Goal: Task Accomplishment & Management: Manage account settings

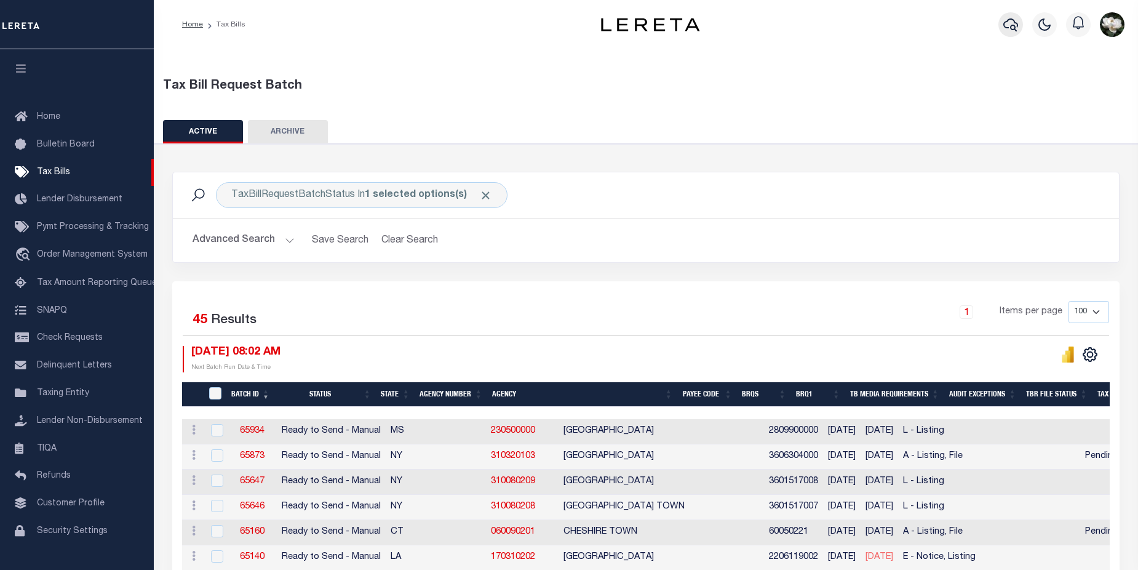
click at [1022, 30] on button "button" at bounding box center [1011, 24] width 25 height 25
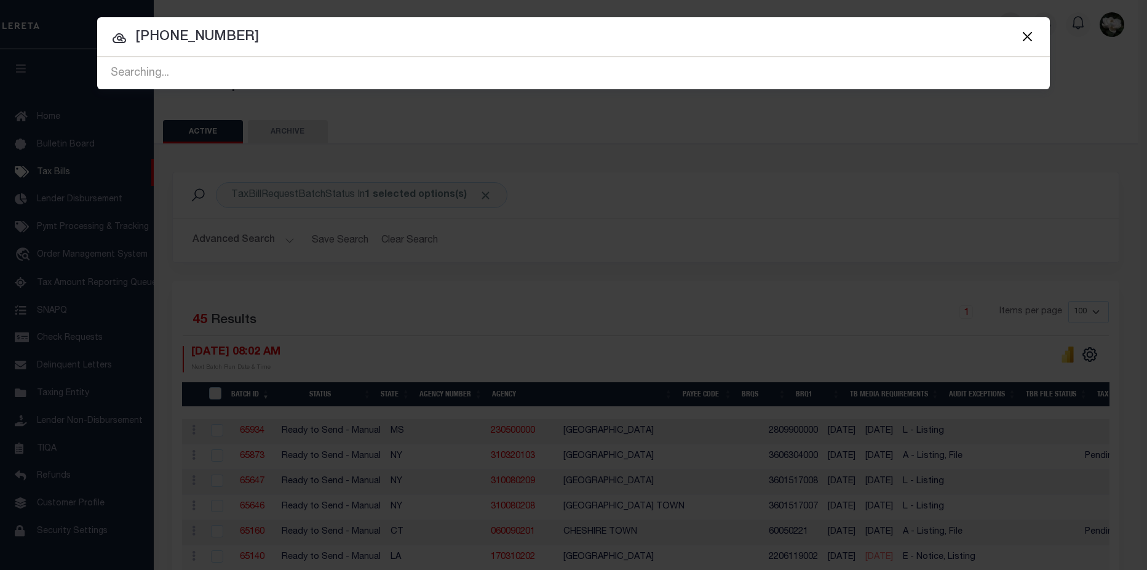
type input "093-461-000-0012"
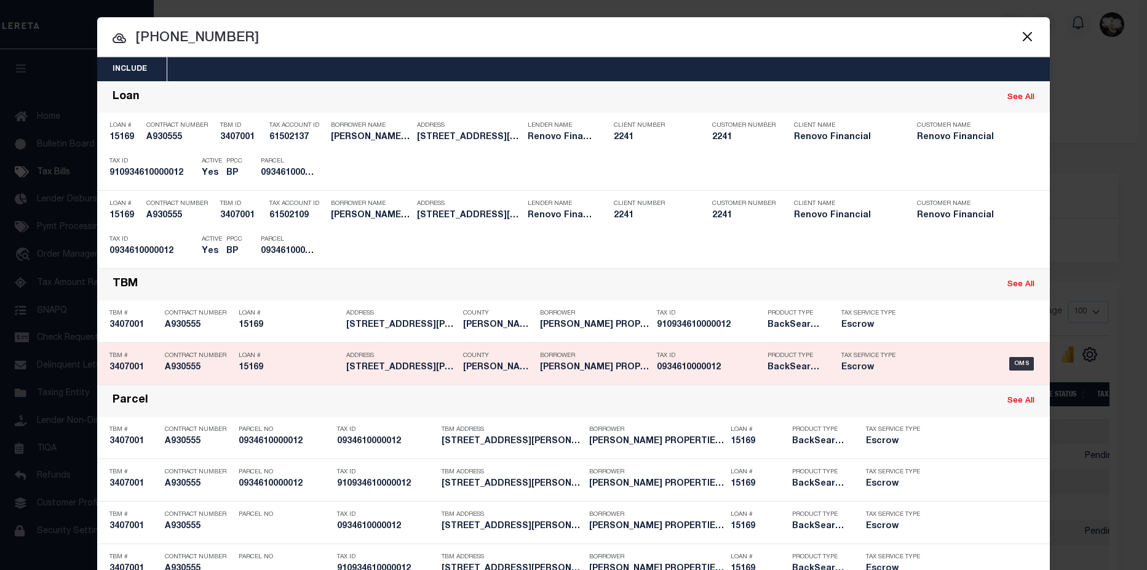
click at [900, 370] on div "Tax Service Type Escrow" at bounding box center [872, 364] width 80 height 36
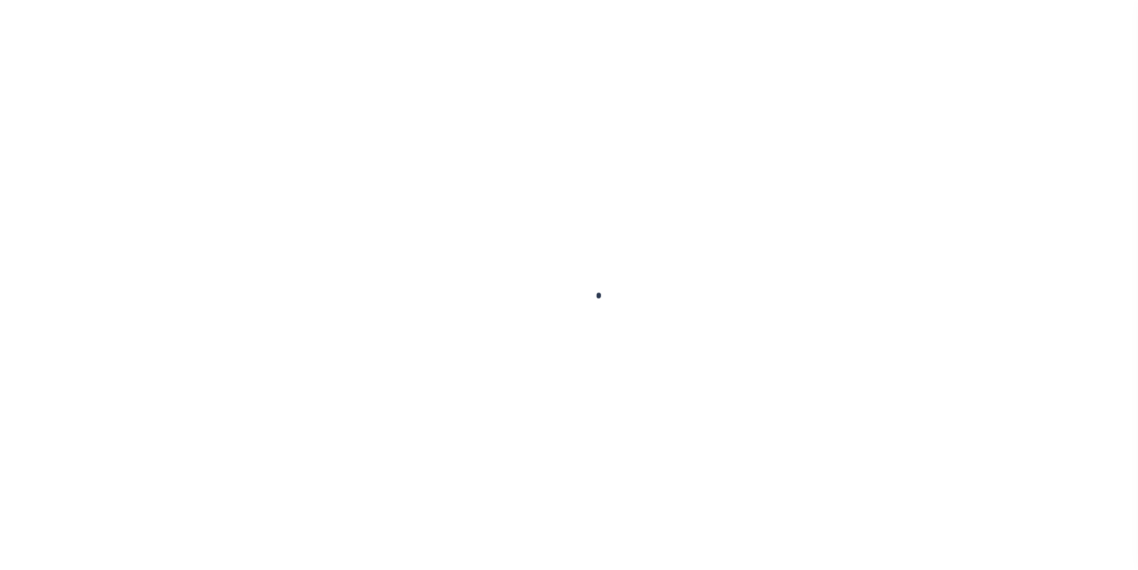
type input "15169"
type input "AMARI HOUSTON PROPERTIES, LLC"
select select
type input "741 West 32nd Street"
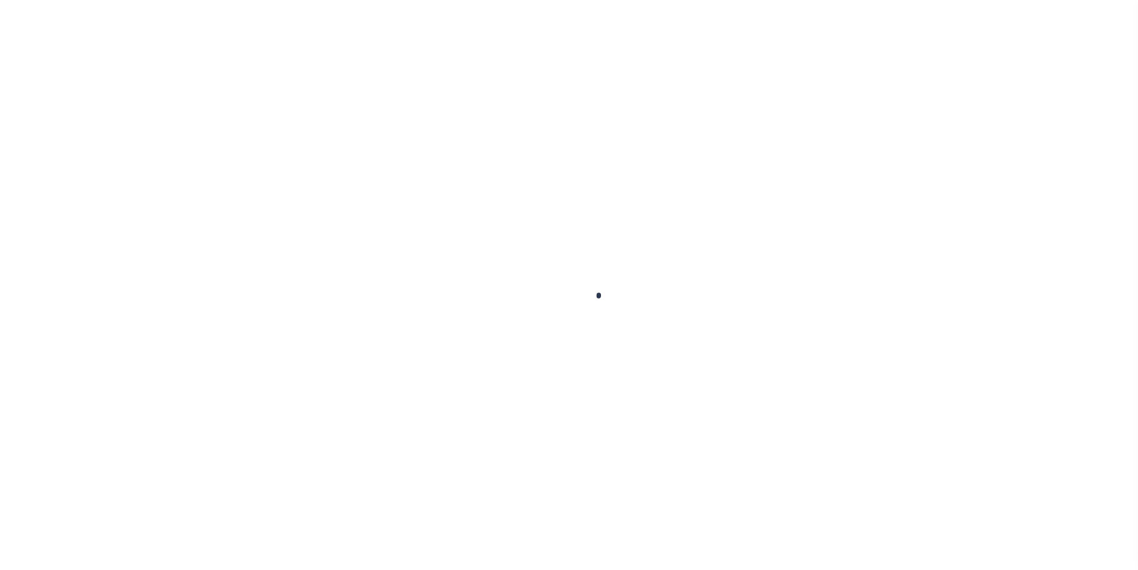
type input "Los Angeles CA 90731"
select select "10"
select select "Escrow"
type input "6713 Biggs Court"
select select
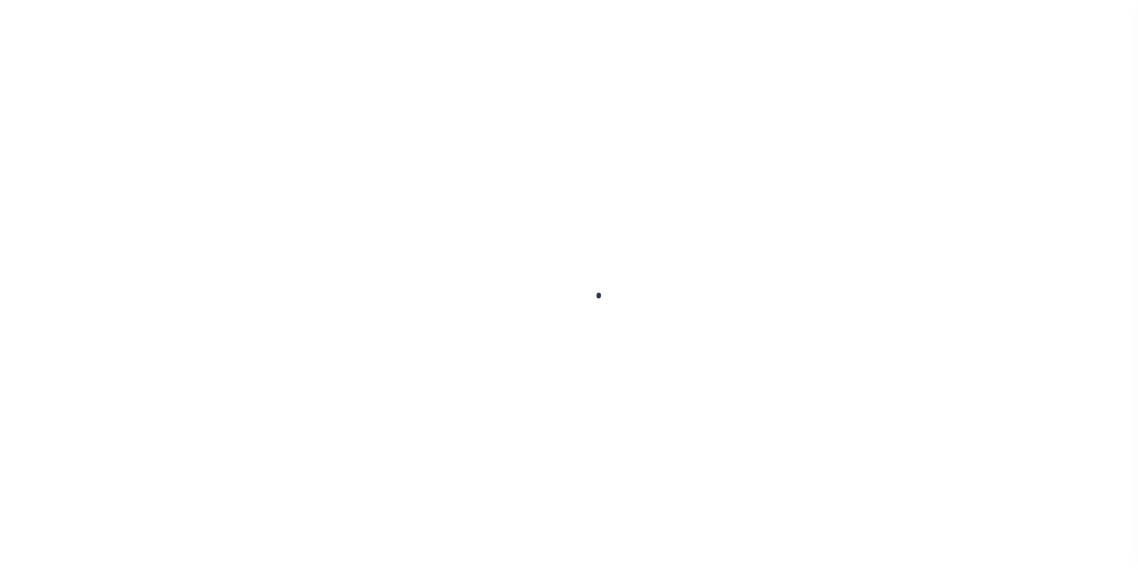
type input "Houston, TX 77061"
type input "a0kUS000006ioKD"
type input "[GEOGRAPHIC_DATA]"
select select
type textarea "LEGAL REQUIRED"
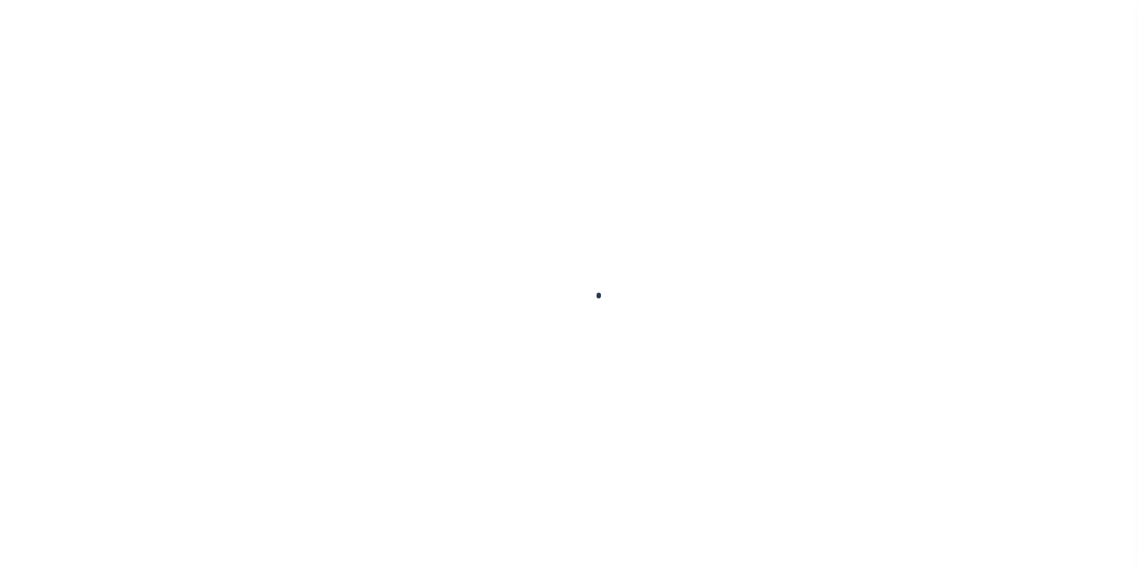
type textarea "Liability Limited to Customer Provided Parcel"
select select "25066"
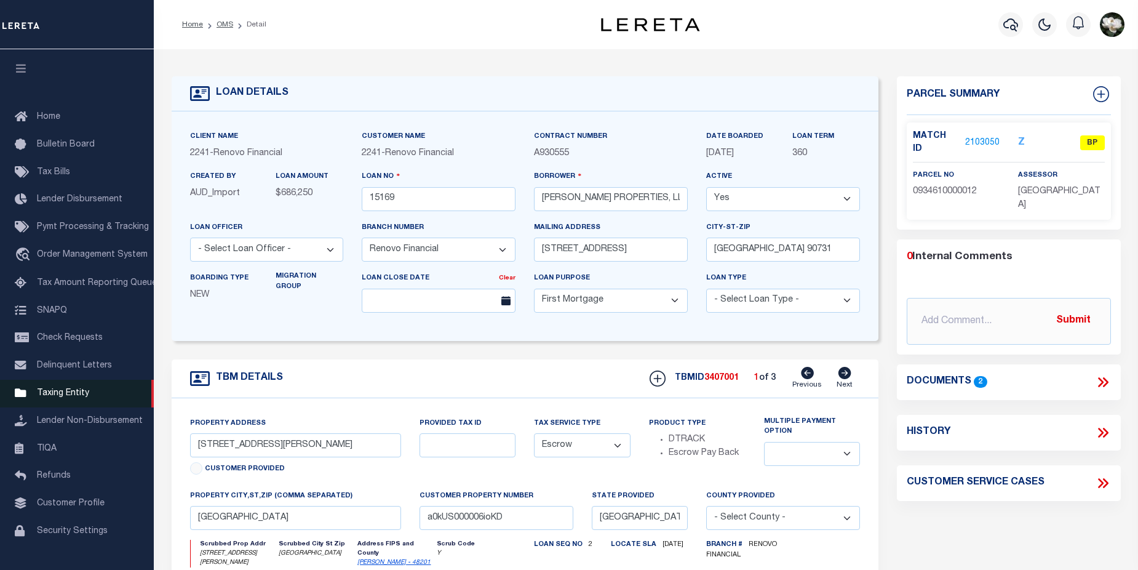
click at [75, 397] on span "Taxing Entity" at bounding box center [63, 393] width 52 height 9
click at [70, 405] on link "Taxing Entity" at bounding box center [77, 394] width 154 height 28
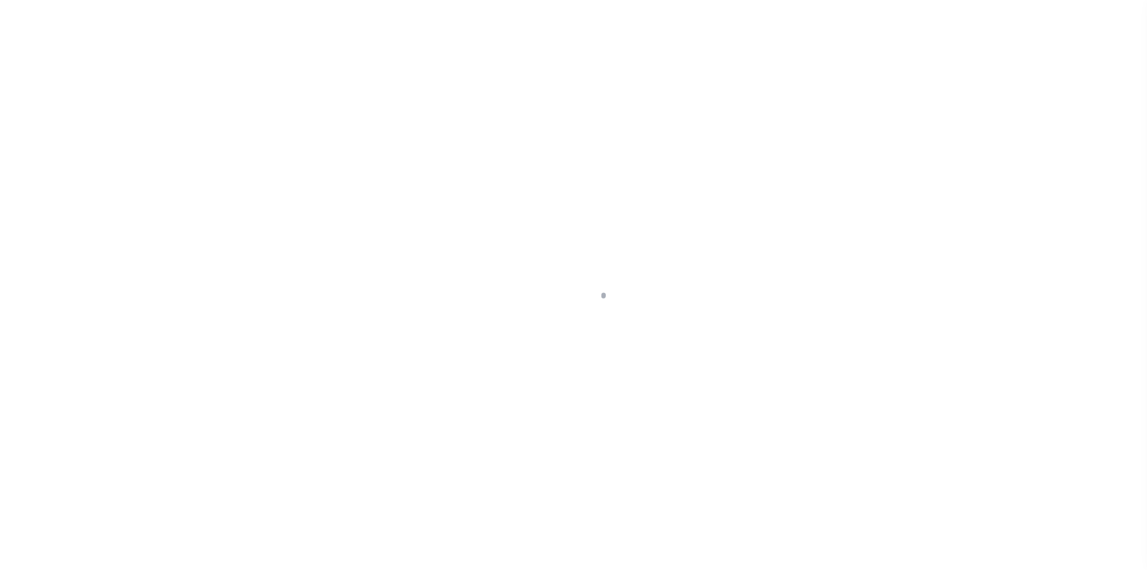
scroll to position [30, 0]
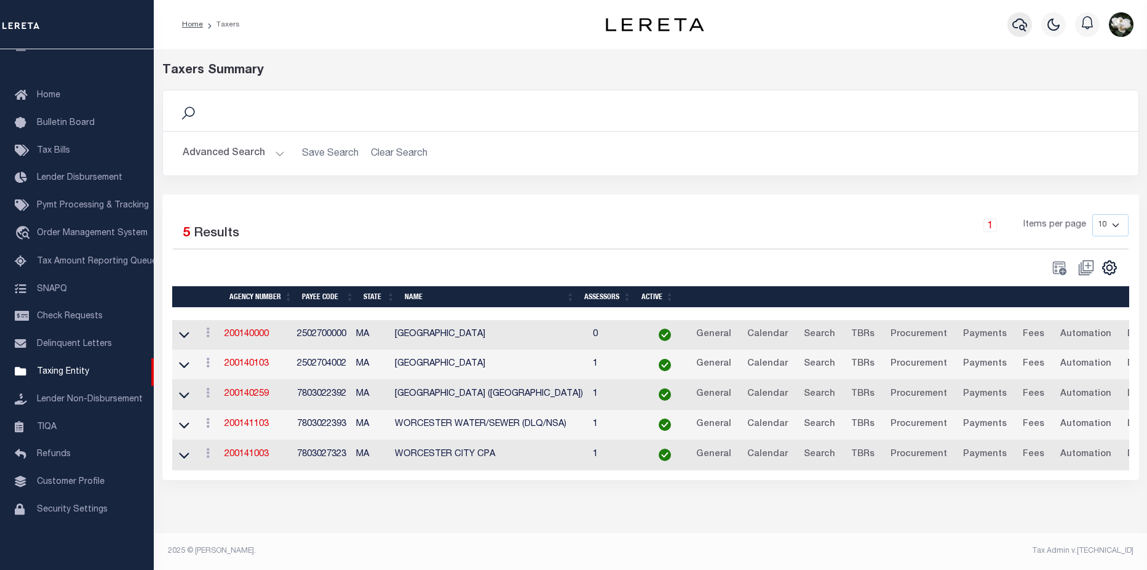
click at [1029, 31] on button "button" at bounding box center [1020, 24] width 25 height 25
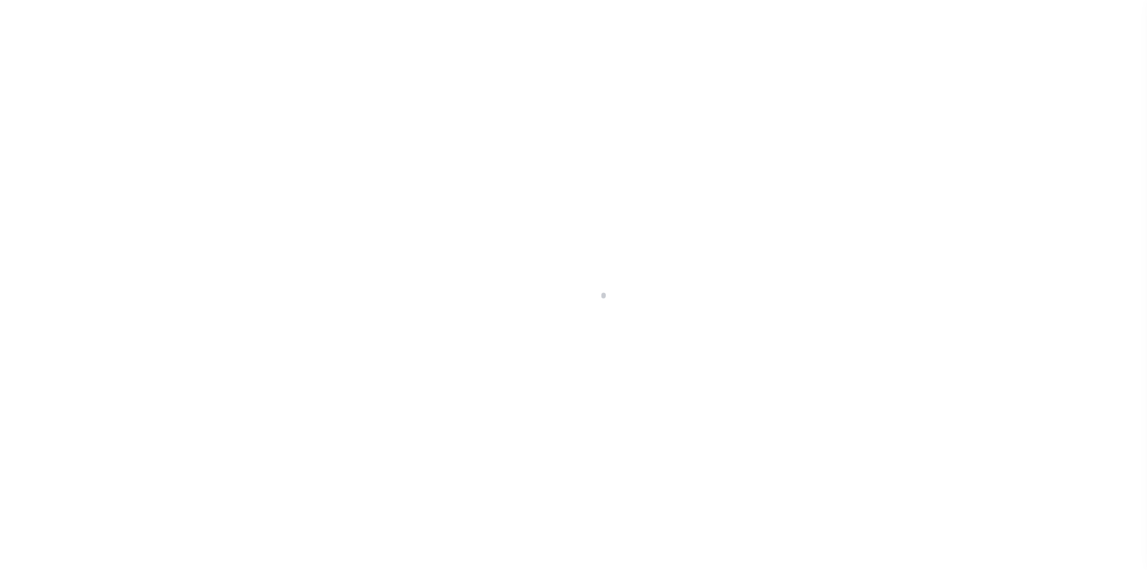
select select "MA"
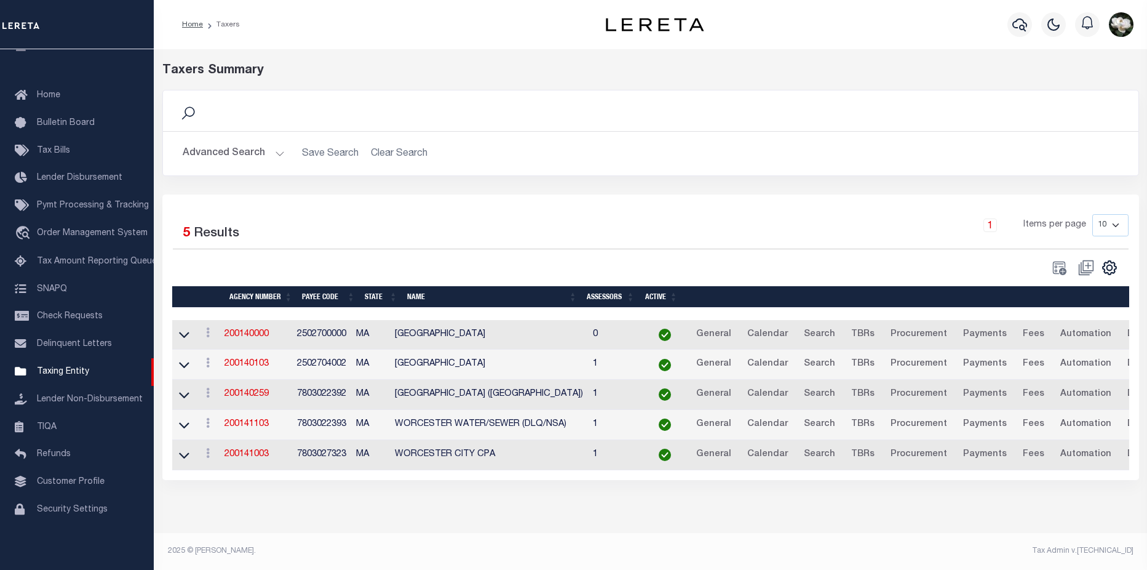
click at [229, 154] on button "Advanced Search" at bounding box center [234, 154] width 102 height 24
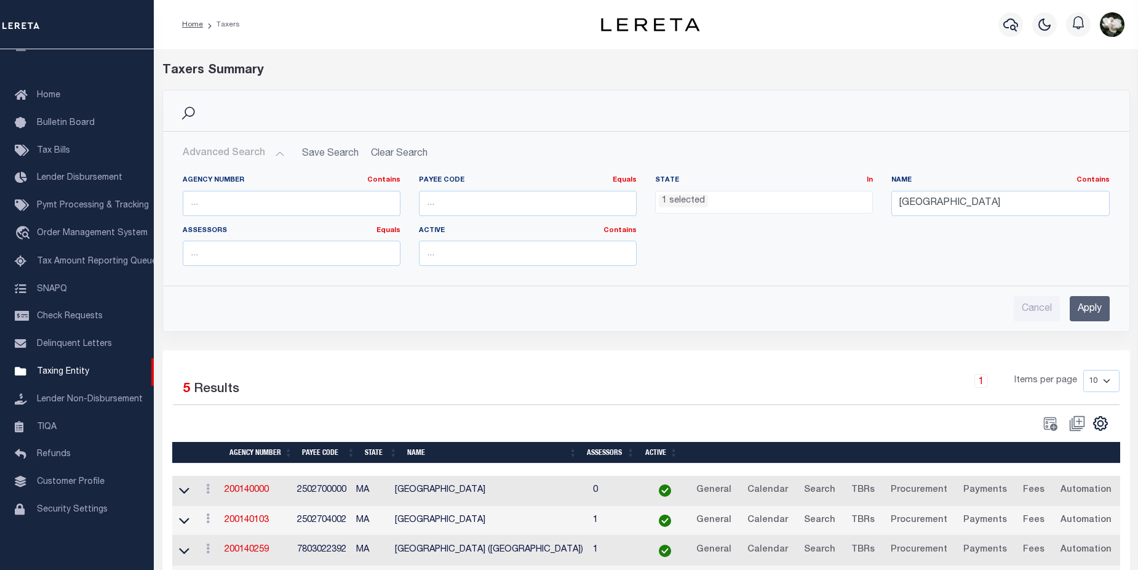
click at [732, 205] on ul "1 selected" at bounding box center [764, 199] width 217 height 17
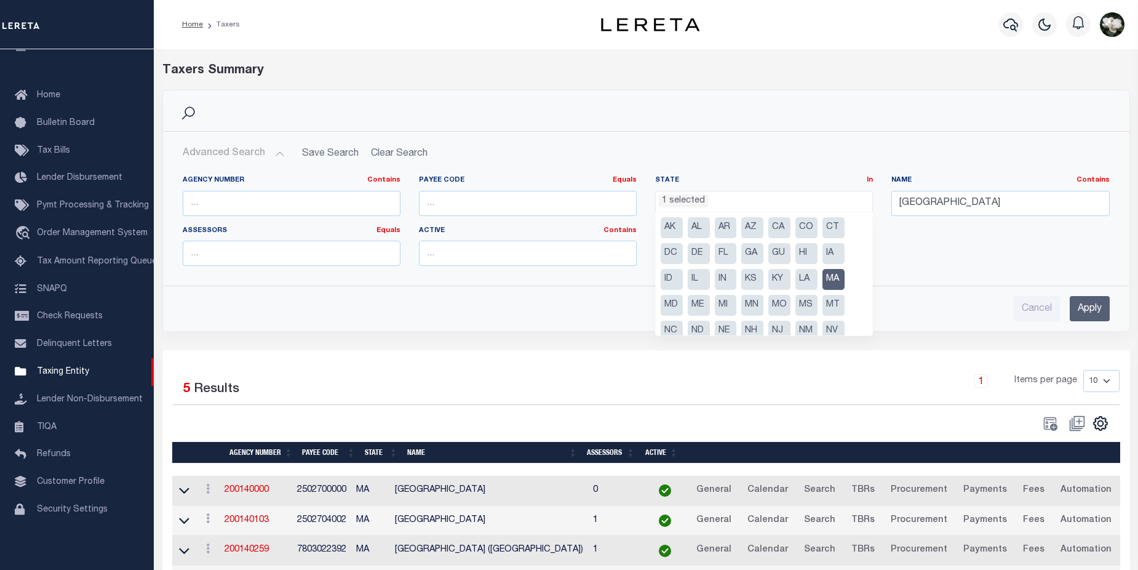
click at [835, 274] on li "MA" at bounding box center [834, 279] width 22 height 21
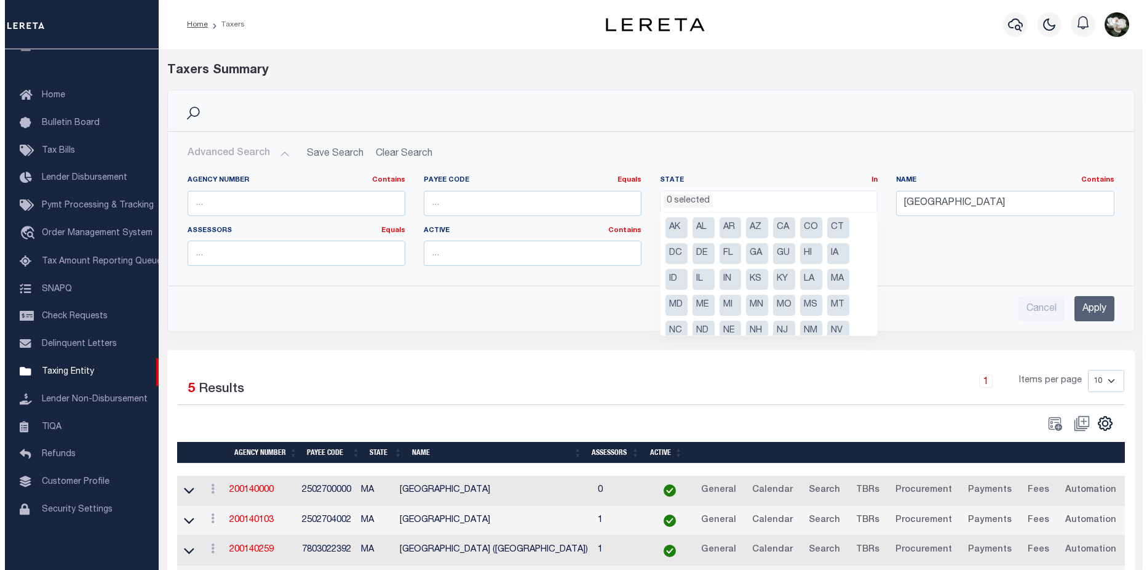
scroll to position [88, 0]
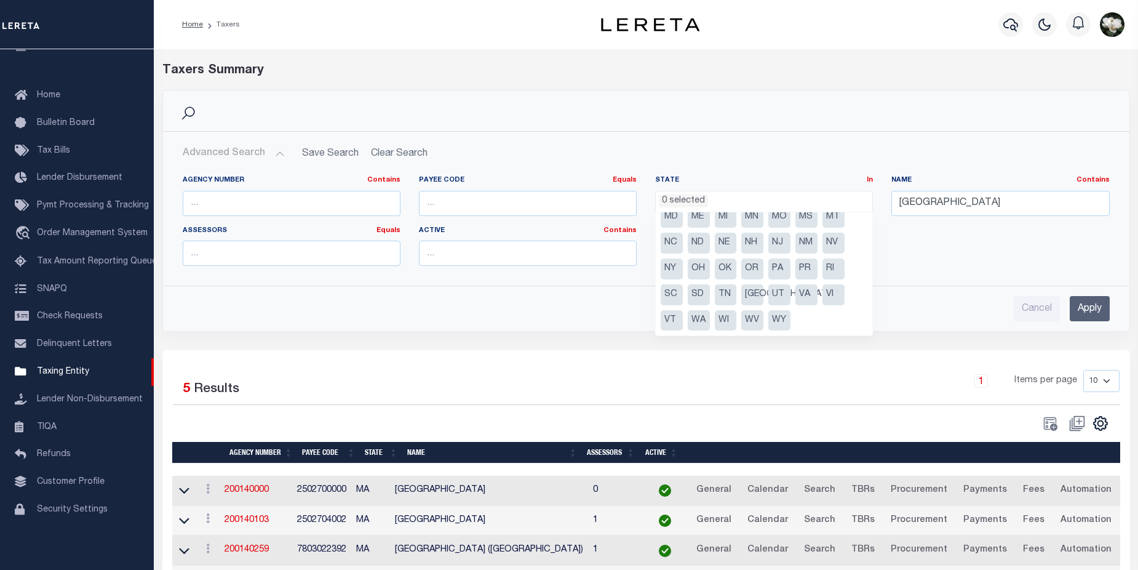
click at [773, 297] on li "UT" at bounding box center [779, 294] width 22 height 21
select select "UT"
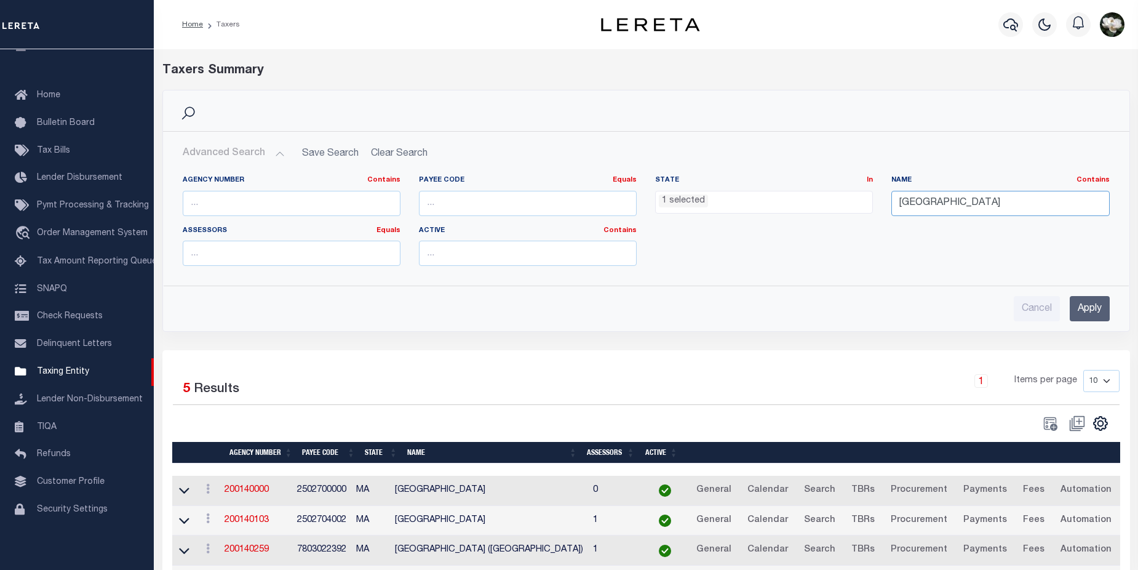
drag, startPoint x: 970, startPoint y: 205, endPoint x: 738, endPoint y: 193, distance: 232.2
click at [738, 193] on div "Agency Number Contains Contains Is Payee Code Equals Equals Is Not Equal To Is …" at bounding box center [646, 225] width 946 height 100
type input "summit"
click at [1094, 303] on input "Apply" at bounding box center [1090, 308] width 40 height 25
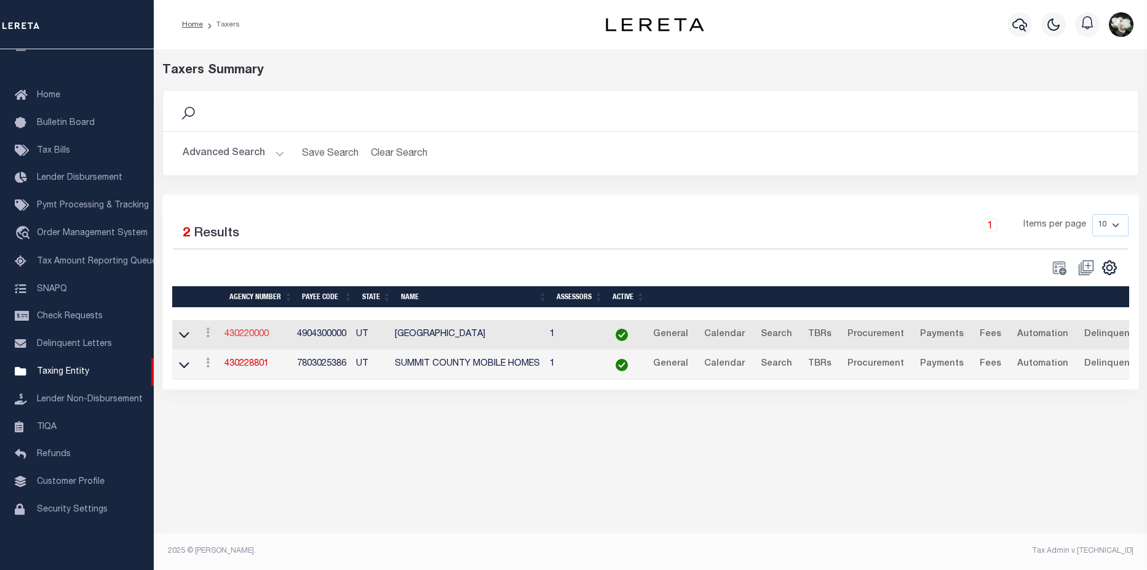
click at [241, 336] on link "430220000" at bounding box center [247, 334] width 44 height 9
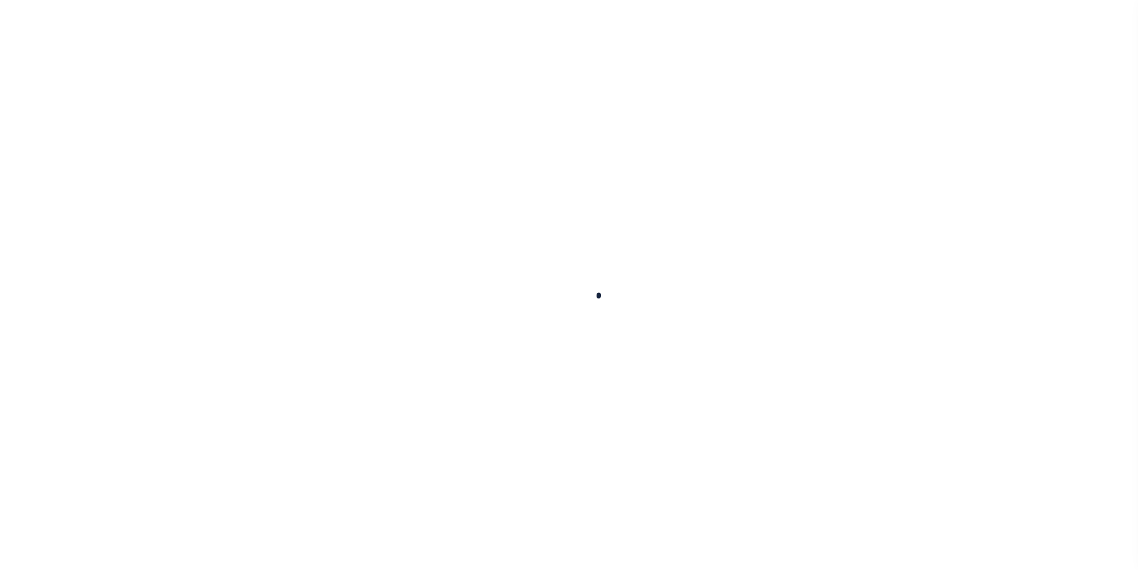
select select
checkbox input "false"
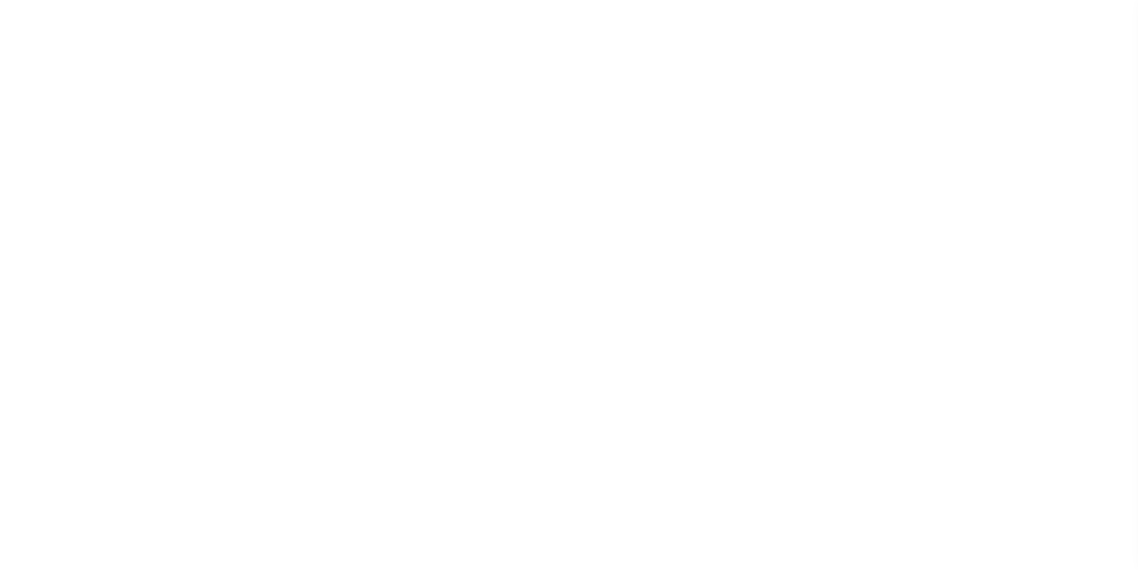
checkbox input "false"
type input "4904300000"
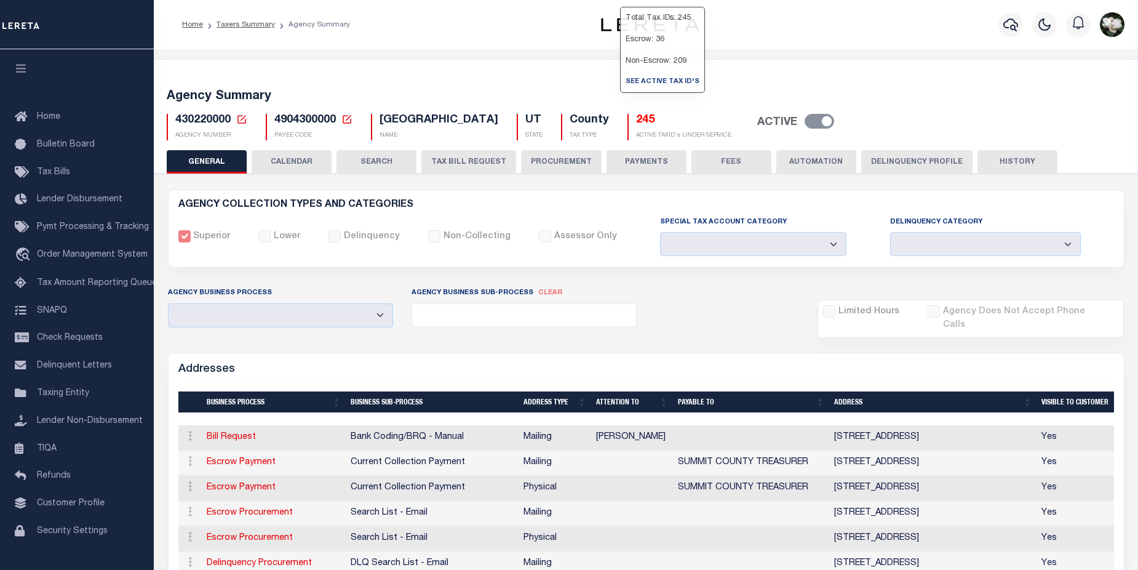
click at [636, 118] on h5 "245" at bounding box center [683, 121] width 95 height 14
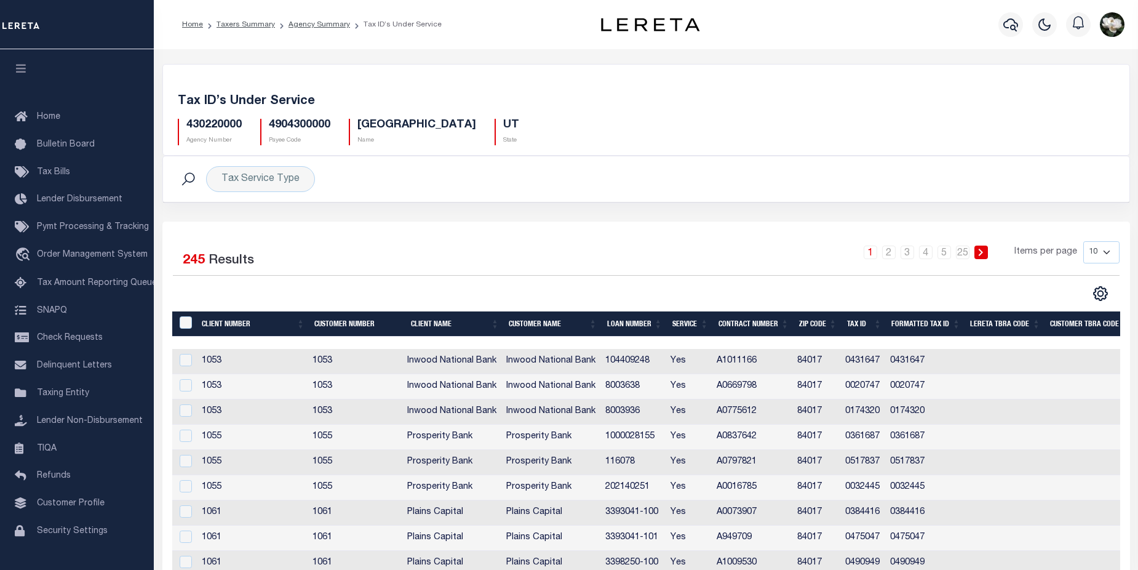
click at [1109, 251] on select "10 25 50 100" at bounding box center [1101, 252] width 36 height 22
select select "100"
click at [1083, 241] on select "10 25 50 100" at bounding box center [1101, 252] width 36 height 22
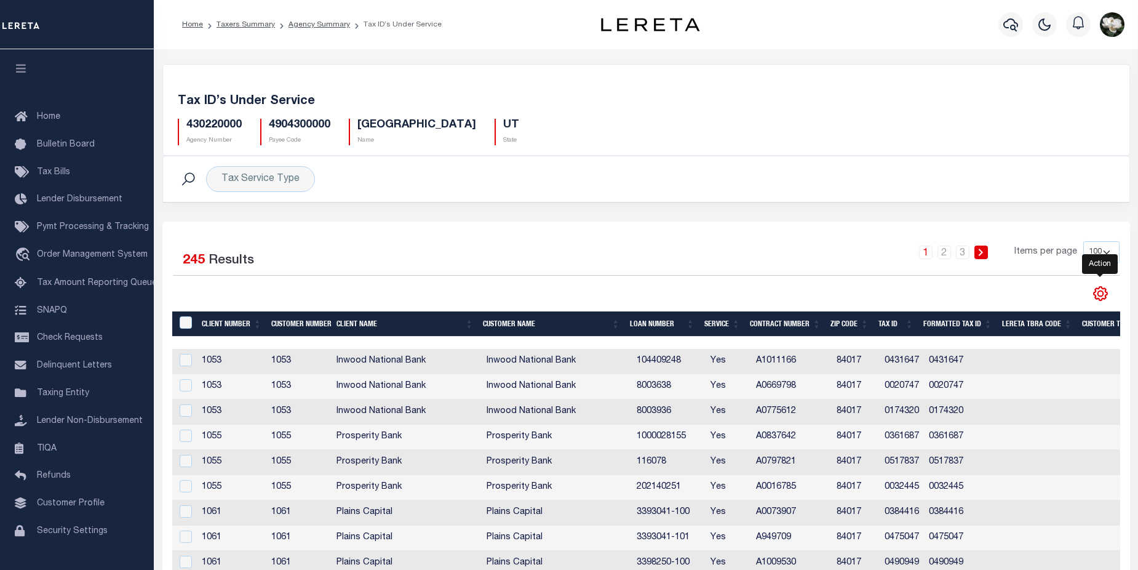
click at [1097, 300] on icon "" at bounding box center [1101, 294] width 14 height 14
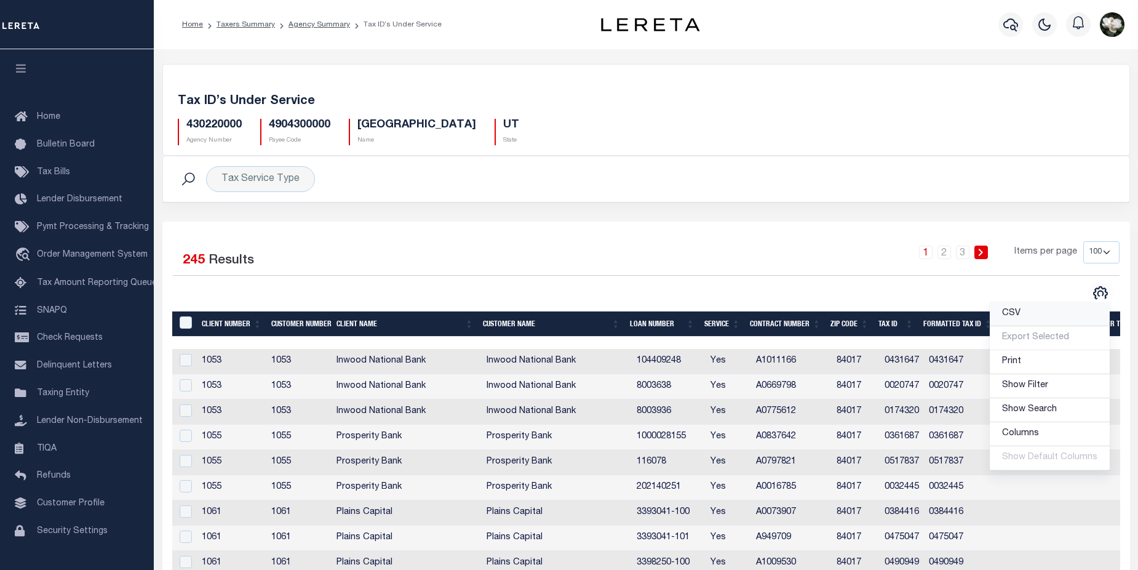
click at [1034, 319] on link "CSV" at bounding box center [1050, 314] width 120 height 24
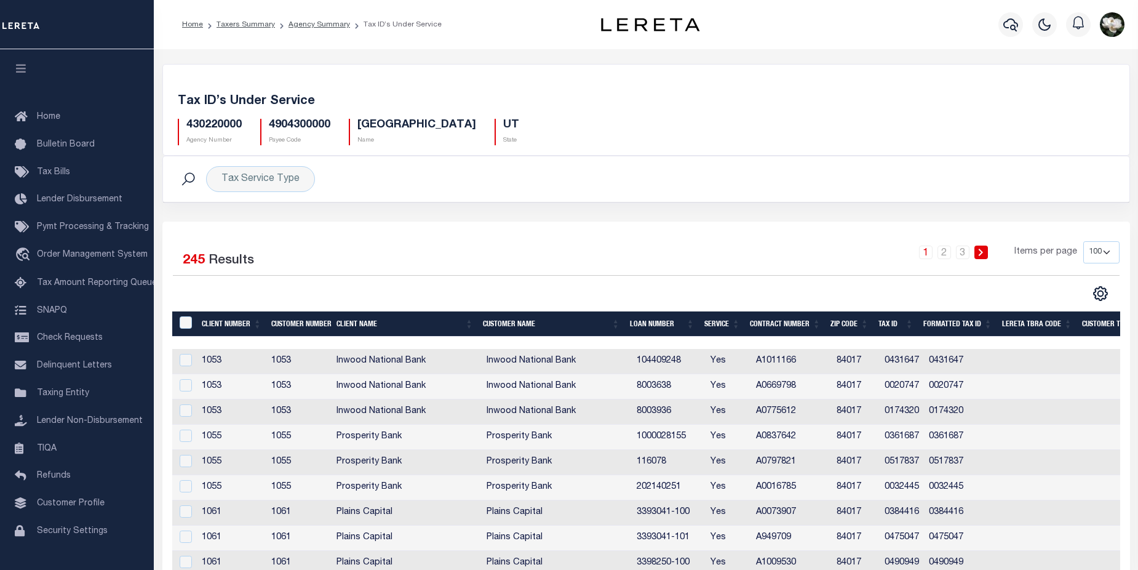
click at [1017, 27] on icon "button" at bounding box center [1010, 24] width 15 height 13
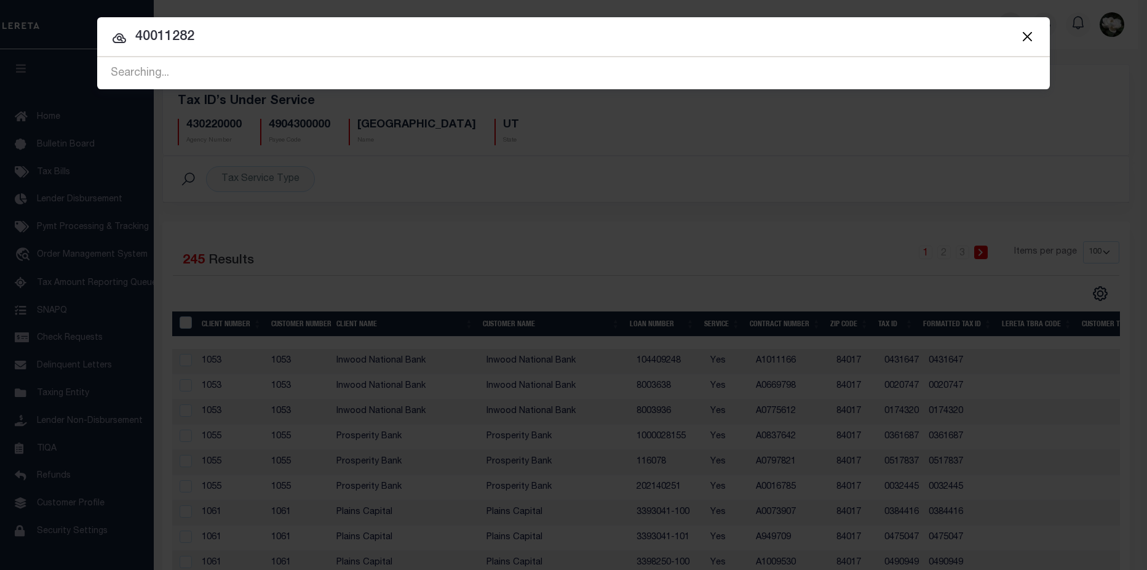
type input "40011282"
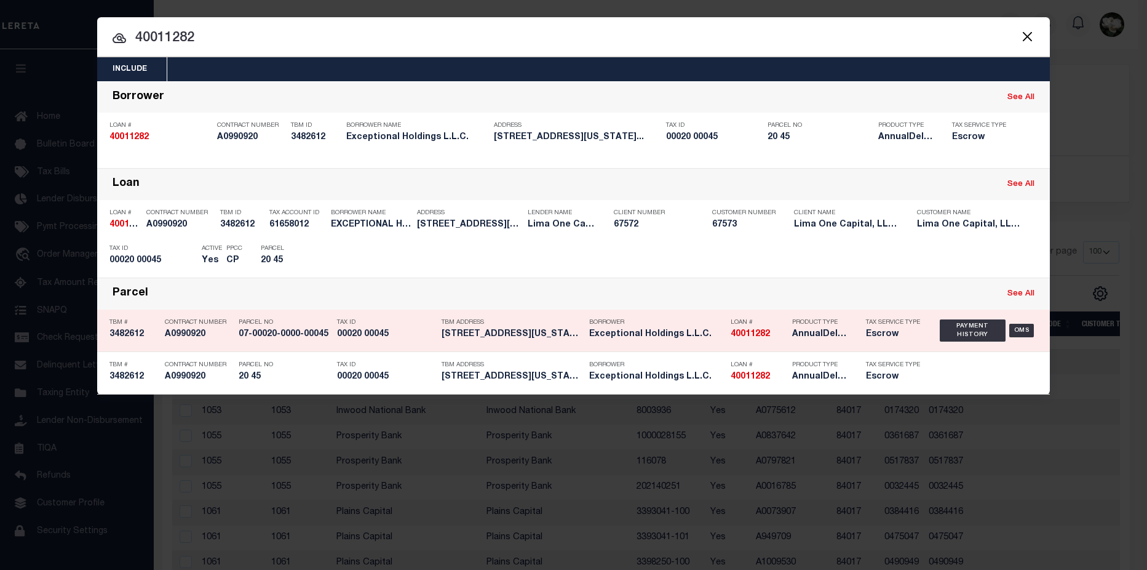
click at [720, 335] on h5 "Exceptional Holdings L.L.C." at bounding box center [656, 334] width 135 height 10
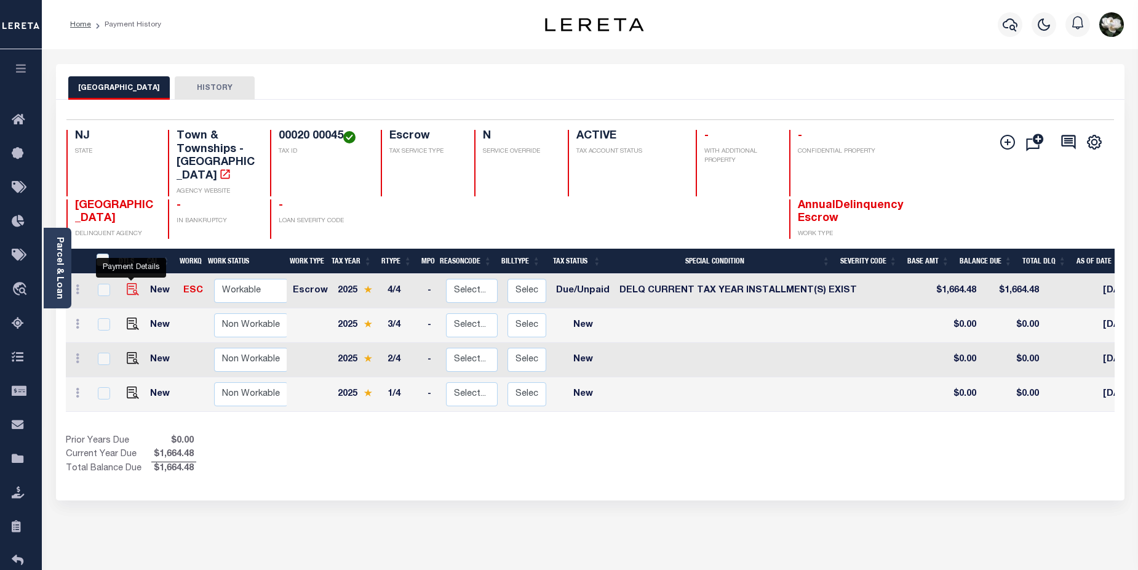
click at [128, 283] on img "" at bounding box center [133, 289] width 12 height 12
checkbox input "true"
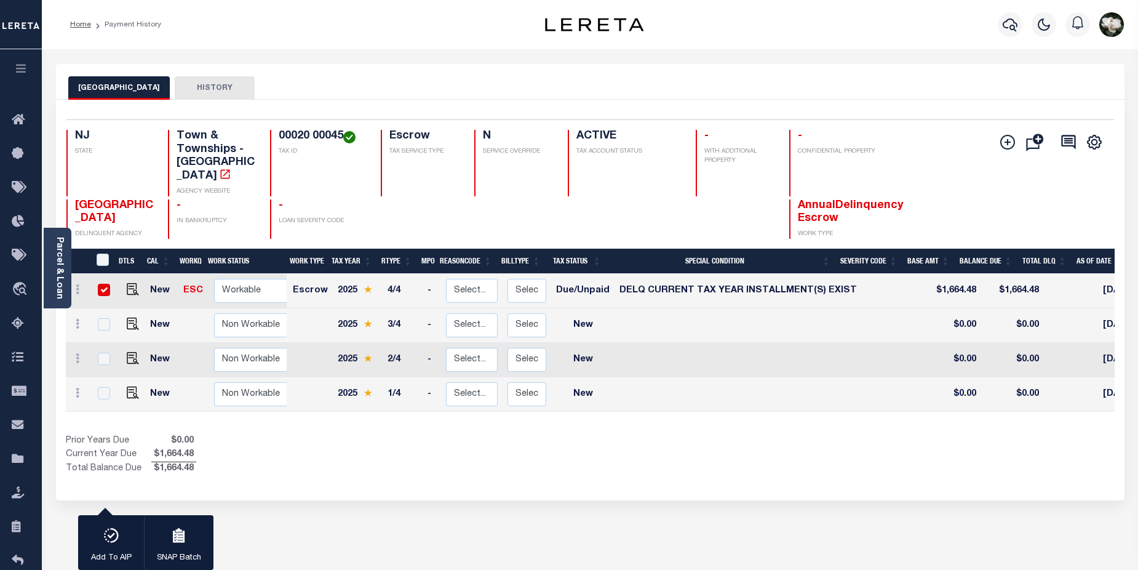
drag, startPoint x: 101, startPoint y: 276, endPoint x: 114, endPoint y: 276, distance: 12.9
click at [101, 284] on input "checkbox" at bounding box center [104, 290] width 12 height 12
checkbox input "false"
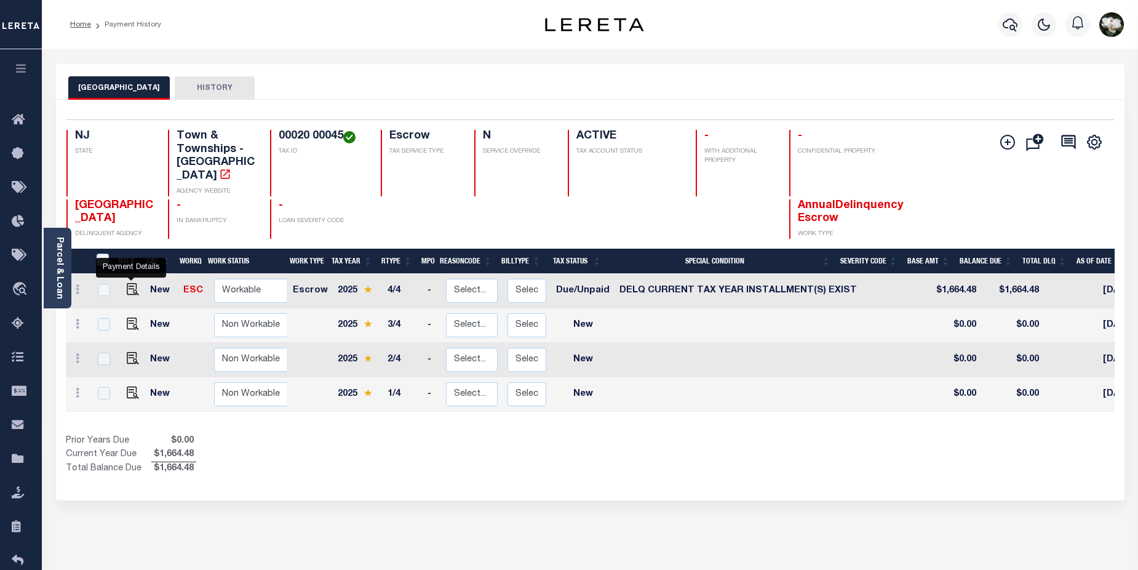
drag, startPoint x: 135, startPoint y: 277, endPoint x: 345, endPoint y: 253, distance: 211.8
click at [137, 283] on img "" at bounding box center [133, 289] width 12 height 12
checkbox input "true"
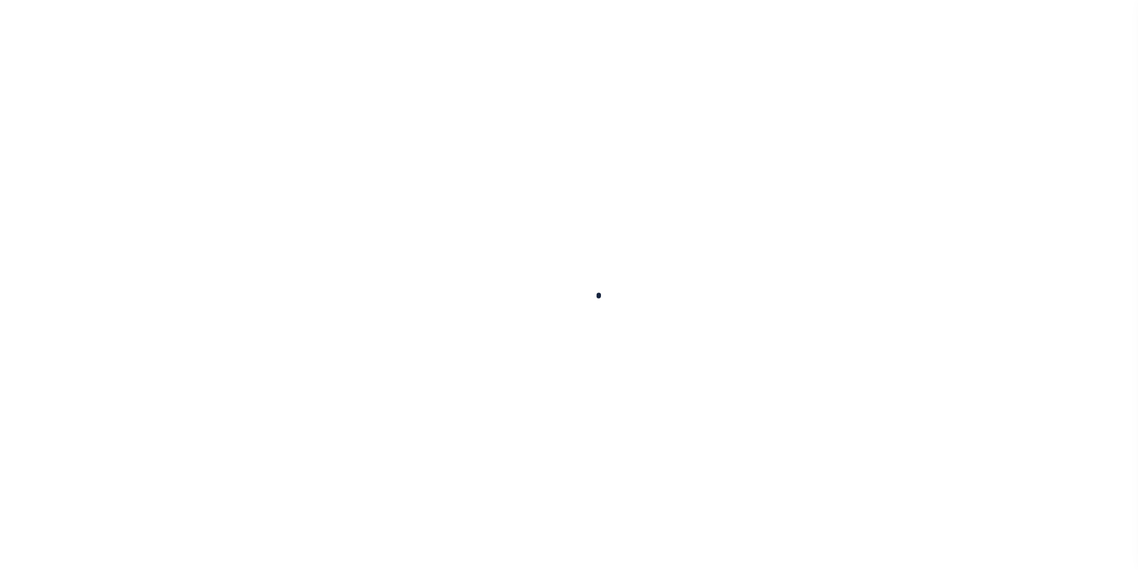
checkbox input "false"
type input "3675"
type input "[DATE]"
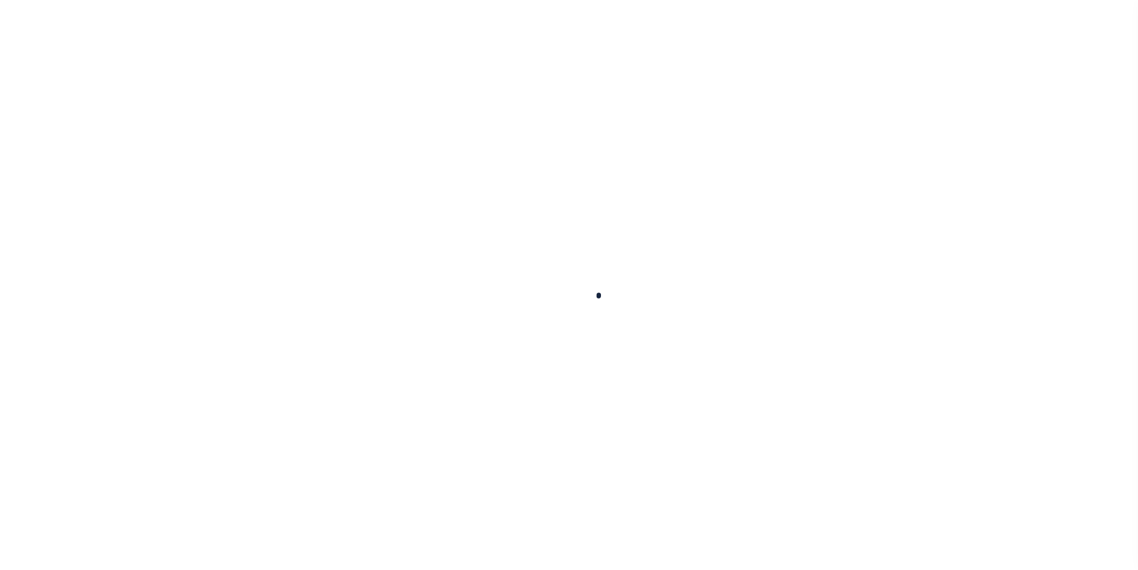
select select "DUE"
select select "17"
type input "$1,664.48"
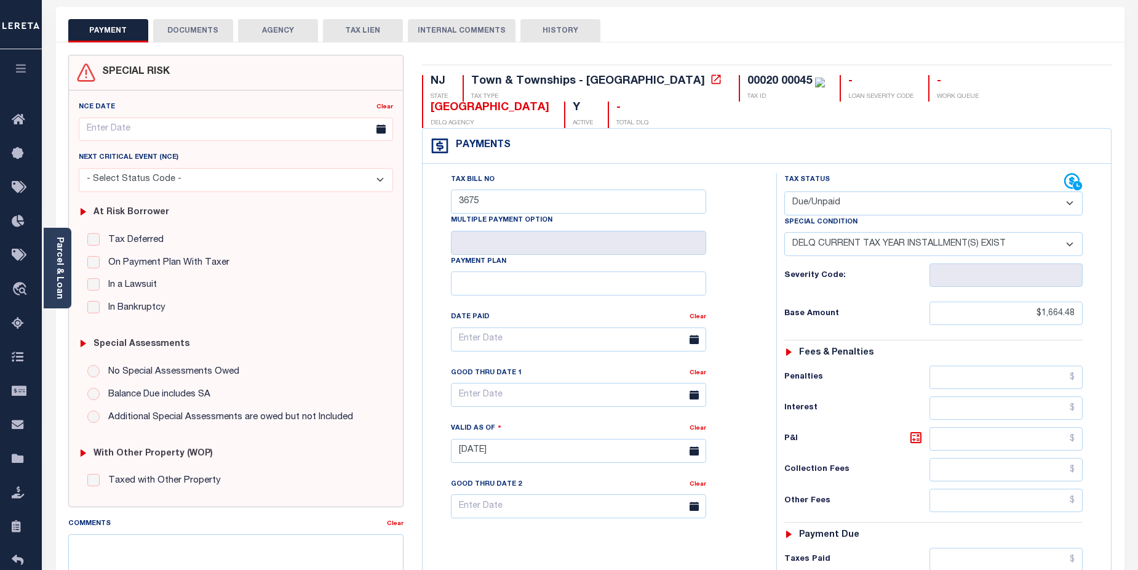
scroll to position [38, 0]
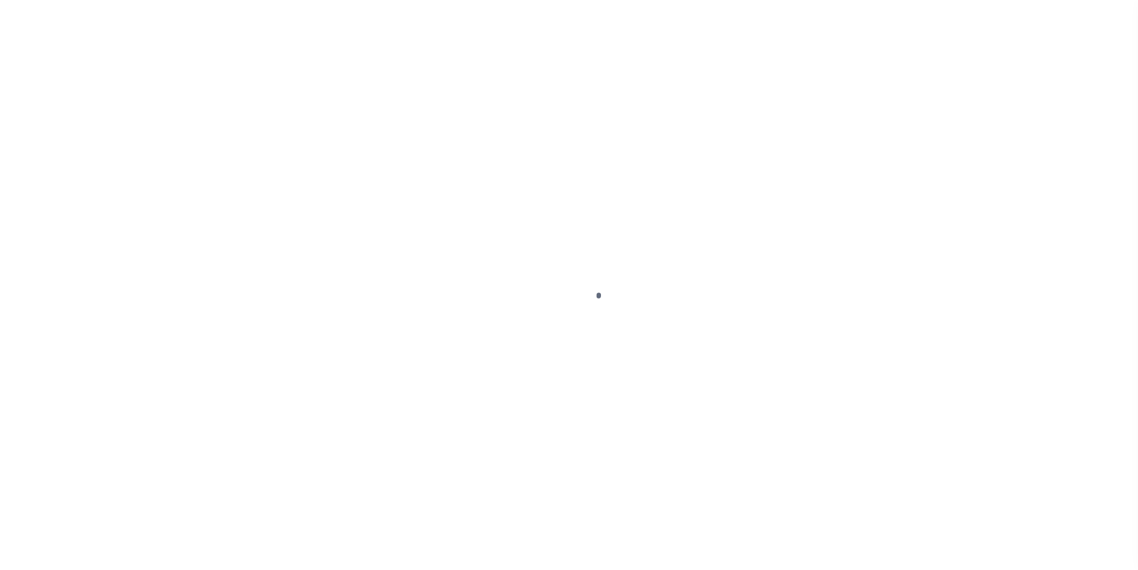
select select "DUE"
select select "17"
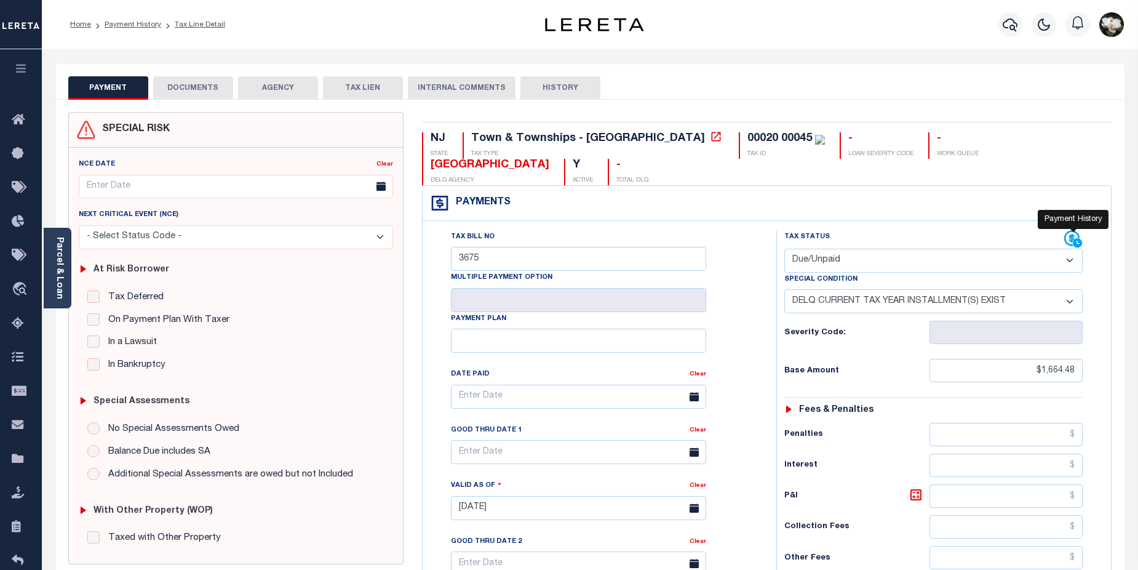
click at [1070, 241] on icon at bounding box center [1071, 238] width 15 height 15
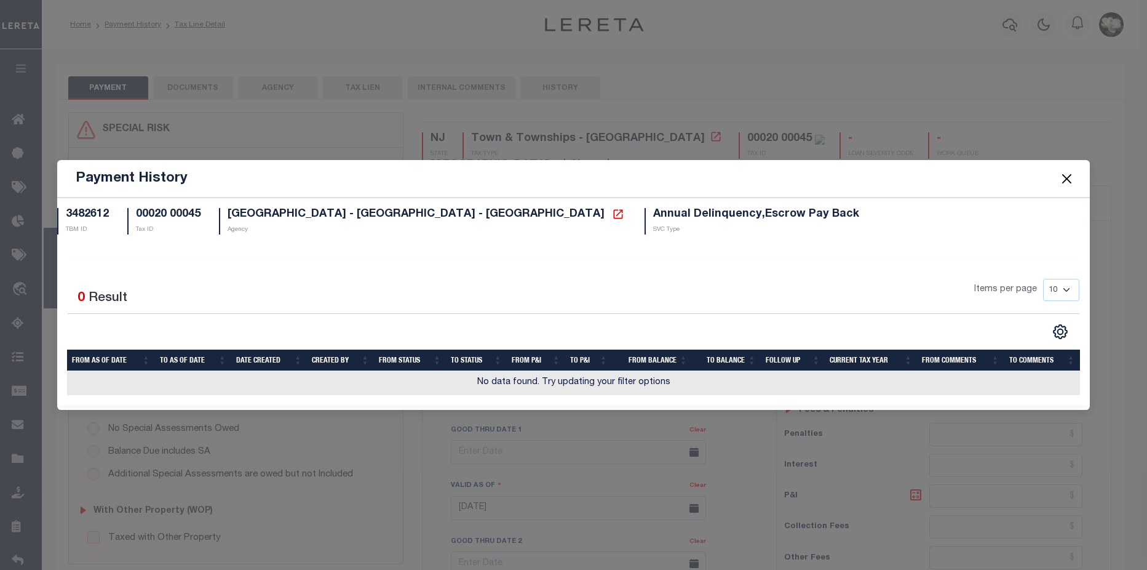
click at [1056, 173] on span at bounding box center [1066, 178] width 47 height 34
click at [1061, 180] on button "Close" at bounding box center [1067, 178] width 16 height 16
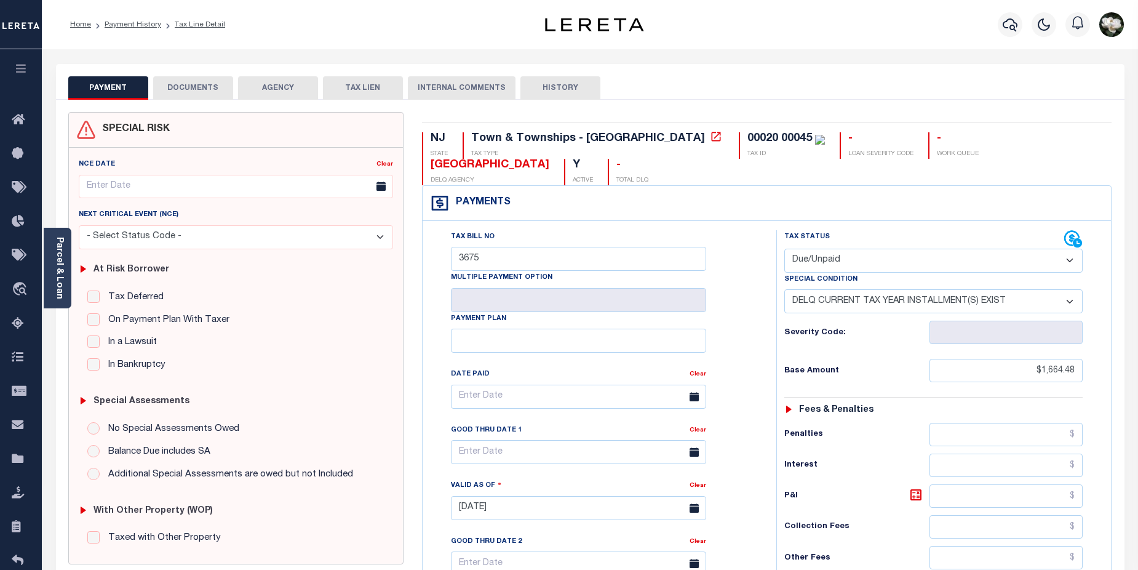
click at [196, 89] on button "DOCUMENTS" at bounding box center [193, 87] width 80 height 23
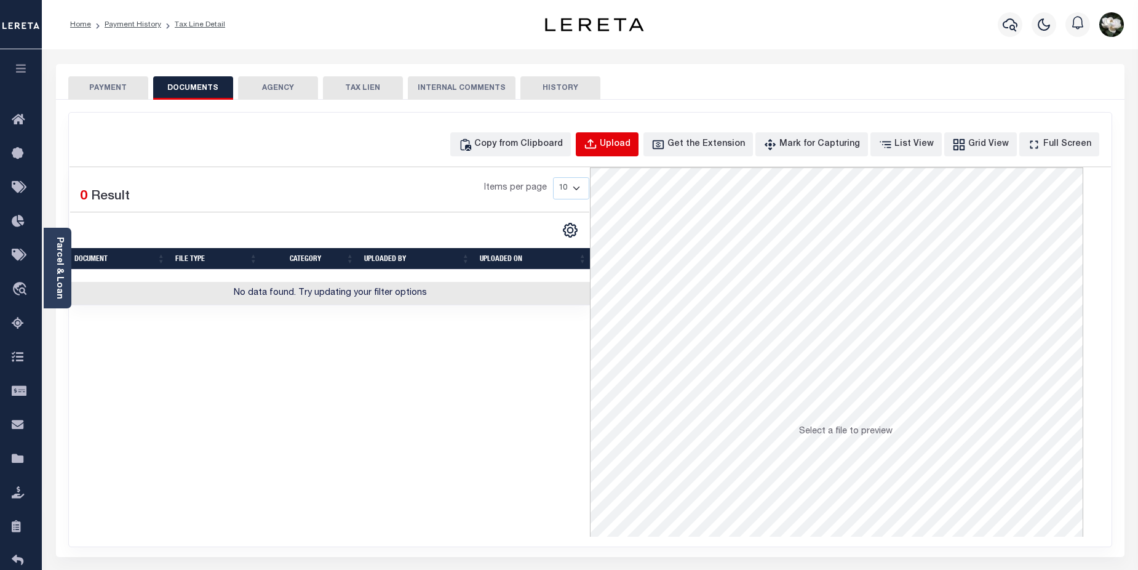
click at [639, 151] on button "Upload" at bounding box center [607, 144] width 63 height 24
select select "POP"
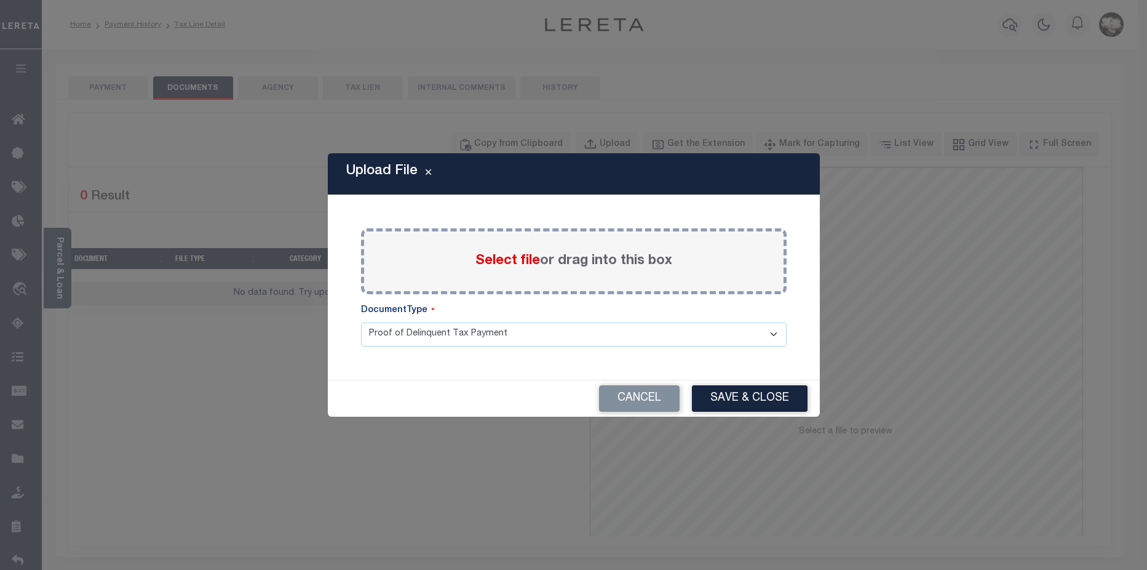
click at [500, 268] on span "Select file" at bounding box center [508, 261] width 65 height 14
click at [0, 0] on input "Select file or drag into this box" at bounding box center [0, 0] width 0 height 0
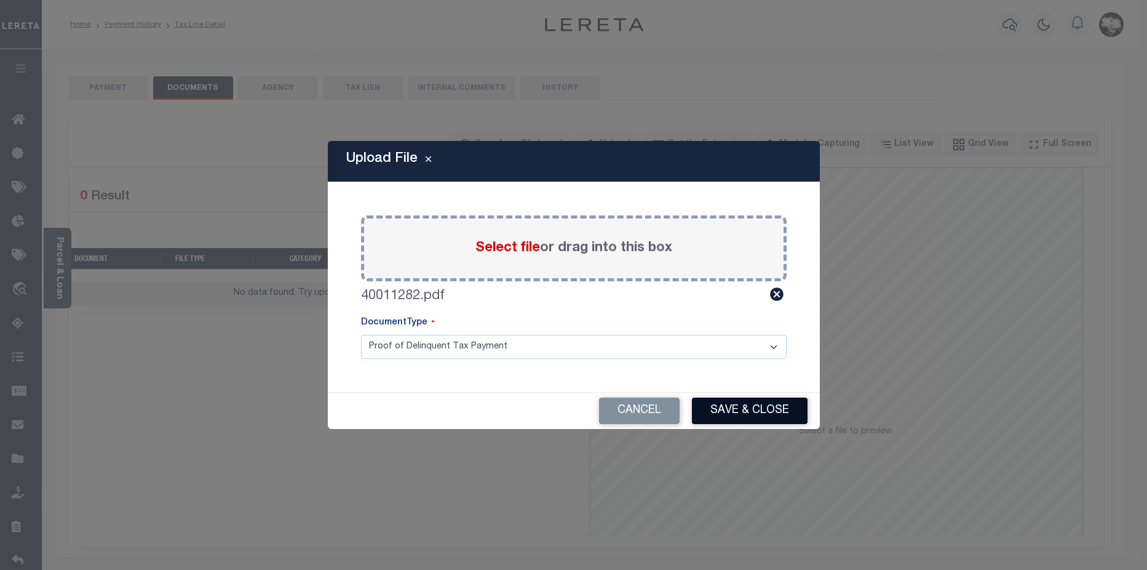
click at [750, 410] on button "Save & Close" at bounding box center [750, 410] width 116 height 26
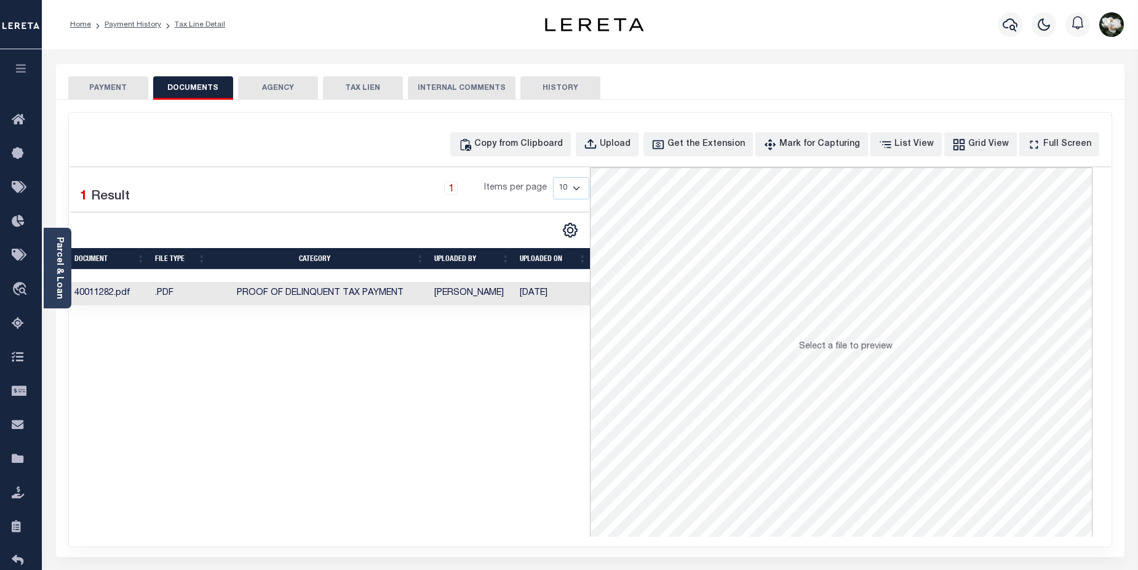
click at [108, 89] on button "PAYMENT" at bounding box center [108, 87] width 80 height 23
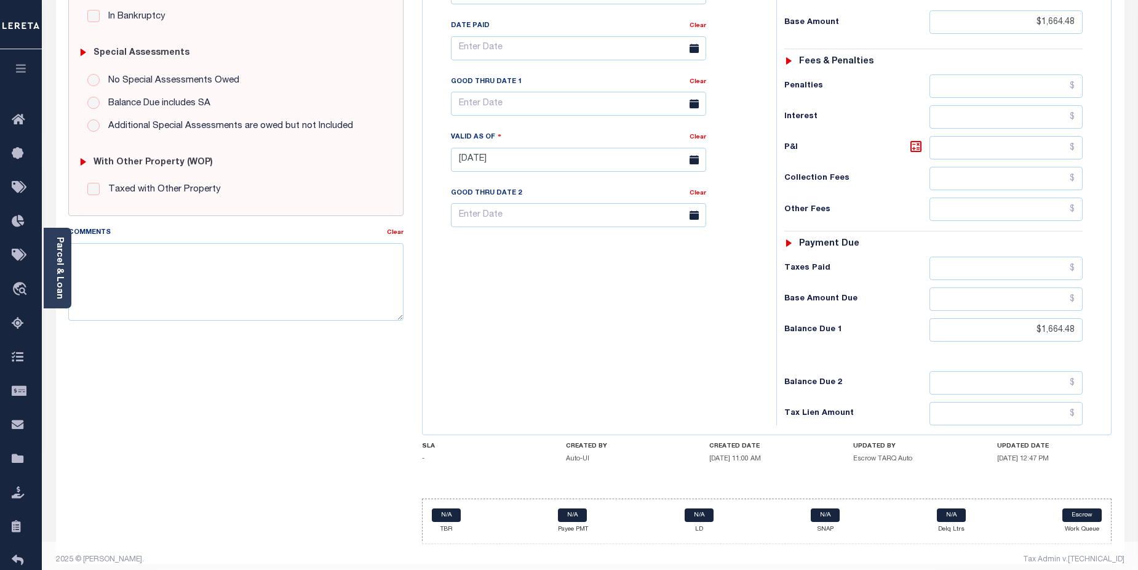
scroll to position [359, 0]
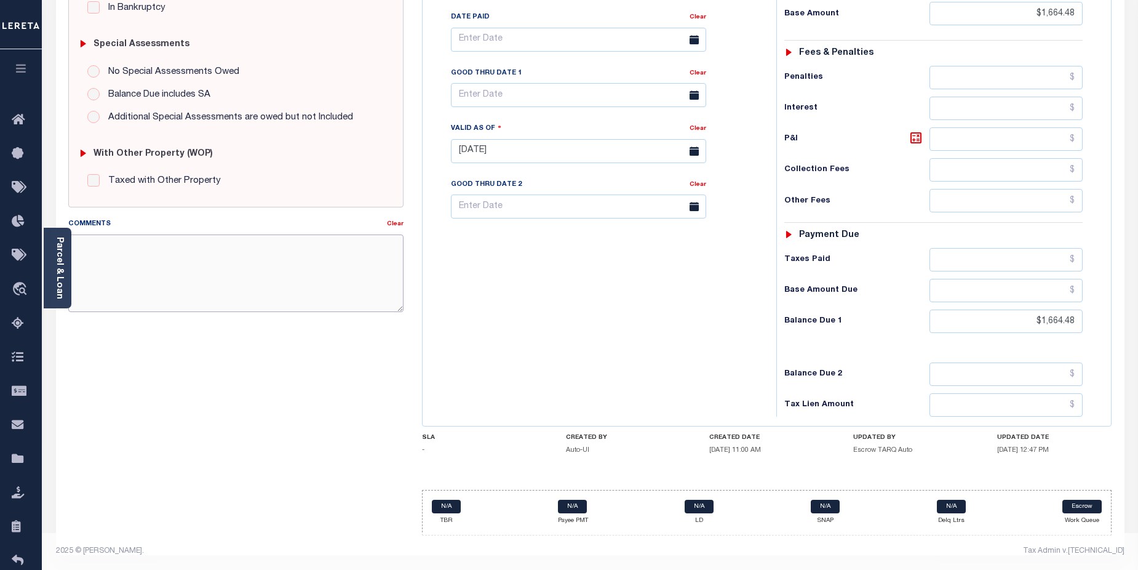
click at [129, 241] on textarea "Comments" at bounding box center [236, 273] width 336 height 78
paste textarea "CAS-474377 2025/annual dlq Base $3,323.80 P/I $568.57-Lender Responsibility Tot…"
drag, startPoint x: 137, startPoint y: 271, endPoint x: 155, endPoint y: 271, distance: 17.8
click at [155, 271] on textarea "CAS-474377 2025/annual dlq Base $3,323.80 P/I $568.57-Lender Responsibility Tot…" at bounding box center [236, 273] width 336 height 78
click at [227, 271] on textarea "CAS-474377 2025/annual dlq Base $3,323.80 P/I $568.57-Lereta Responsibility Tot…" at bounding box center [236, 273] width 336 height 78
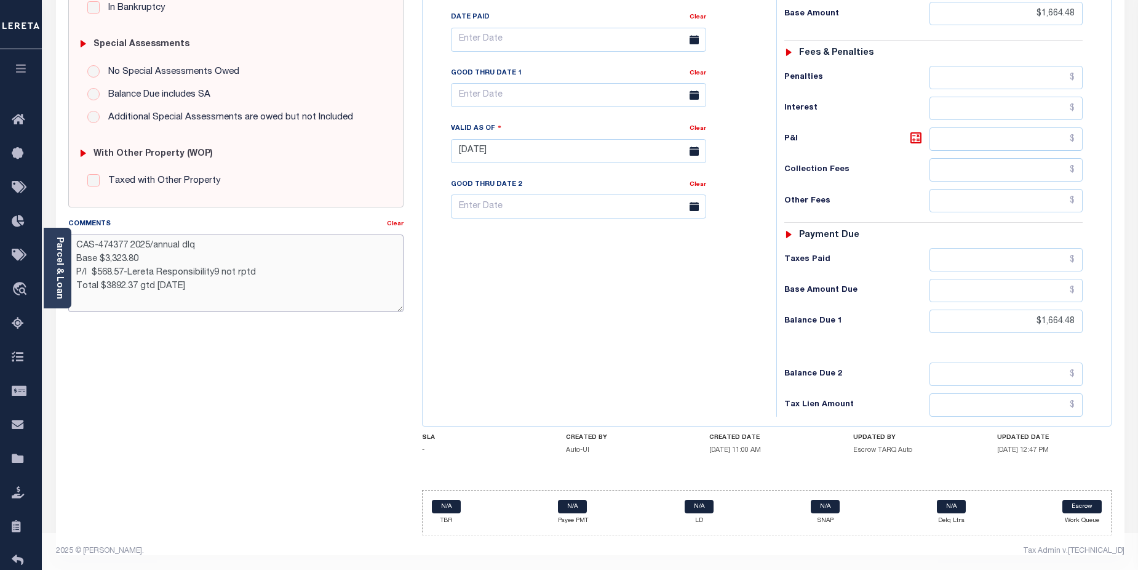
type textarea "CAS-474377 2025/annual dlq Base $3,323.80 P/I $568.57-Lereta Responsibility9 no…"
type input "[DATE]"
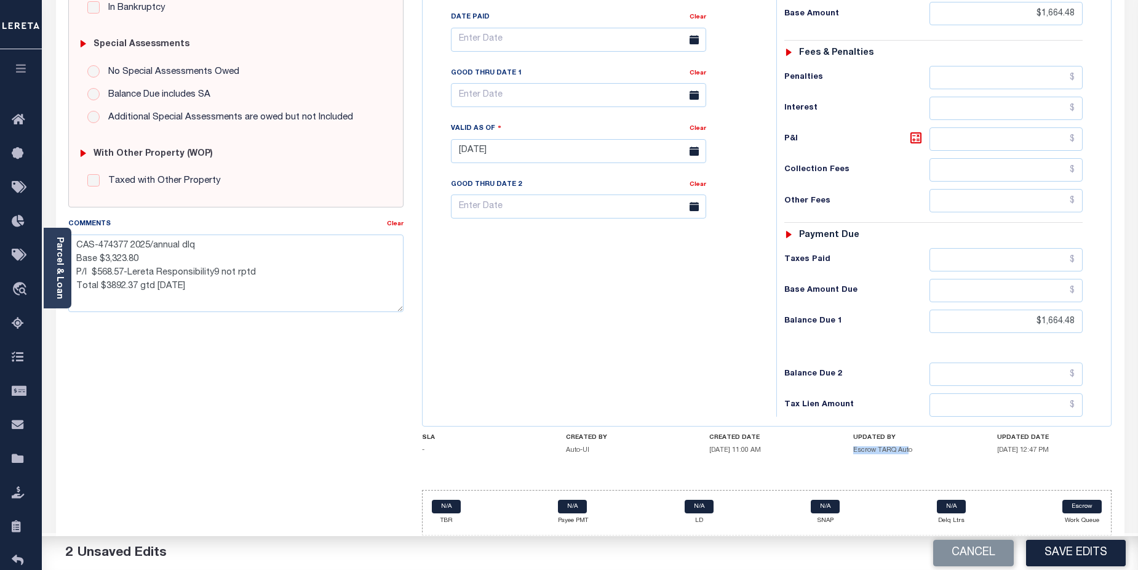
drag, startPoint x: 852, startPoint y: 450, endPoint x: 907, endPoint y: 452, distance: 54.8
click at [907, 452] on div "SLA - CREATED BY Auto-UI CREATED DATE 10/01/2025 11:00 AM UPDATED BY Escrow TAR…" at bounding box center [767, 446] width 690 height 25
click at [935, 452] on h5 "Escrow TARQ Auto" at bounding box center [910, 450] width 115 height 8
drag, startPoint x: 855, startPoint y: 450, endPoint x: 914, endPoint y: 450, distance: 58.4
click at [914, 450] on h5 "Escrow TARQ Auto" at bounding box center [910, 450] width 115 height 8
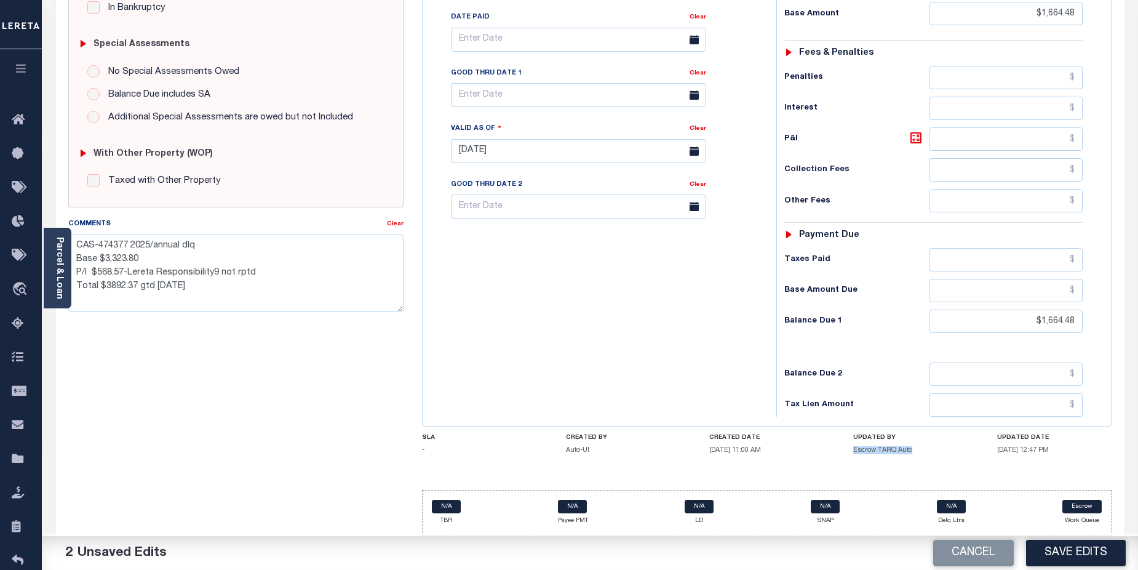
copy h5 "Escrow TARQ Auto"
click at [268, 271] on textarea "CAS-474377 2025/annual dlq Base $3,323.80 P/I $568.57-Lereta Responsibility9 no…" at bounding box center [236, 273] width 336 height 78
paste textarea "Escrow TARQ Auto"
click at [334, 274] on textarea "CAS-474377 2025/annual dlq Base $3,323.80 P/I $568.57-Lereta Responsibility( no…" at bounding box center [236, 273] width 336 height 78
drag, startPoint x: 103, startPoint y: 287, endPoint x: 138, endPoint y: 284, distance: 35.2
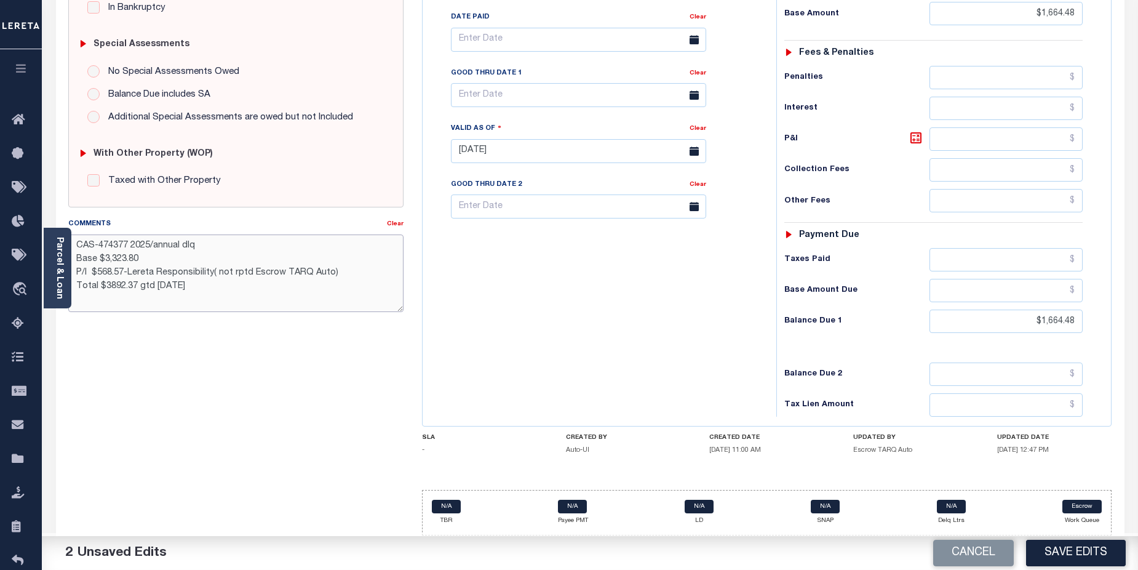
click at [138, 284] on textarea "CAS-474377 2025/annual dlq Base $3,323.80 P/I $568.57-Lereta Responsibility( no…" at bounding box center [236, 273] width 336 height 78
drag, startPoint x: 97, startPoint y: 245, endPoint x: 127, endPoint y: 243, distance: 29.6
click at [127, 243] on textarea "CAS-474377 2025/annual dlq Base $3,323.80 P/I $568.57-Lereta Responsibility( no…" at bounding box center [236, 273] width 336 height 78
click at [105, 255] on textarea "CAS-48673 2025/annual dlq Base $3,323.80 P/I $568.57-Lereta Responsibility( not…" at bounding box center [236, 273] width 336 height 78
drag, startPoint x: 100, startPoint y: 260, endPoint x: 127, endPoint y: 259, distance: 27.1
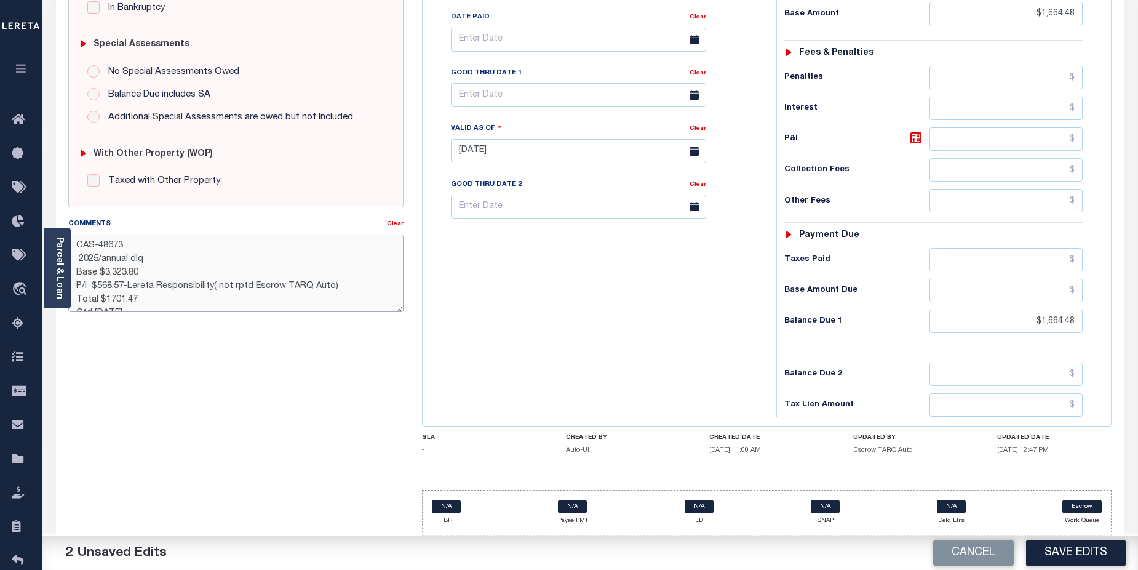
click at [127, 259] on textarea "CAS-48673 2025/annual dlq Base $3,323.80 P/I $568.57-Lereta Responsibility( not…" at bounding box center [236, 273] width 336 height 78
drag, startPoint x: 105, startPoint y: 269, endPoint x: 149, endPoint y: 269, distance: 43.7
click at [149, 269] on textarea "CAS-48673 2025/3rd dlq Base $3,323.80 P/I $568.57-Lereta Responsibility( not rp…" at bounding box center [236, 273] width 336 height 78
drag, startPoint x: 100, startPoint y: 287, endPoint x: 122, endPoint y: 285, distance: 22.9
click at [122, 285] on textarea "CAS-48673 2025/3rd dlq Base $1,664.48 P/I $568.57-Lereta Responsibility( not rp…" at bounding box center [236, 273] width 336 height 78
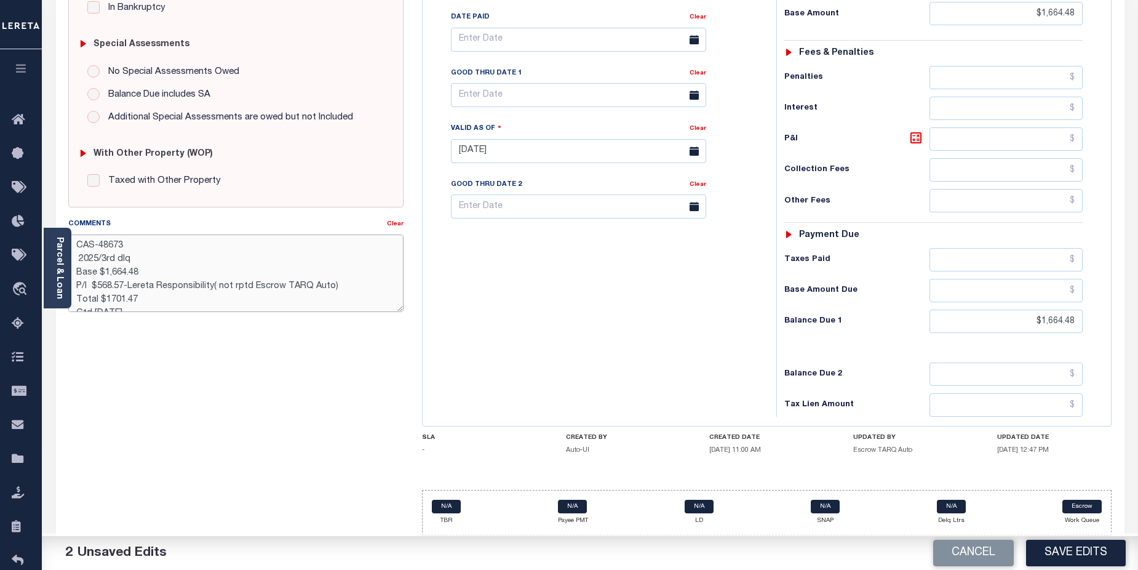
drag, startPoint x: 97, startPoint y: 288, endPoint x: 123, endPoint y: 284, distance: 26.2
click at [123, 284] on textarea "CAS-48673 2025/3rd dlq Base $1,664.48 P/I $568.57-Lereta Responsibility( not rp…" at bounding box center [236, 273] width 336 height 78
click at [108, 298] on textarea "CAS-48673 2025/3rd dlq Base $1,664.48 P/I $36.99-Lereta Responsibility( not rpt…" at bounding box center [236, 273] width 336 height 78
type textarea "CAS-48673 2025/3rd dlq Base $1,664.48 P/I $36.99-Lereta Responsibility( not rpt…"
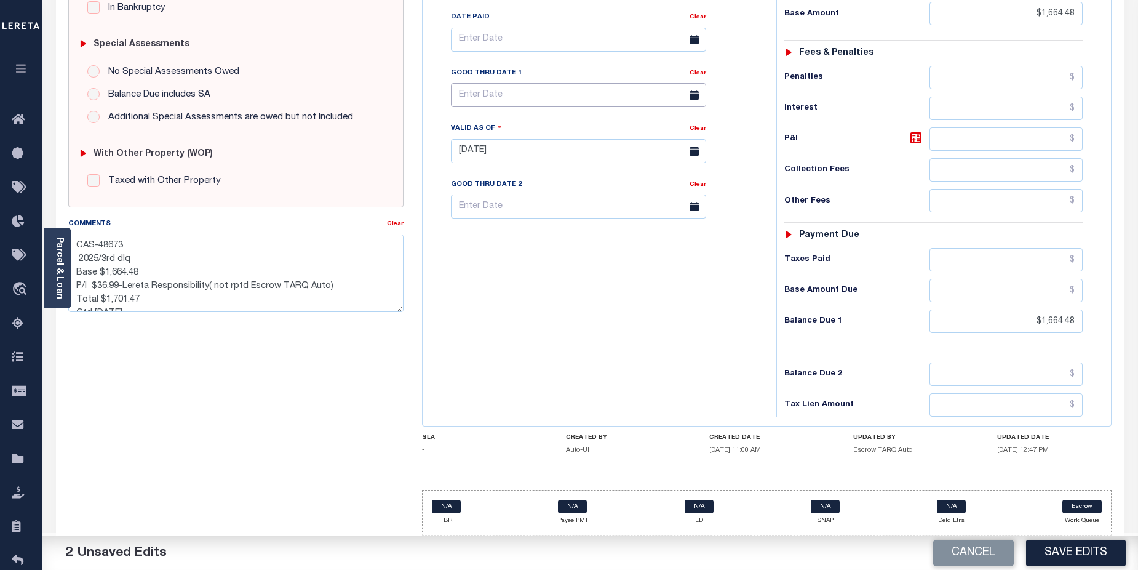
click at [571, 103] on input "text" at bounding box center [578, 95] width 255 height 24
click at [600, 263] on span "31" at bounding box center [600, 263] width 24 height 24
type input "10/31/2025"
click at [1075, 551] on button "Save Edits" at bounding box center [1076, 553] width 100 height 26
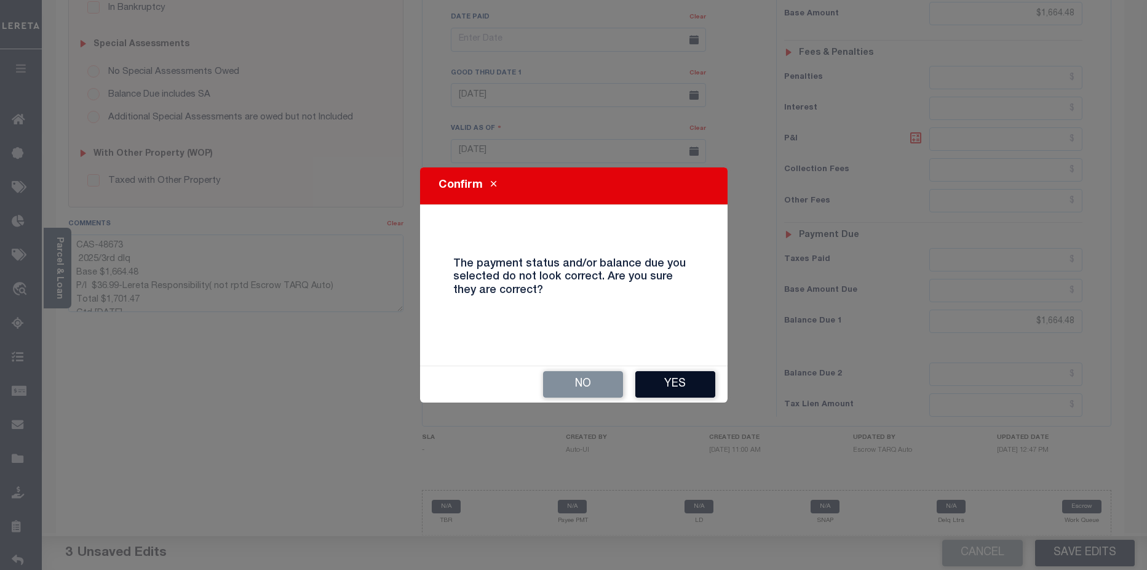
click at [692, 383] on button "Yes" at bounding box center [676, 384] width 80 height 26
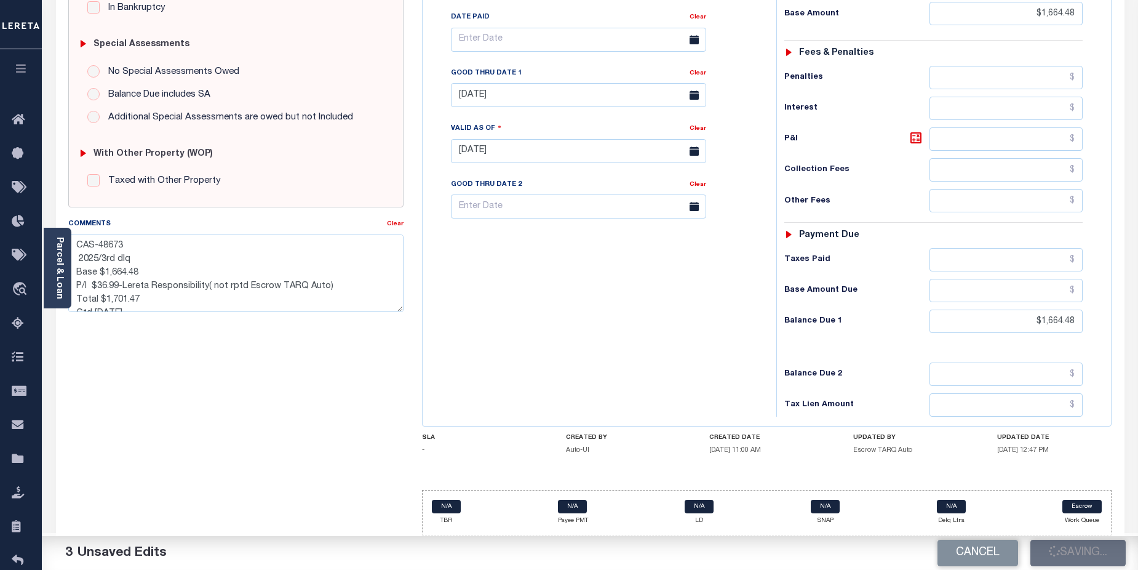
checkbox input "false"
type textarea "CAS-48673 2025/3rd dlq Base $1,664.48 P/I $36.99-Lereta Responsibility( not rpt…"
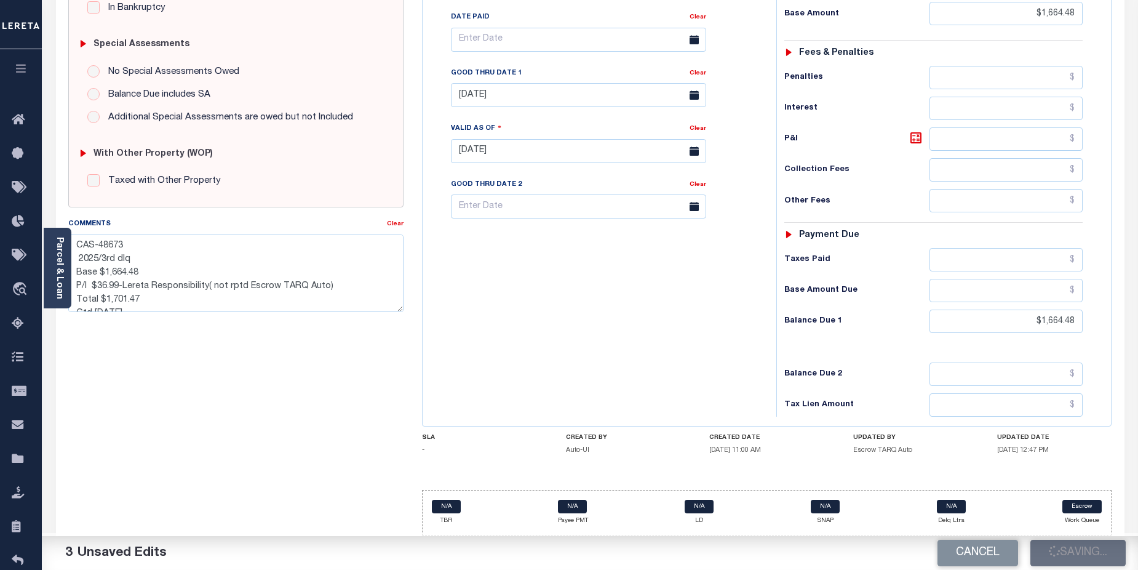
type input "$1,664.48"
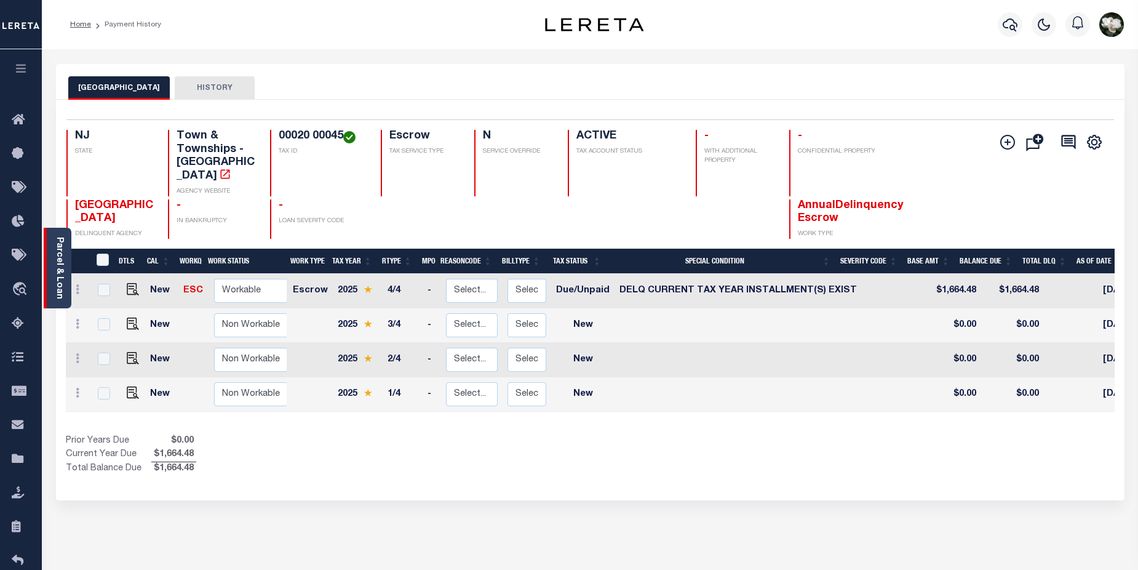
click at [62, 272] on link "Parcel & Loan" at bounding box center [59, 268] width 9 height 62
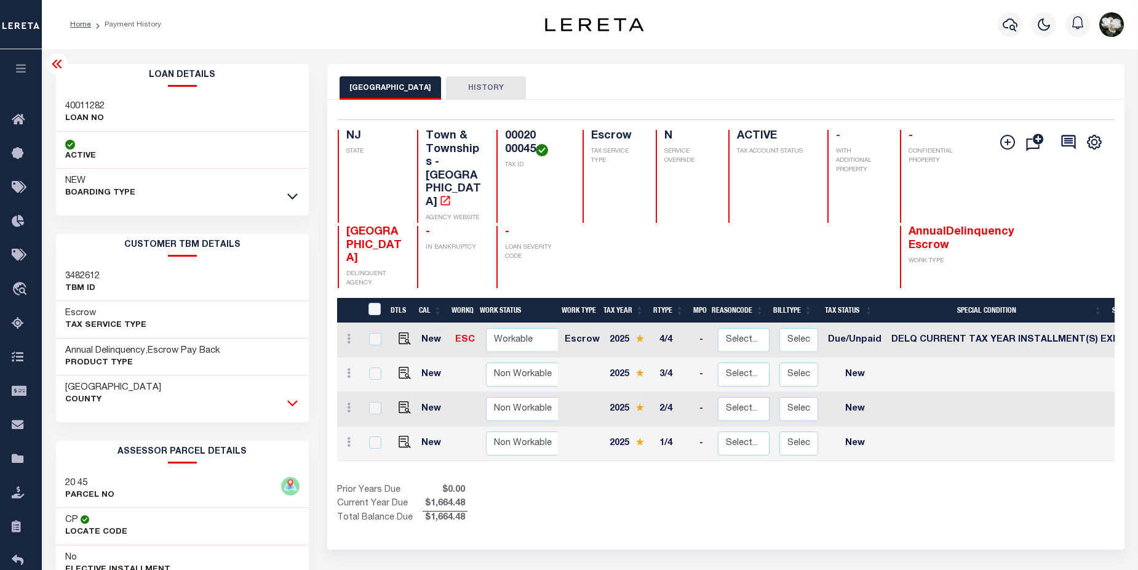
click at [288, 404] on icon at bounding box center [292, 402] width 10 height 13
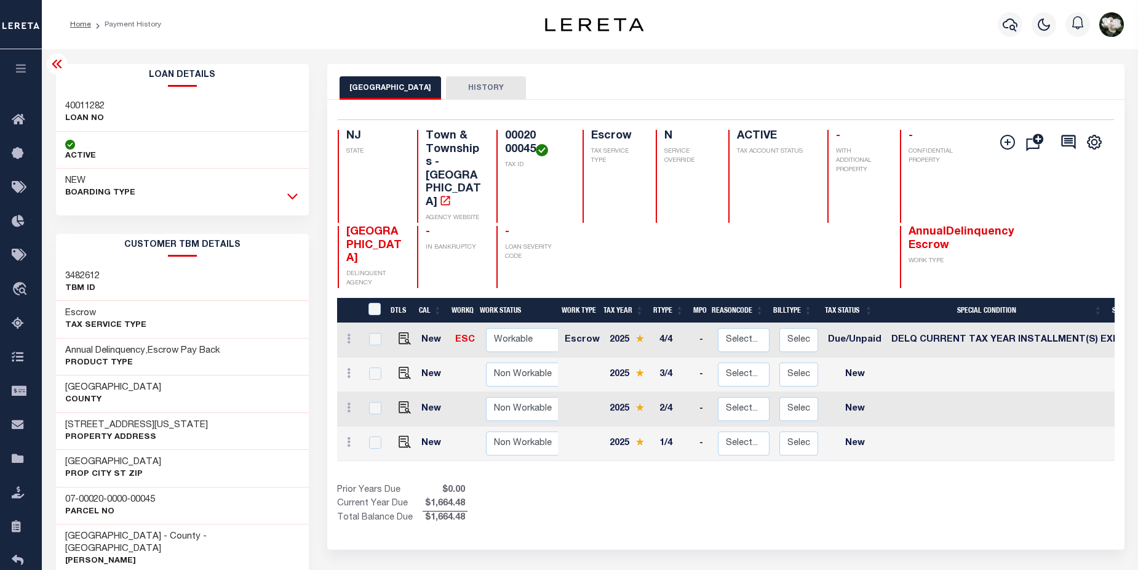
click at [292, 199] on icon at bounding box center [292, 197] width 10 height 6
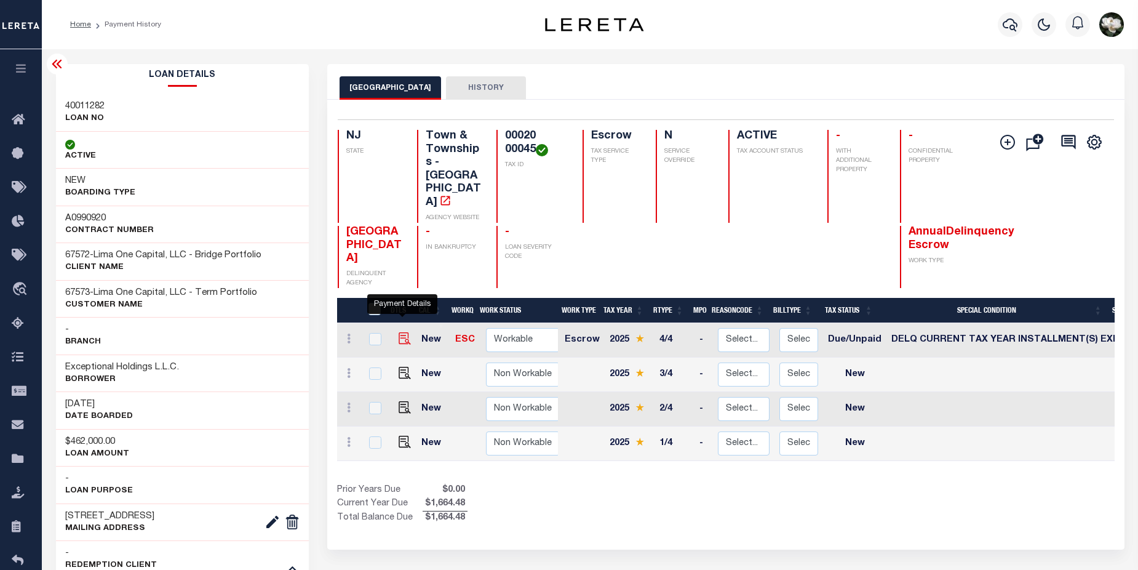
click at [399, 332] on img "" at bounding box center [405, 338] width 12 height 12
checkbox input "true"
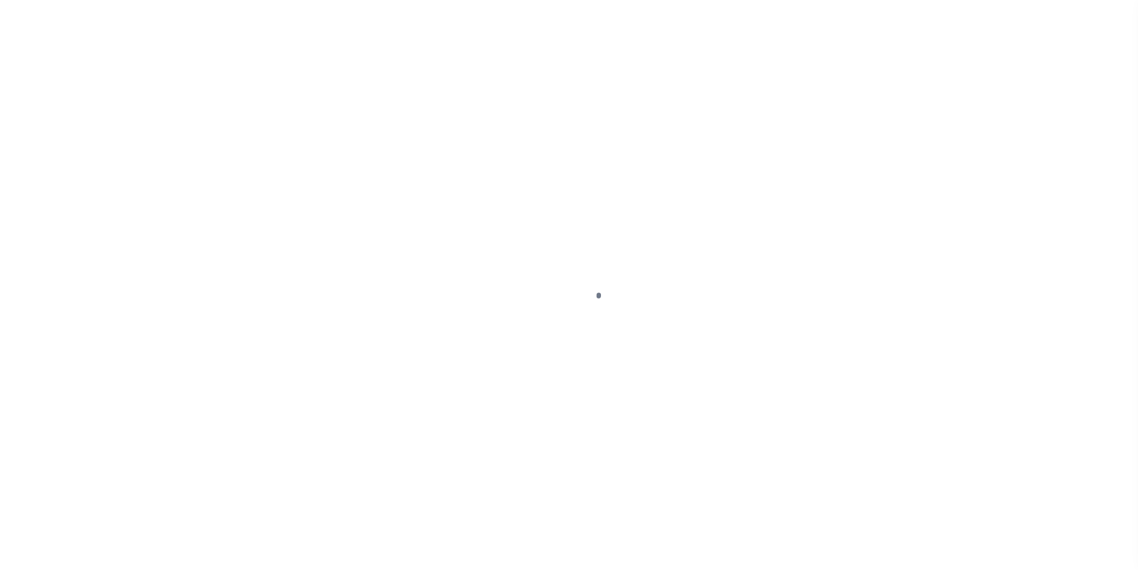
select select "DUE"
select select "17"
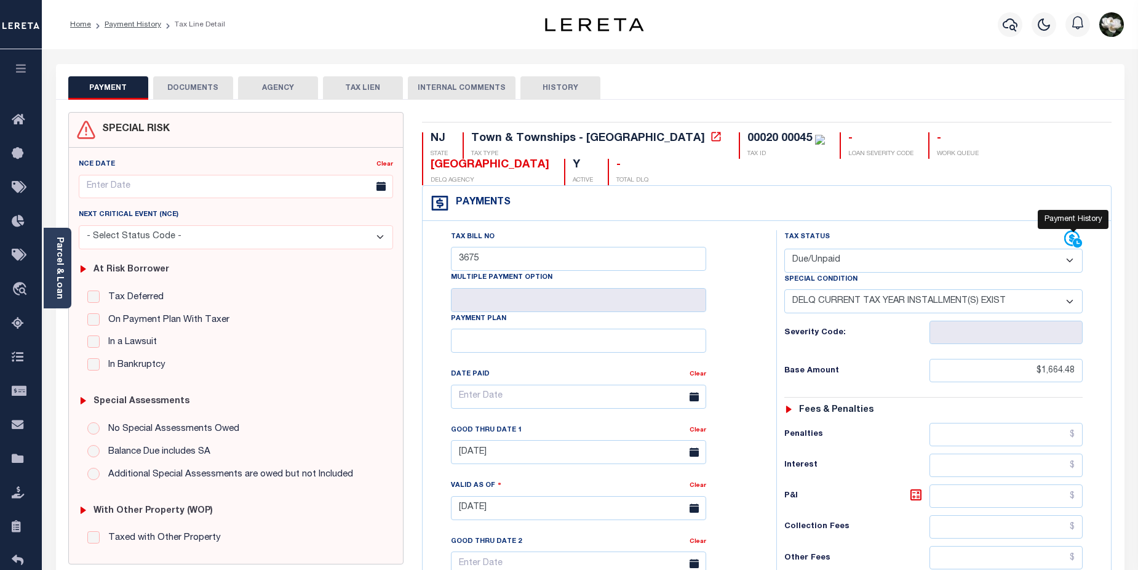
click at [1069, 245] on icon at bounding box center [1071, 238] width 15 height 15
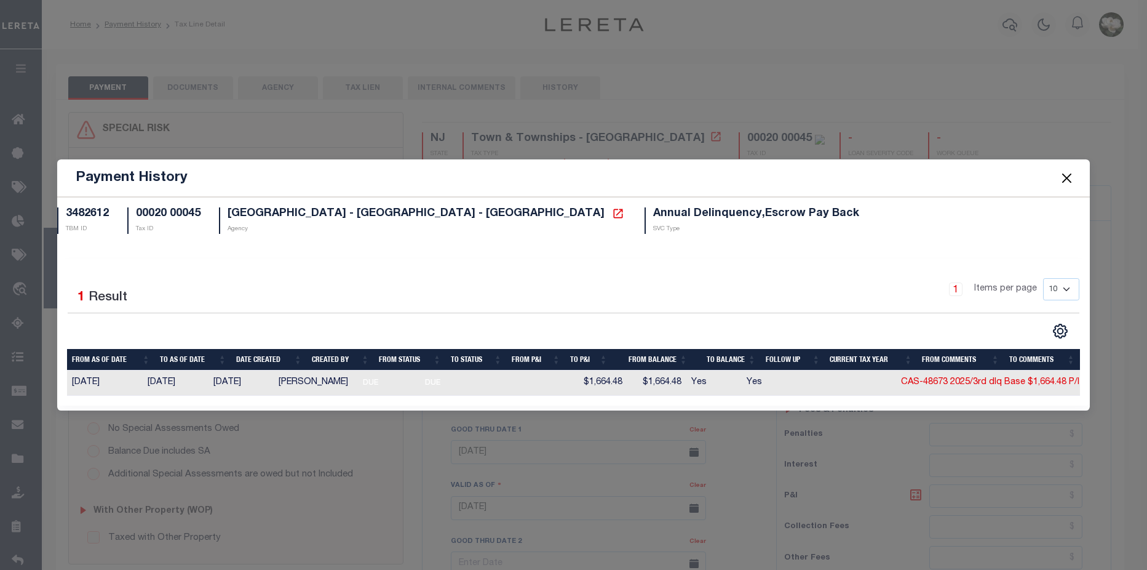
click at [1064, 170] on button "Close" at bounding box center [1067, 178] width 16 height 16
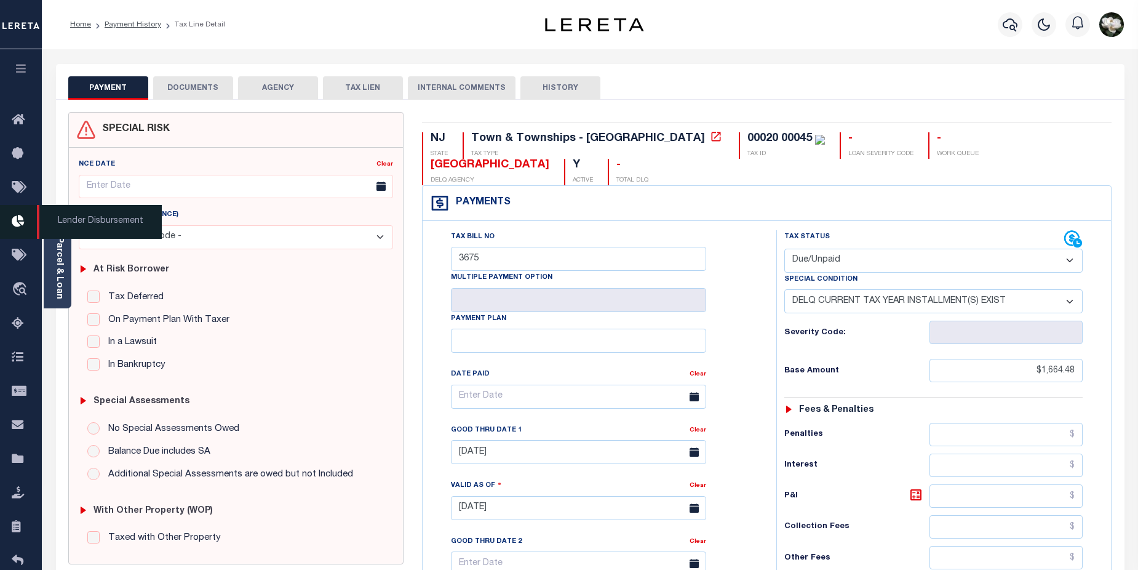
click at [25, 222] on icon at bounding box center [22, 221] width 20 height 15
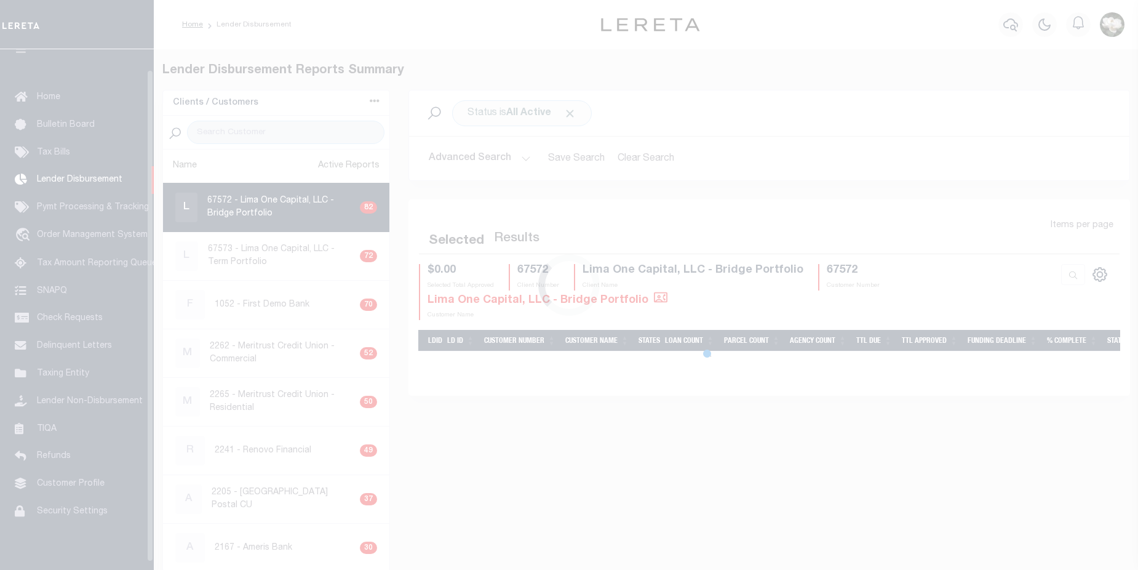
scroll to position [22, 0]
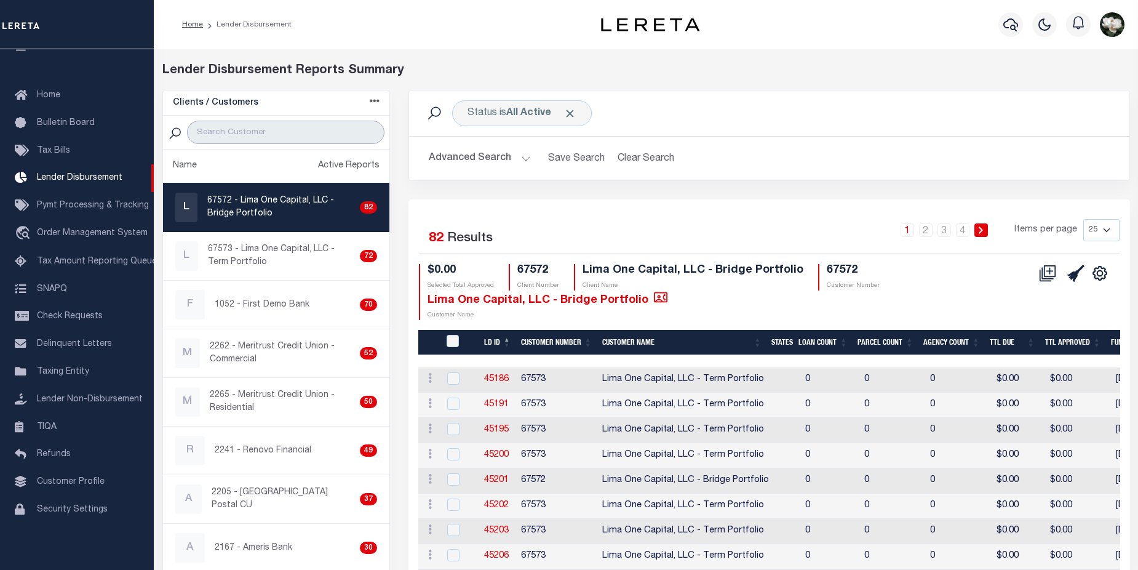
drag, startPoint x: 241, startPoint y: 137, endPoint x: 226, endPoint y: 111, distance: 30.1
click at [241, 137] on input "search" at bounding box center [285, 132] width 197 height 23
type input "67573"
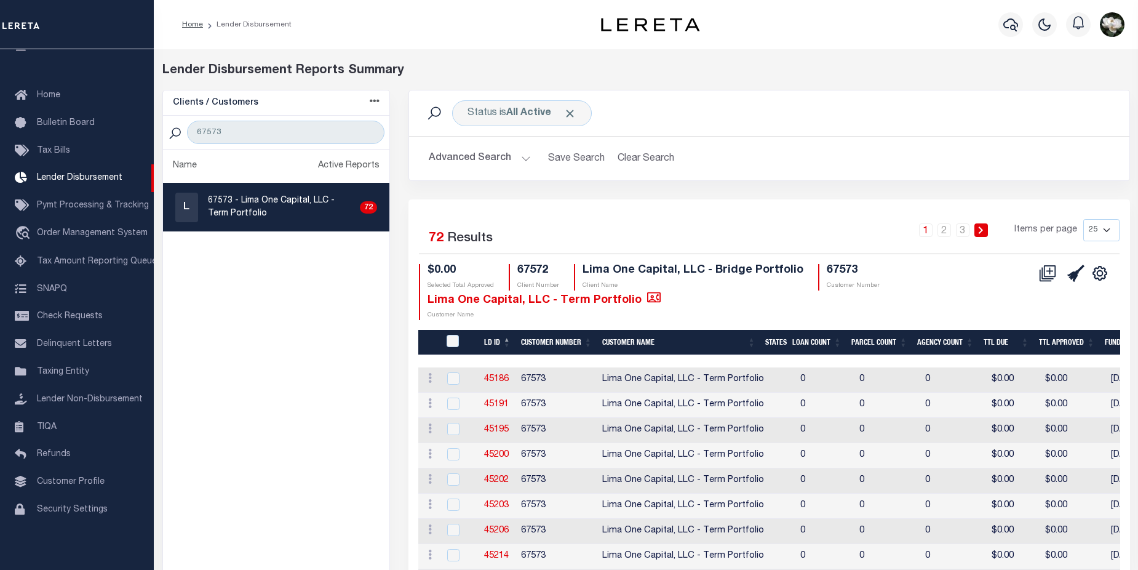
click at [1107, 231] on select "25 50 100 200" at bounding box center [1101, 230] width 36 height 22
select select "200"
click at [1083, 219] on select "25 50 100 200" at bounding box center [1101, 230] width 36 height 22
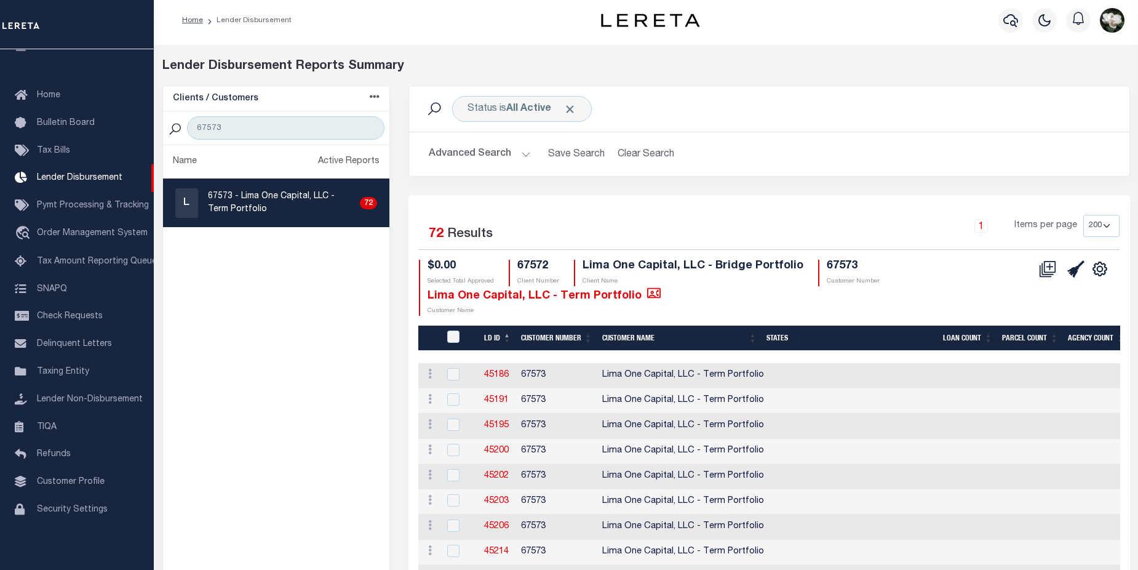
scroll to position [0, 0]
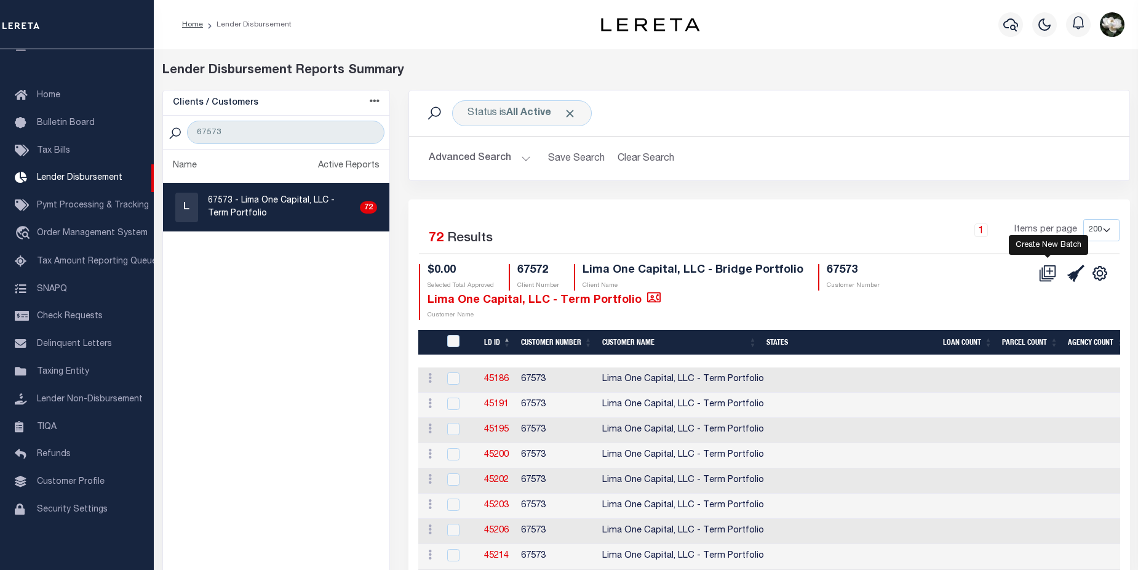
click at [1045, 279] on icon at bounding box center [1047, 273] width 17 height 17
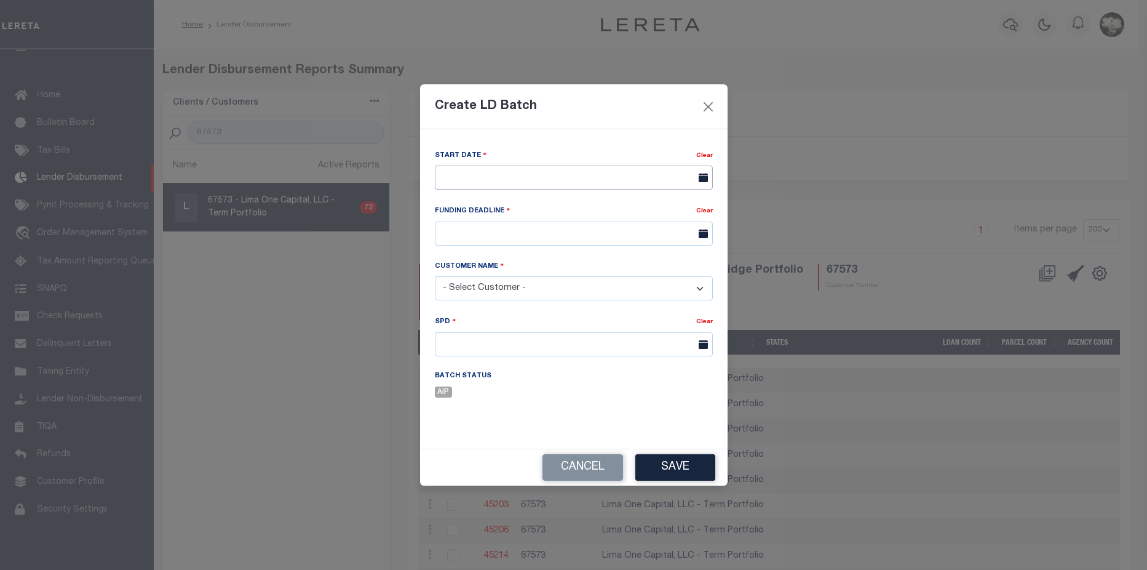
click at [599, 183] on input "text" at bounding box center [574, 177] width 278 height 24
click at [560, 250] on span "2" at bounding box center [556, 246] width 24 height 24
type input "[DATE]"
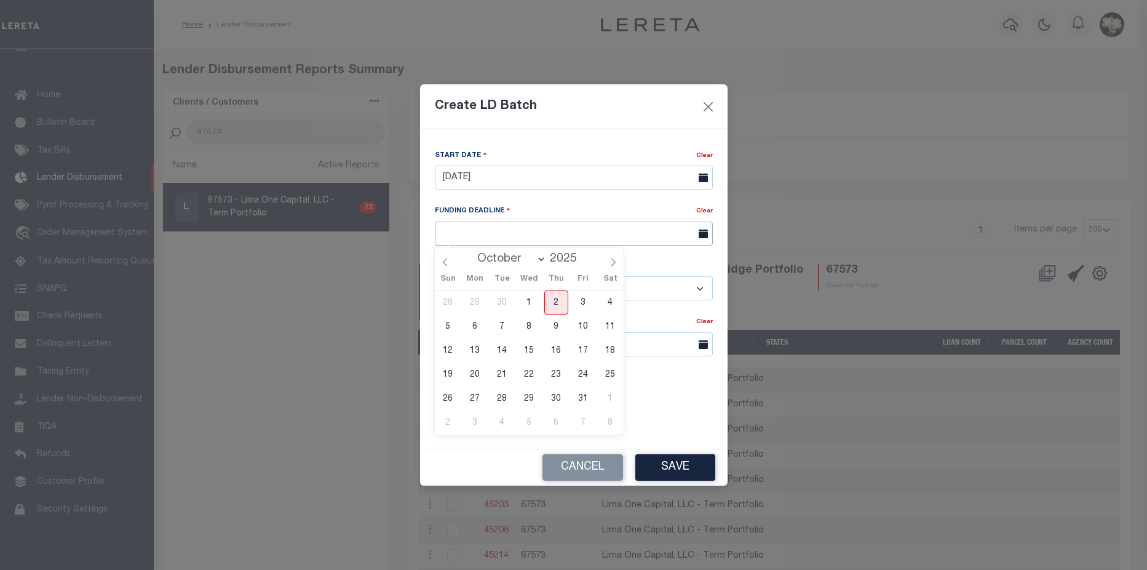
click at [561, 237] on input "text" at bounding box center [574, 233] width 278 height 24
click at [585, 329] on span "10" at bounding box center [584, 326] width 24 height 24
type input "[DATE]"
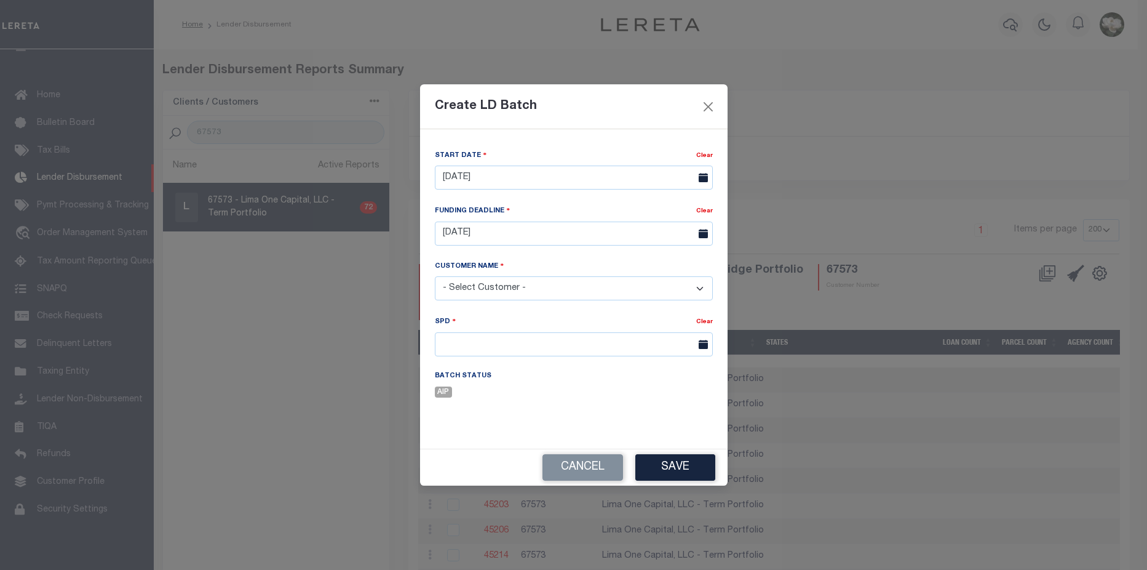
click at [552, 288] on select "- Select Customer - Accumatch - Refunds All In Credit Union Amarillo National B…" at bounding box center [574, 288] width 278 height 24
click at [66, 151] on div "Create LD Batch Start Date Clear 10/02/2025 Clear" at bounding box center [573, 285] width 1147 height 570
click at [709, 110] on button "Close" at bounding box center [708, 106] width 16 height 16
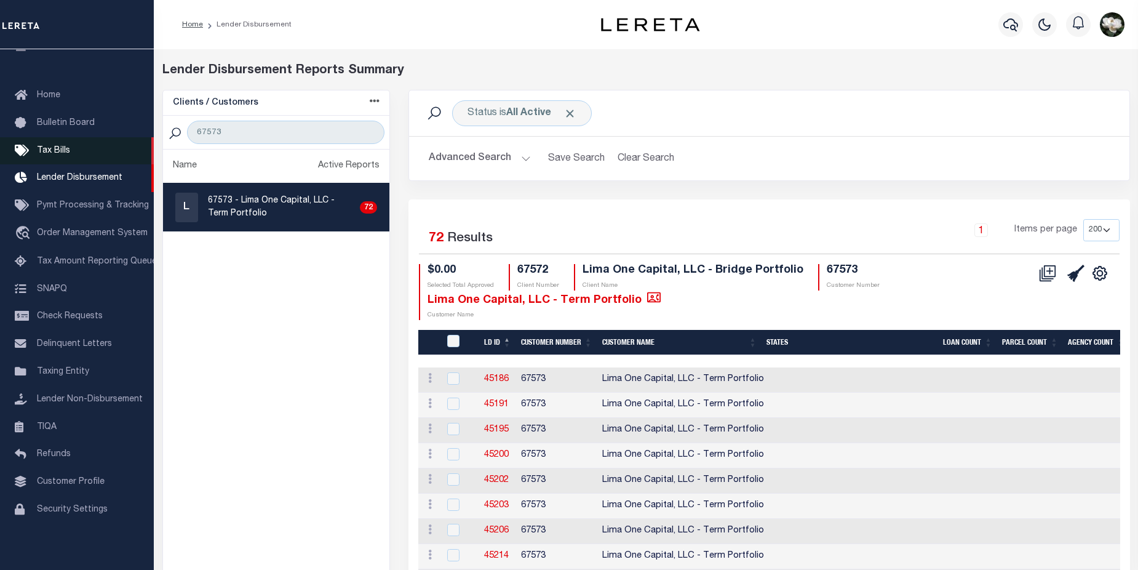
click at [58, 149] on span "Tax Bills" at bounding box center [53, 150] width 33 height 9
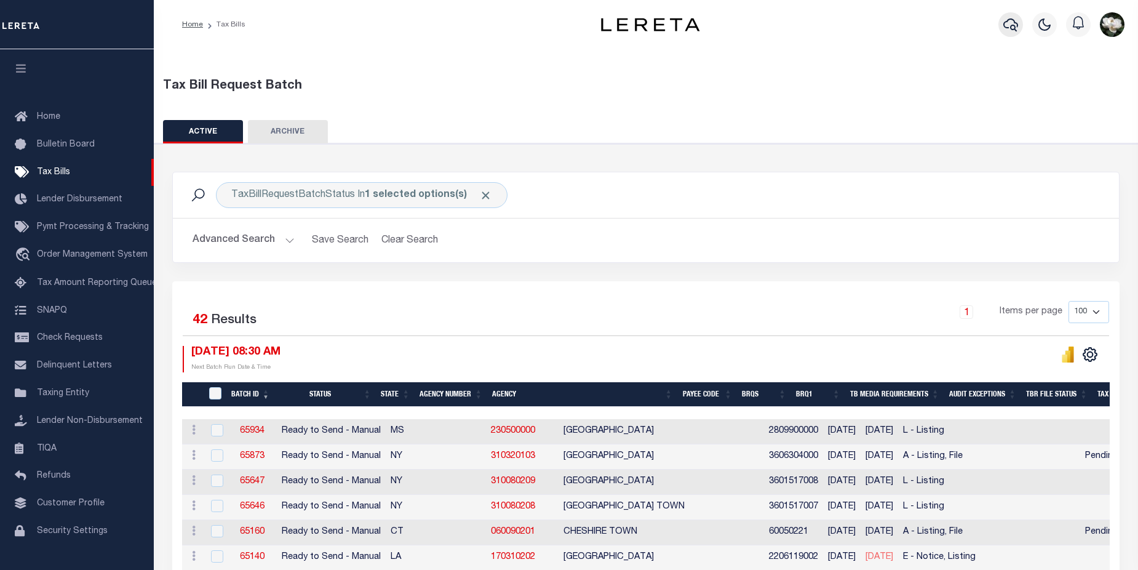
click at [1015, 32] on icon "button" at bounding box center [1010, 24] width 15 height 15
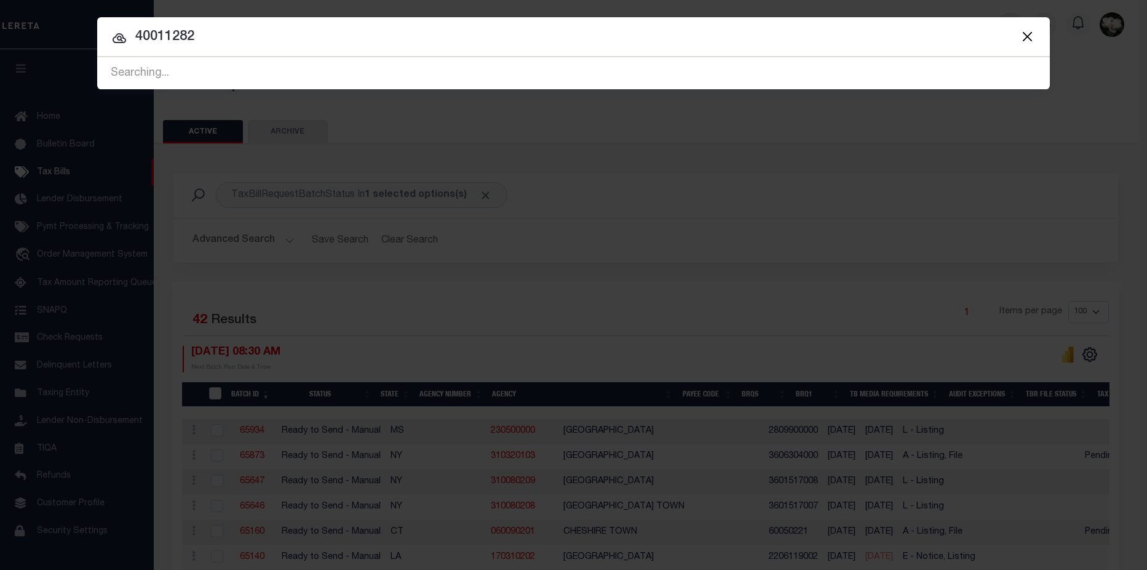
type input "40011282"
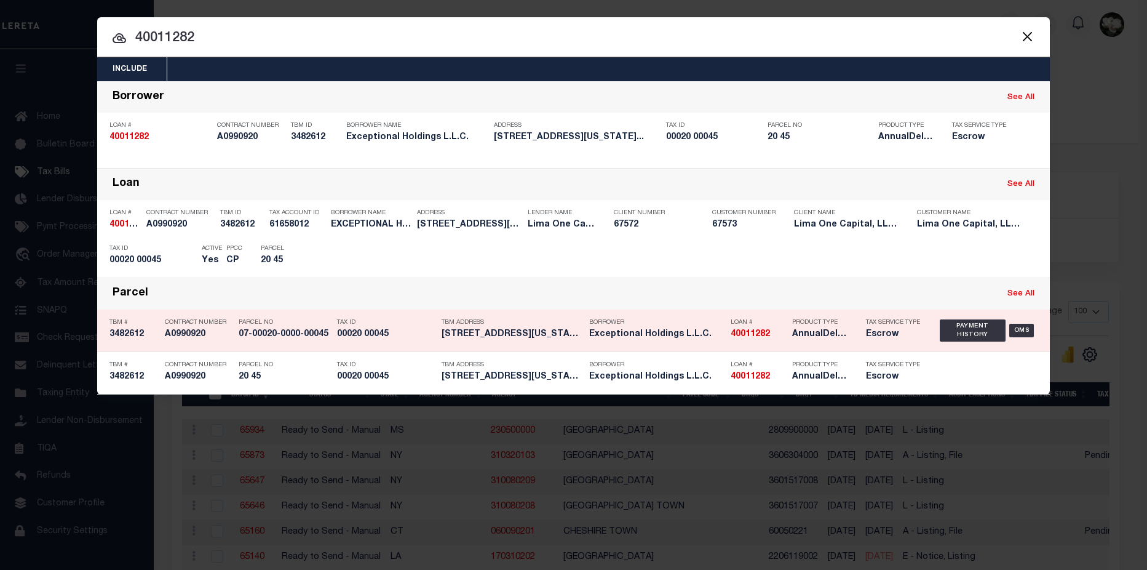
click at [538, 344] on div "TBM Address 100 WASHINGTON ST Stewartsvill..." at bounding box center [513, 331] width 142 height 36
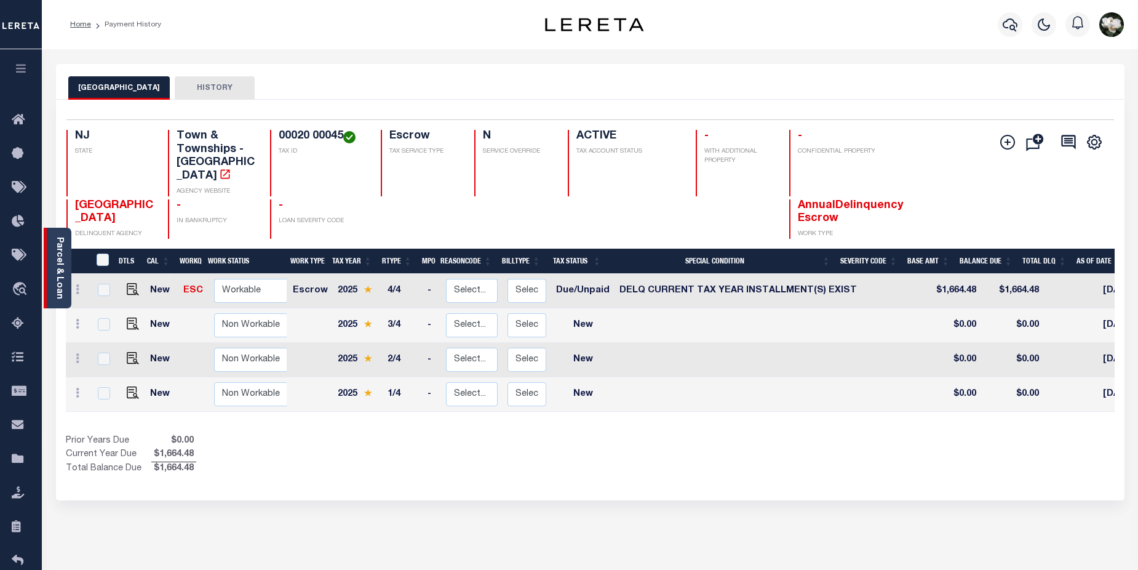
click at [50, 257] on div "Parcel & Loan" at bounding box center [58, 268] width 28 height 81
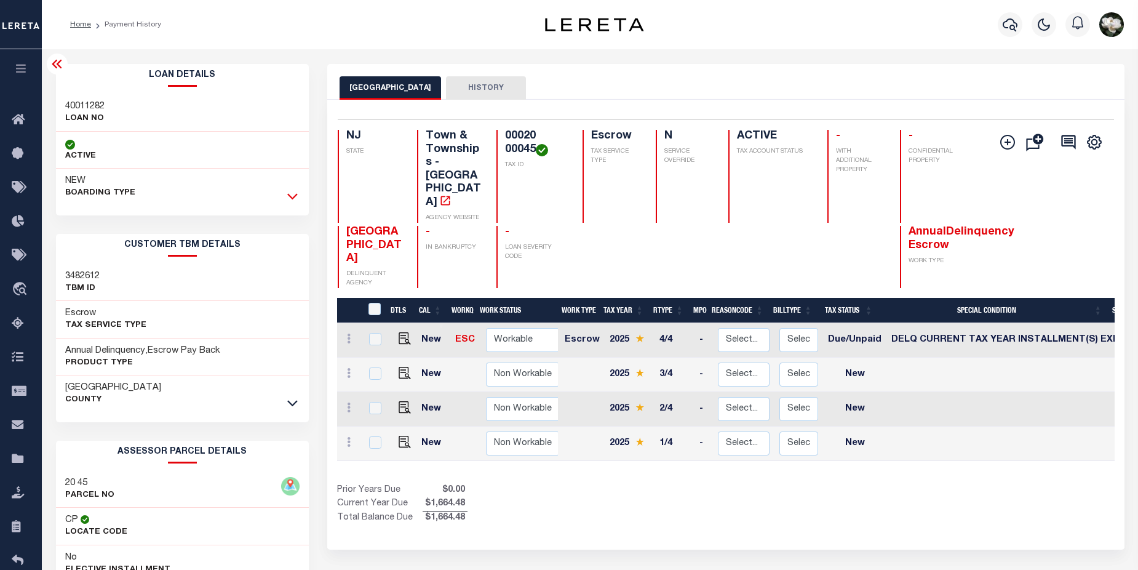
click at [289, 194] on icon at bounding box center [292, 195] width 10 height 13
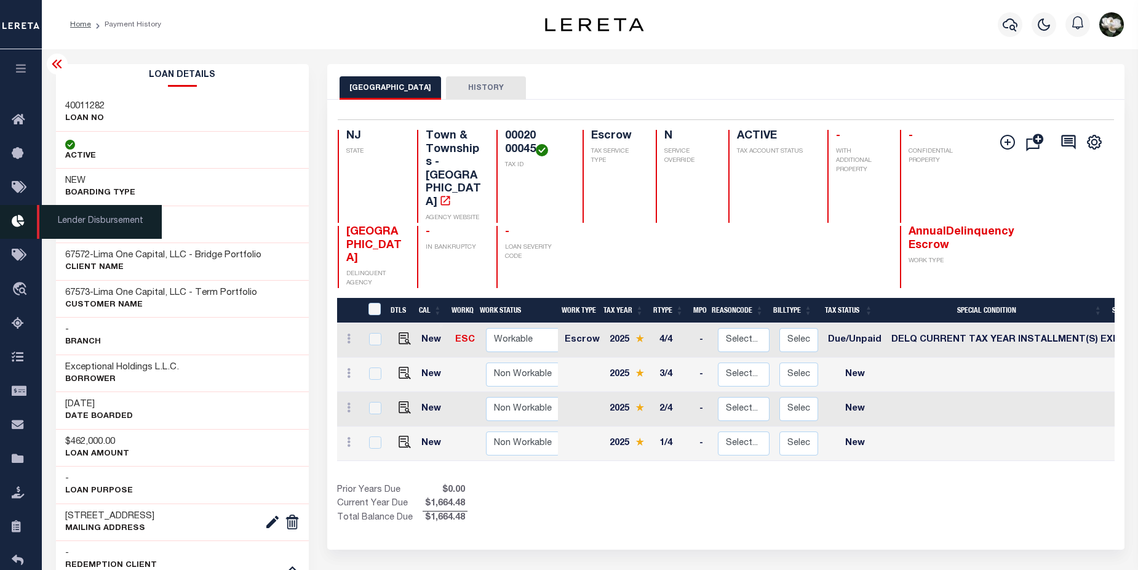
click at [19, 228] on icon at bounding box center [22, 221] width 20 height 15
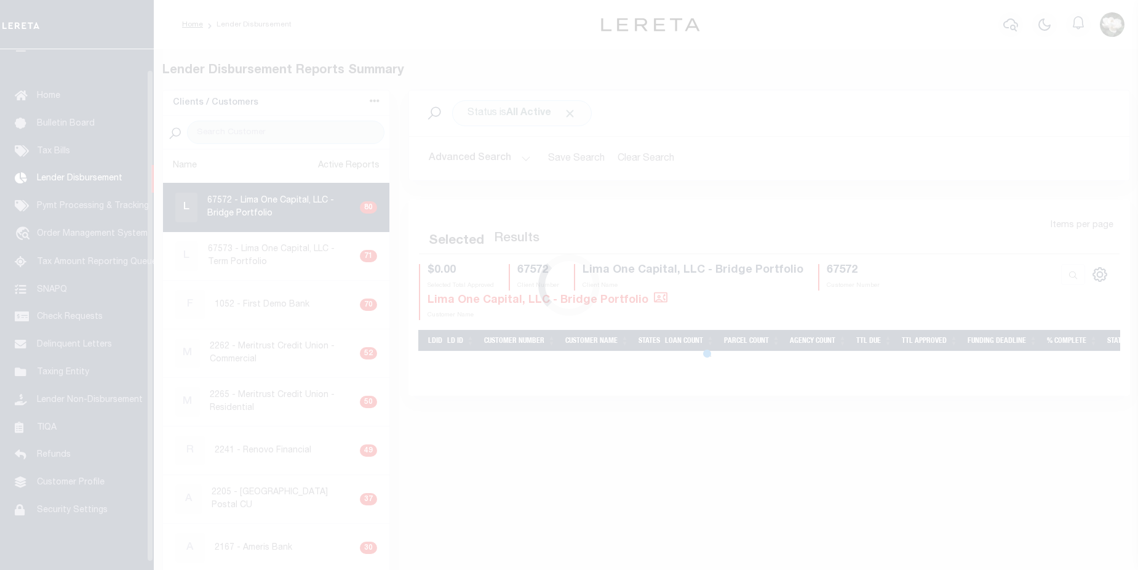
scroll to position [22, 0]
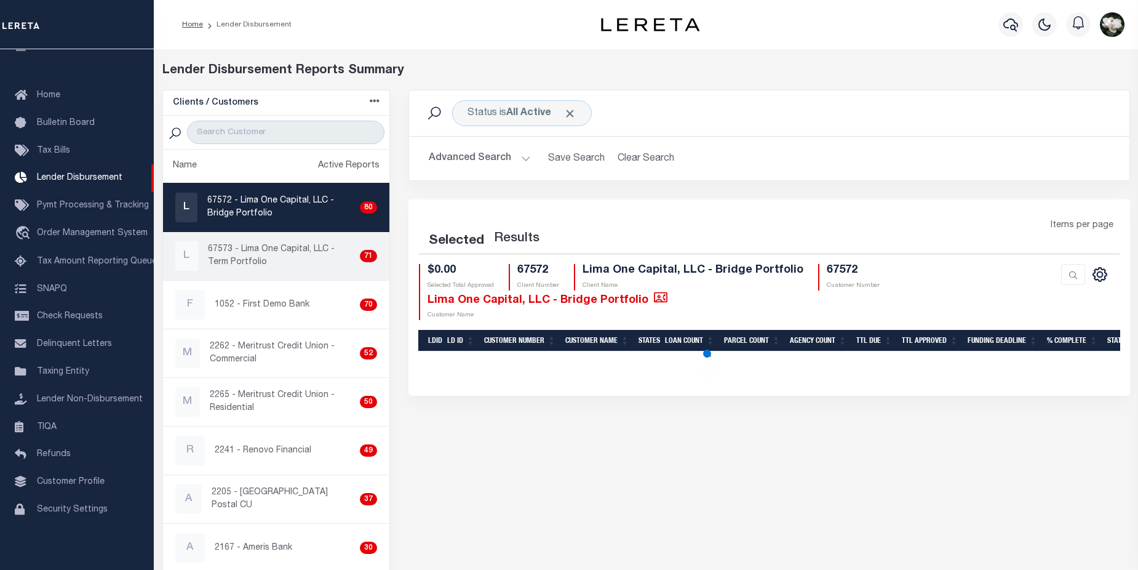
click at [266, 264] on p "67573 - Lima One Capital, LLC - Term Portfolio" at bounding box center [281, 256] width 147 height 26
checkbox input "true"
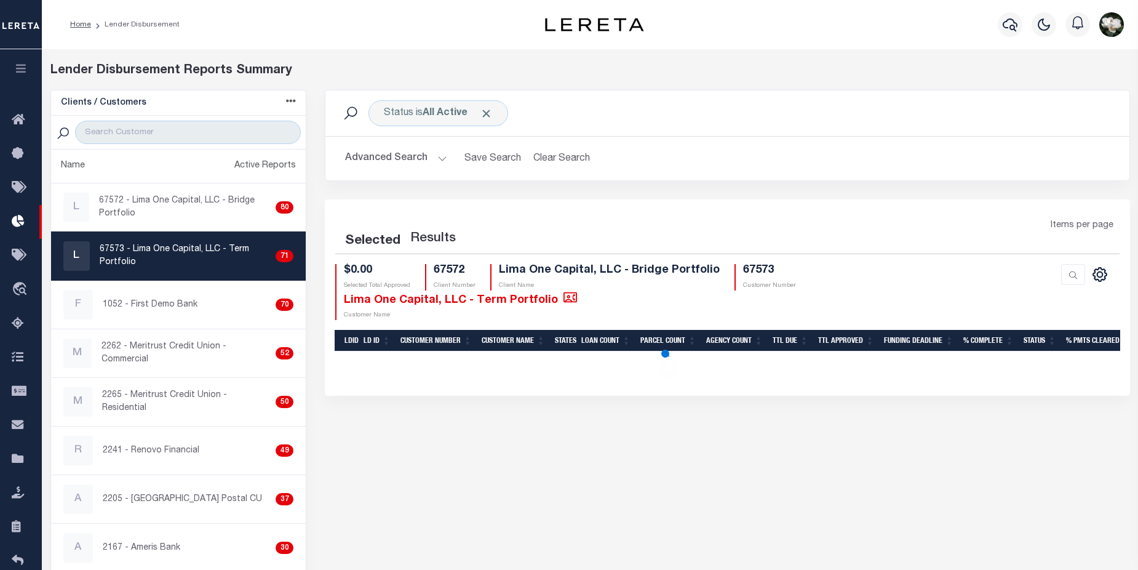
select select "200"
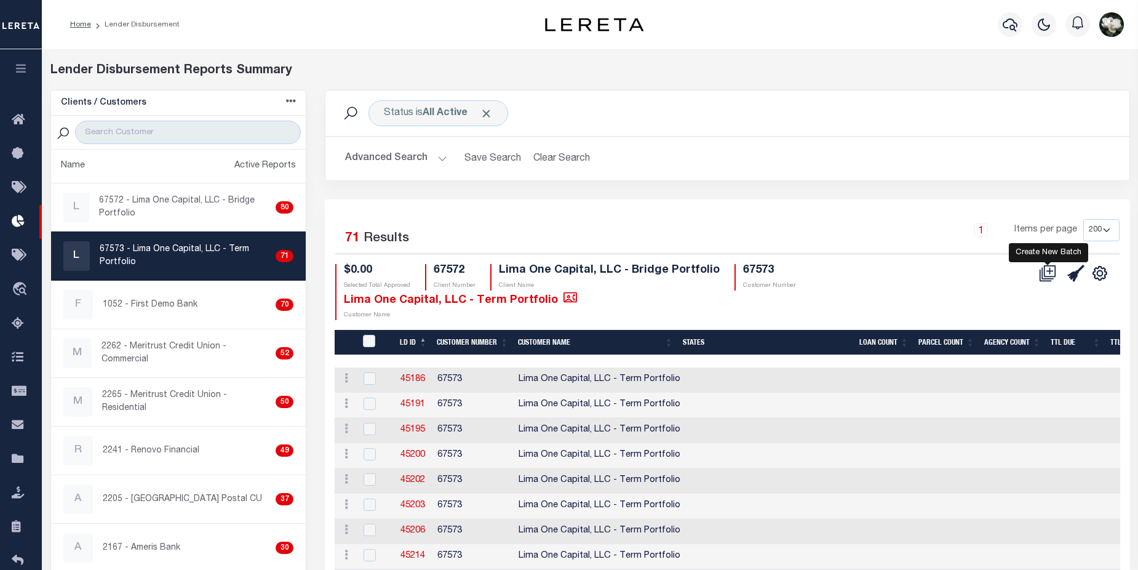
click at [1047, 276] on icon at bounding box center [1047, 273] width 17 height 17
select select "9"
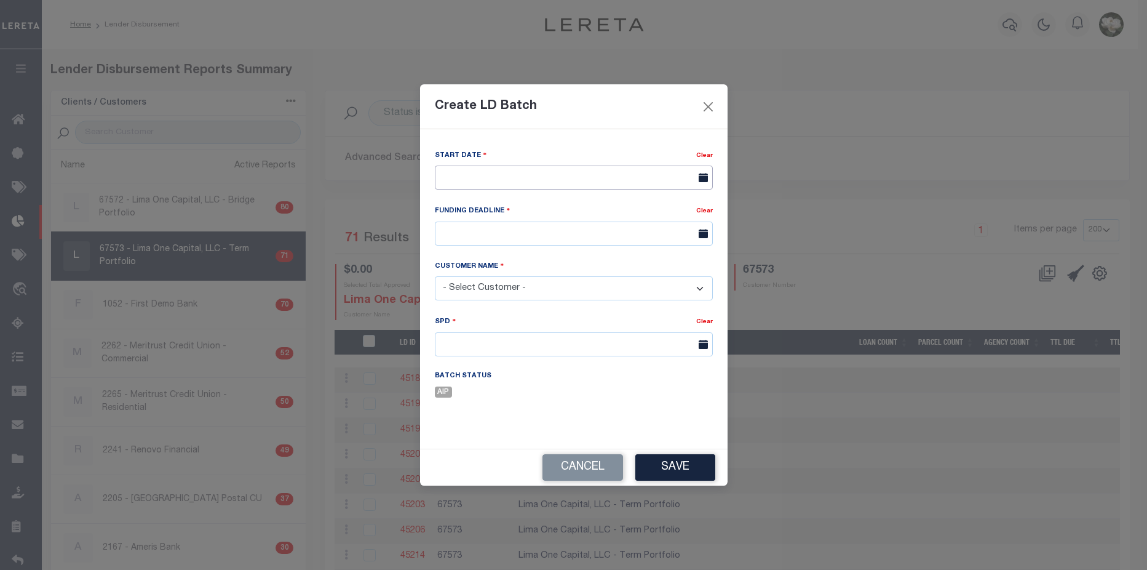
click at [562, 250] on span "2" at bounding box center [556, 246] width 24 height 24
type input "[DATE]"
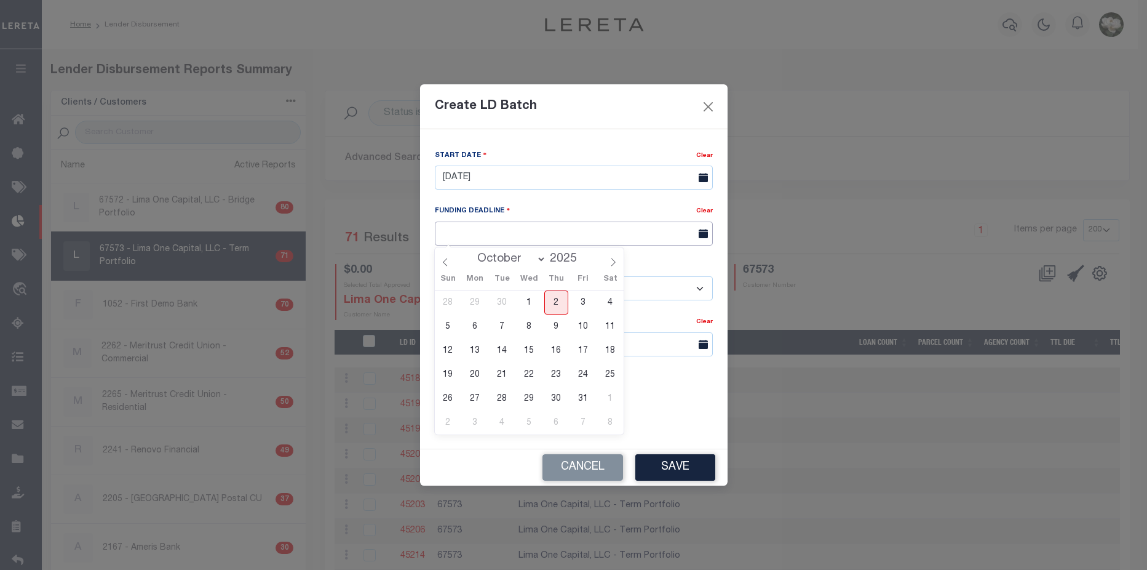
click at [588, 234] on input "text" at bounding box center [574, 233] width 278 height 24
click at [585, 329] on span "10" at bounding box center [584, 326] width 24 height 24
type input "10/10/25"
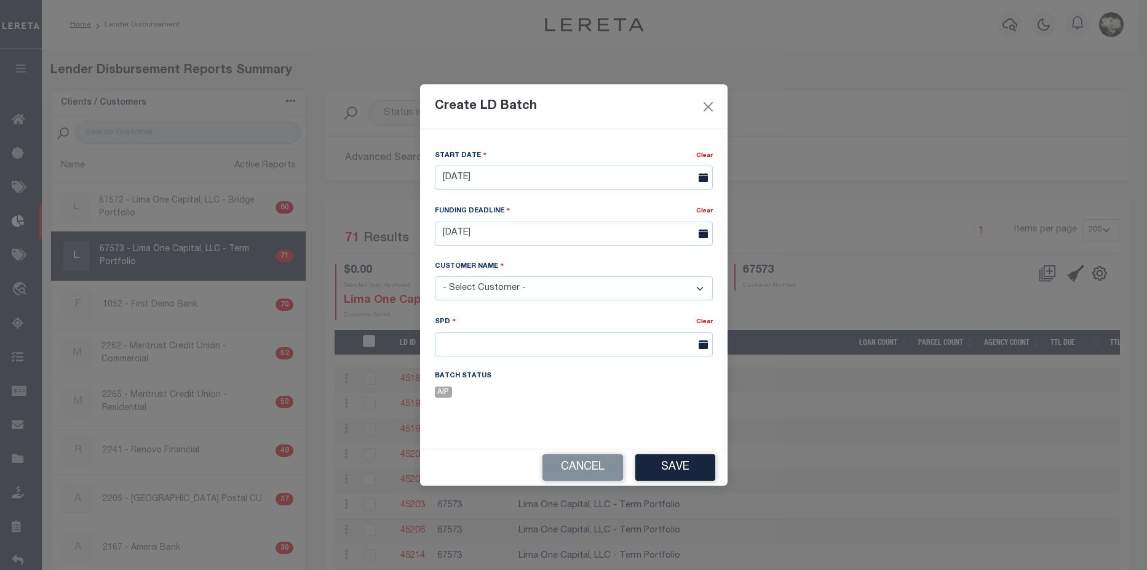
click at [525, 289] on select "- Select Customer - Accumatch - Refunds All In Credit Union Amarillo National B…" at bounding box center [574, 288] width 278 height 24
select select "2283"
click at [435, 276] on select "- Select Customer - Accumatch - Refunds All In Credit Union Amarillo National B…" at bounding box center [574, 288] width 278 height 24
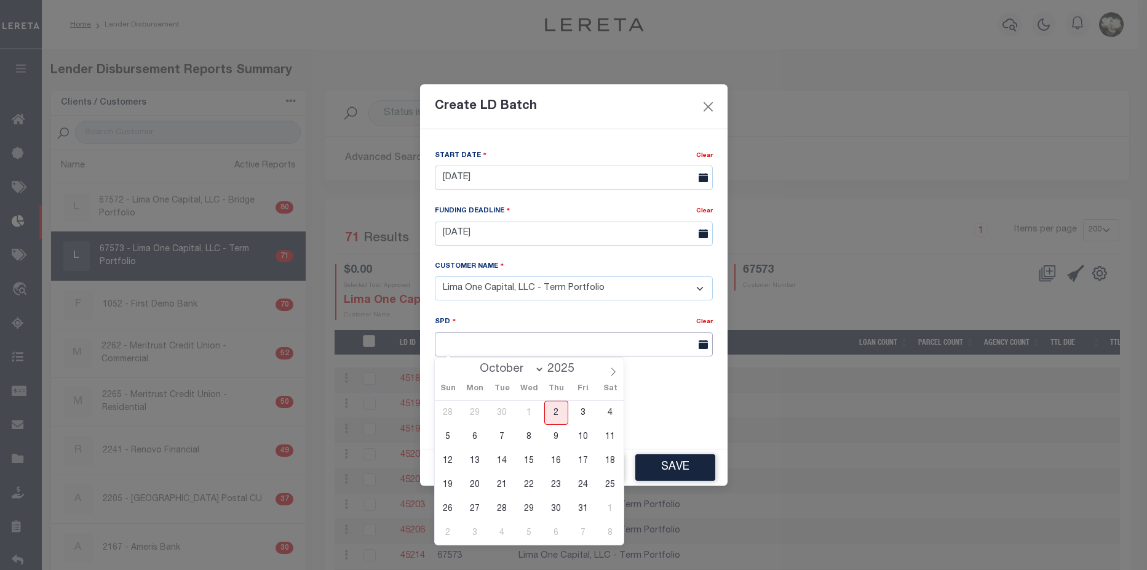
click at [489, 334] on input "text" at bounding box center [574, 344] width 278 height 24
click at [476, 461] on span "13" at bounding box center [475, 460] width 24 height 24
type input "10/13/2025"
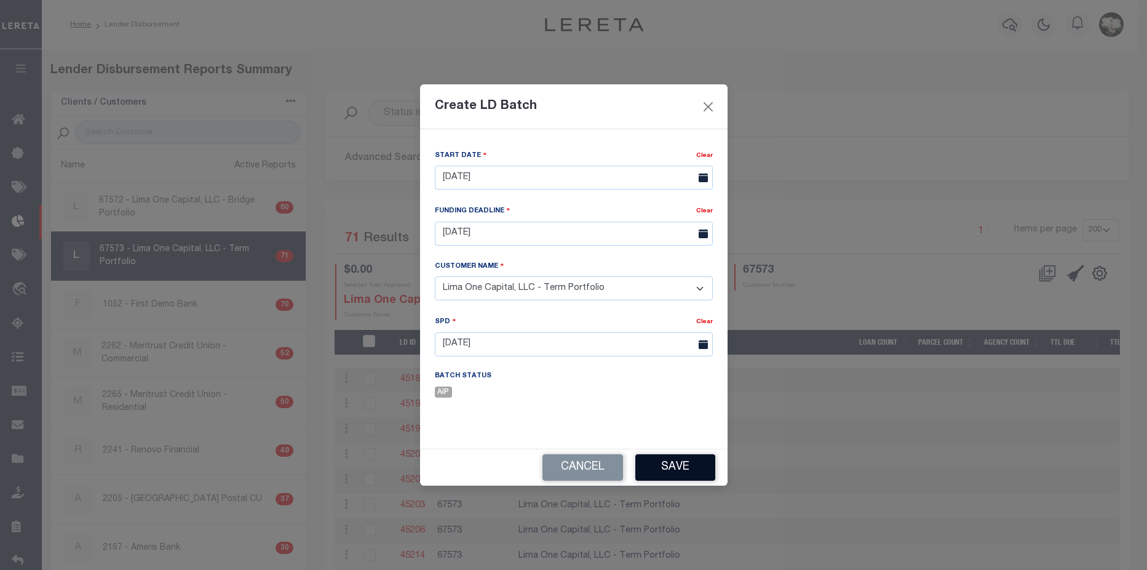
click at [682, 468] on button "Save" at bounding box center [676, 467] width 80 height 26
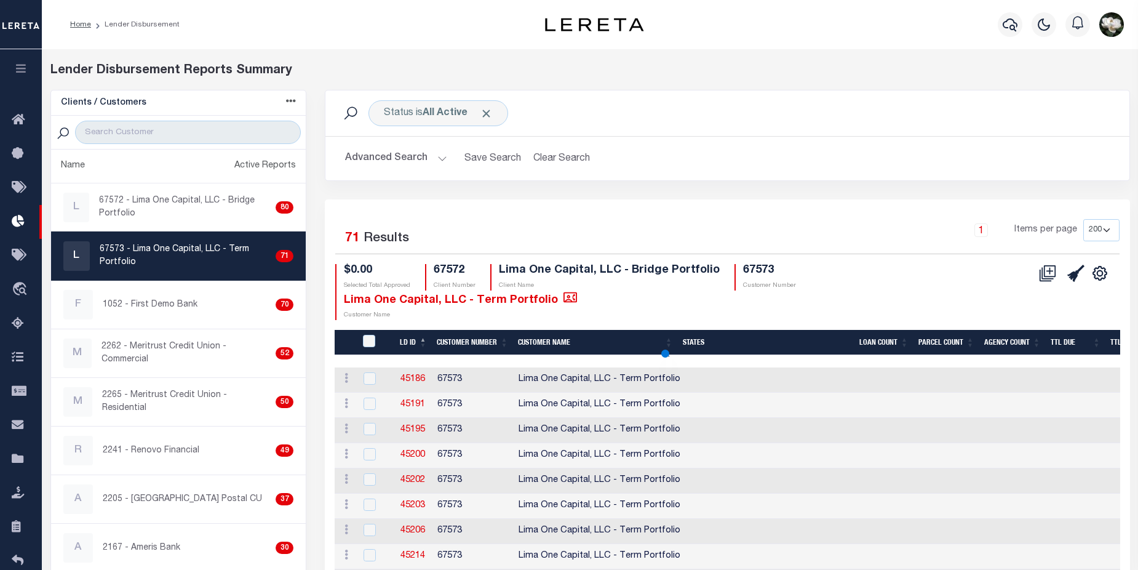
click at [395, 164] on button "Advanced Search" at bounding box center [396, 158] width 102 height 24
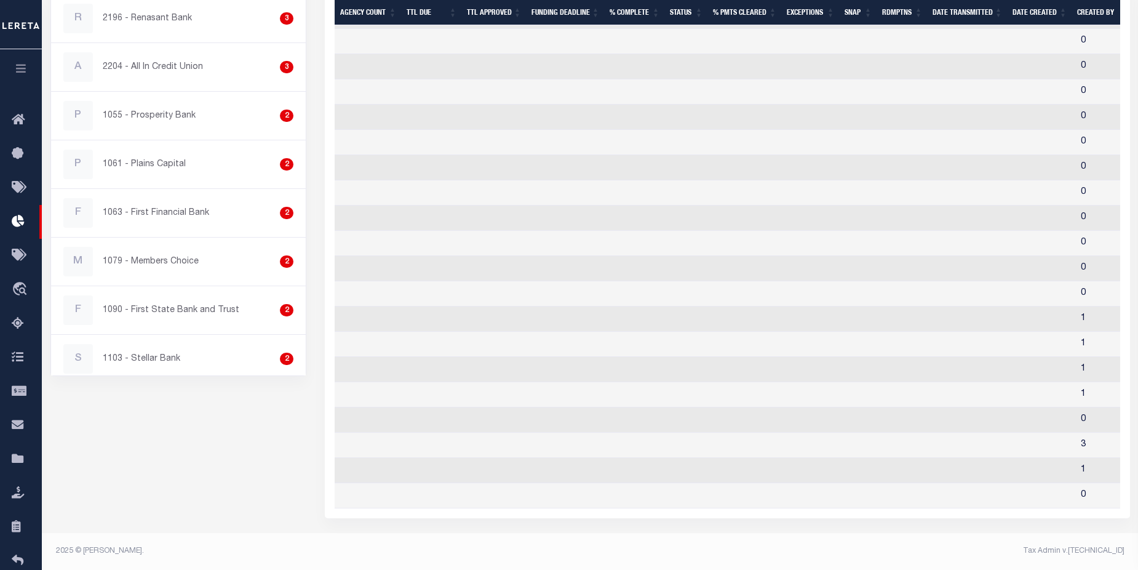
scroll to position [0, 719]
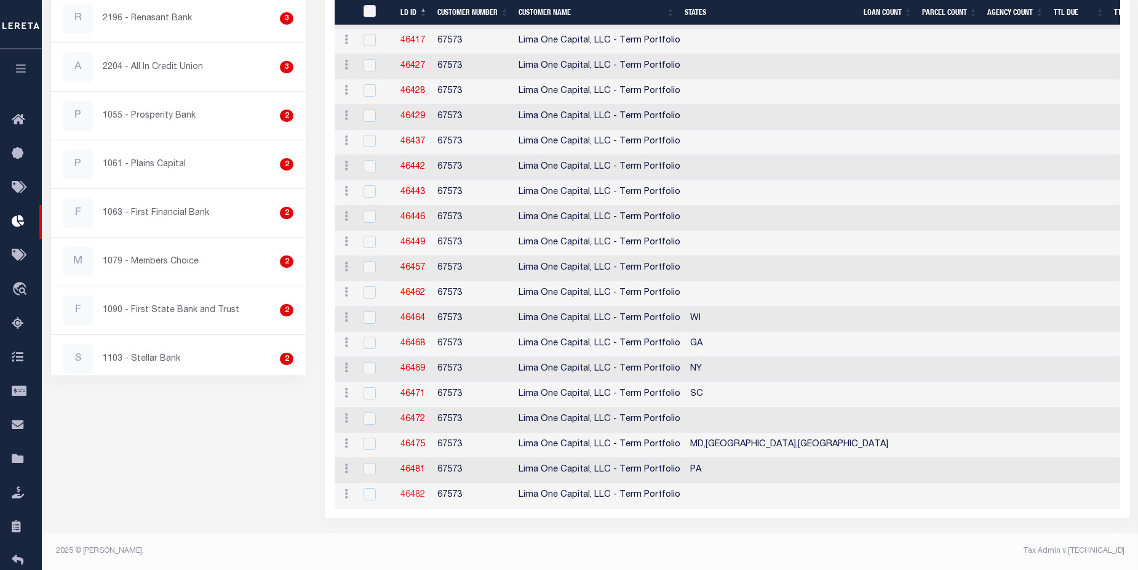
click at [412, 490] on link "46482" at bounding box center [413, 494] width 25 height 9
checkbox input "true"
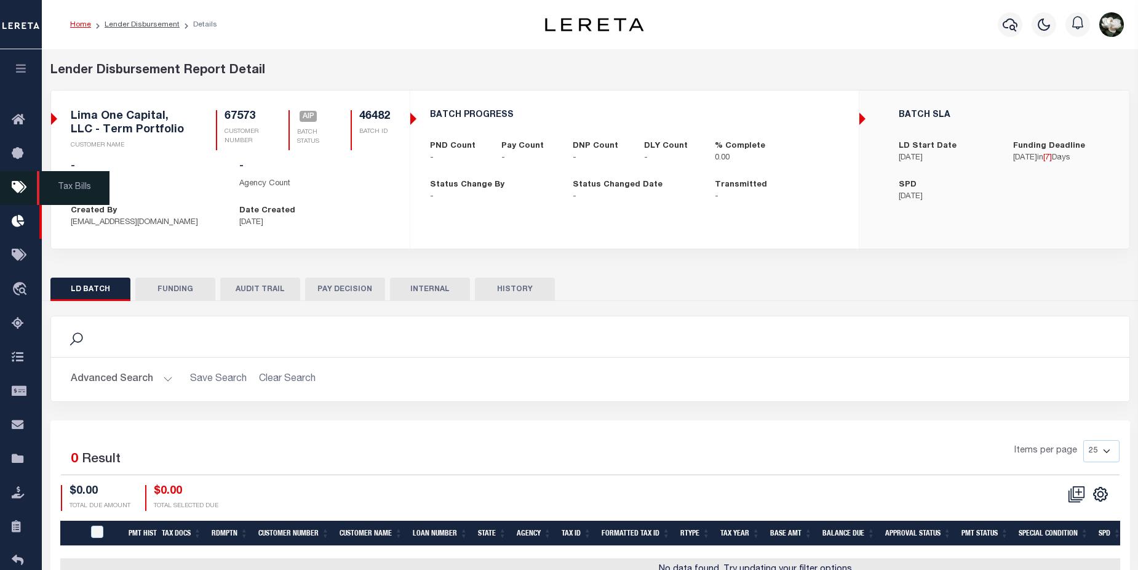
click at [19, 189] on icon at bounding box center [22, 187] width 20 height 15
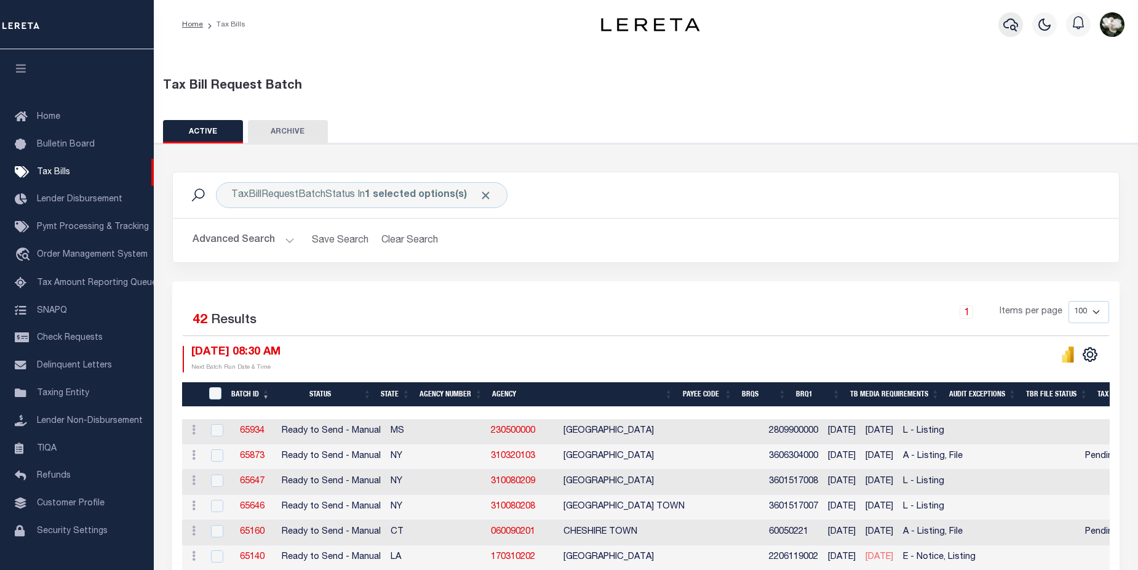
click at [1011, 31] on icon "button" at bounding box center [1010, 24] width 15 height 15
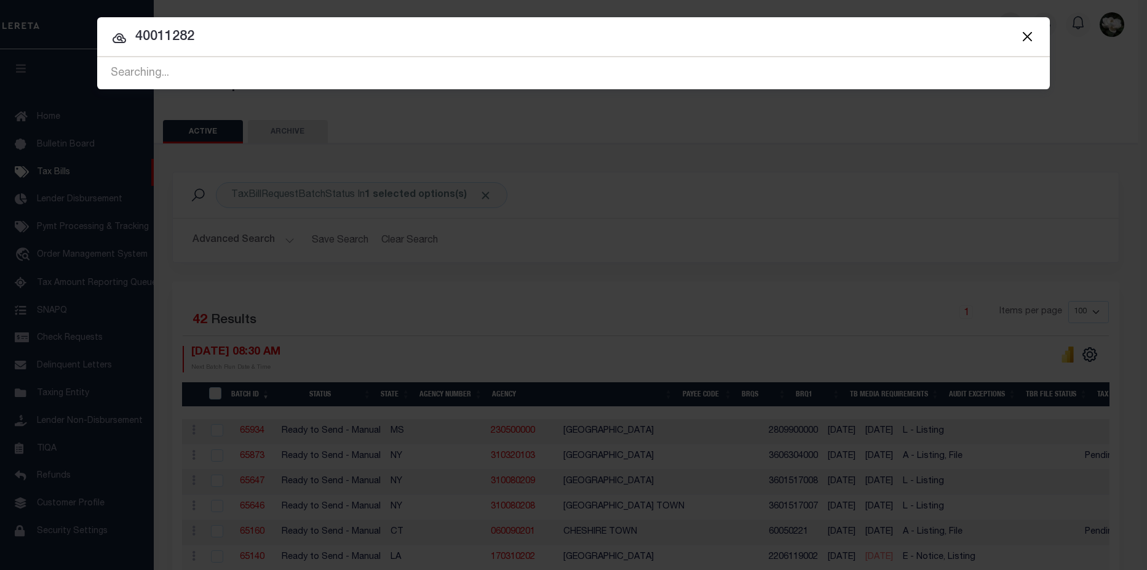
type input "40011282"
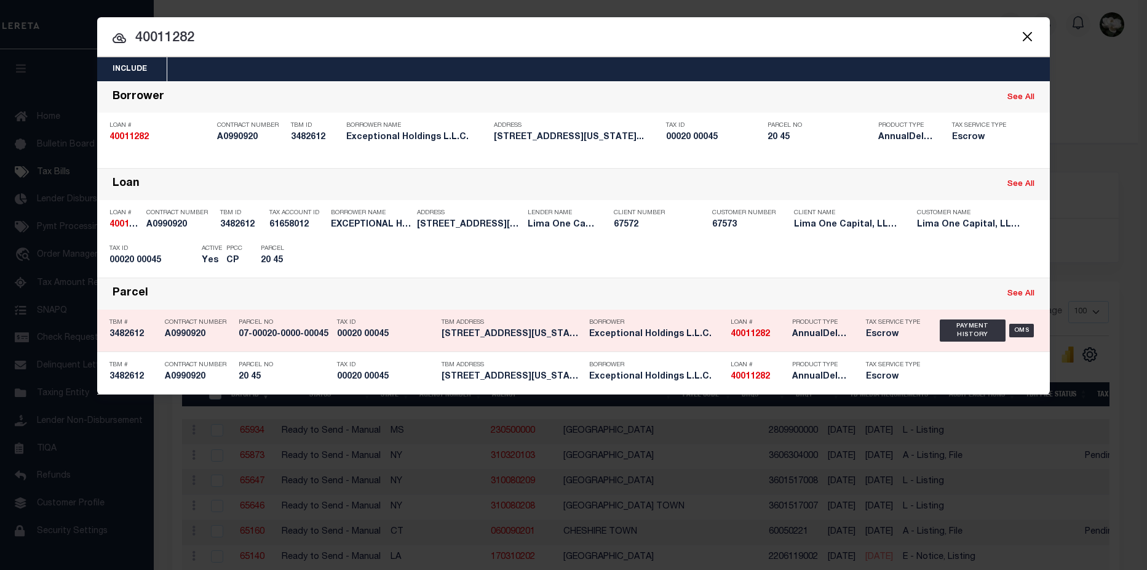
click at [521, 333] on h5 "100 WASHINGTON ST Stewartsvill..." at bounding box center [513, 334] width 142 height 10
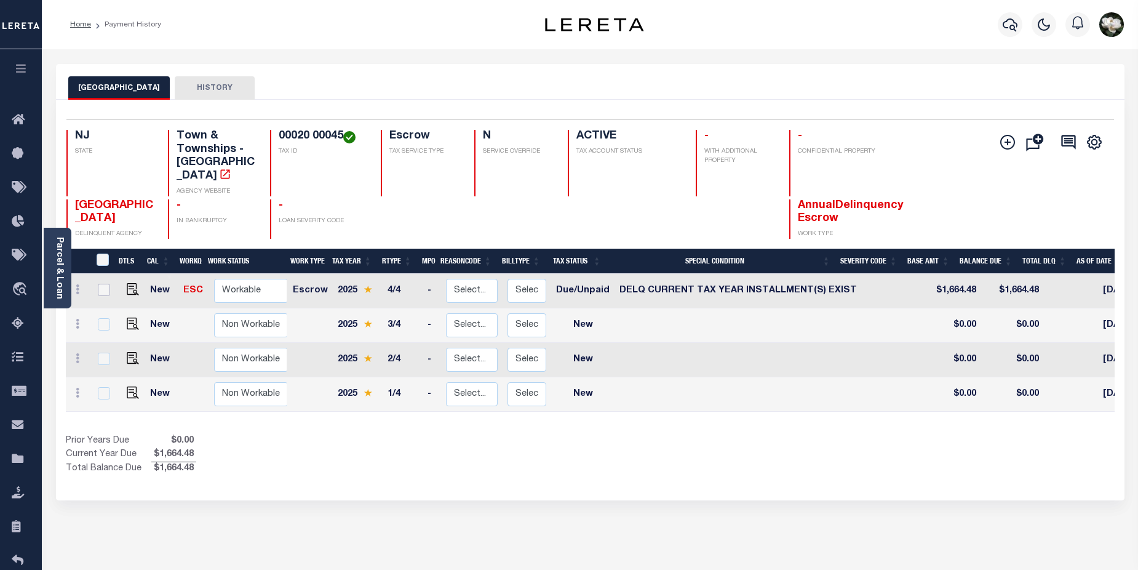
click at [100, 284] on input "checkbox" at bounding box center [104, 290] width 12 height 12
checkbox input "true"
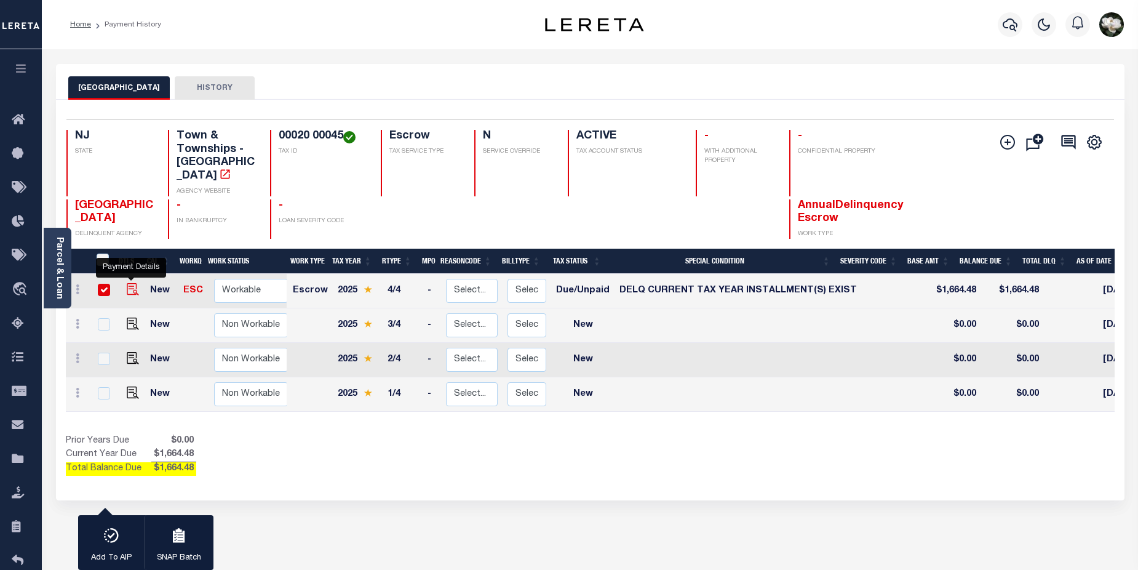
click at [131, 283] on img "" at bounding box center [133, 289] width 12 height 12
checkbox input "false"
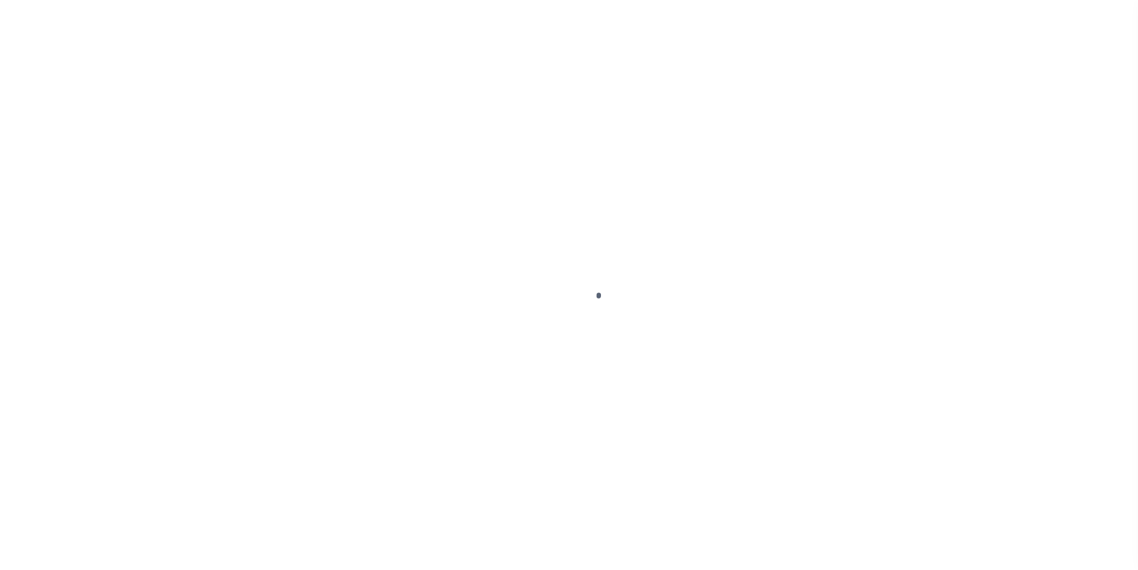
select select "DUE"
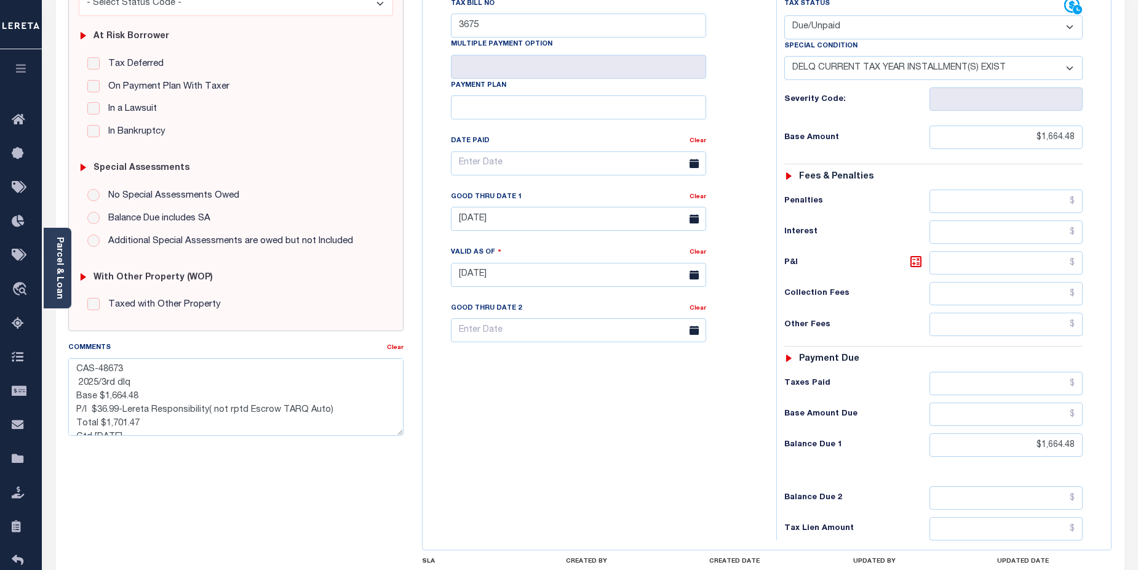
click at [1065, 73] on select "-- Select Special Condition -- 3RD PARTY TAX LIEN AGENCY TAX LIEN (A.K.A Inside…" at bounding box center [933, 68] width 299 height 24
select select "0"
click at [784, 57] on select "-- Select Special Condition -- 3RD PARTY TAX LIEN AGENCY TAX LIEN (A.K.A Inside…" at bounding box center [933, 68] width 299 height 24
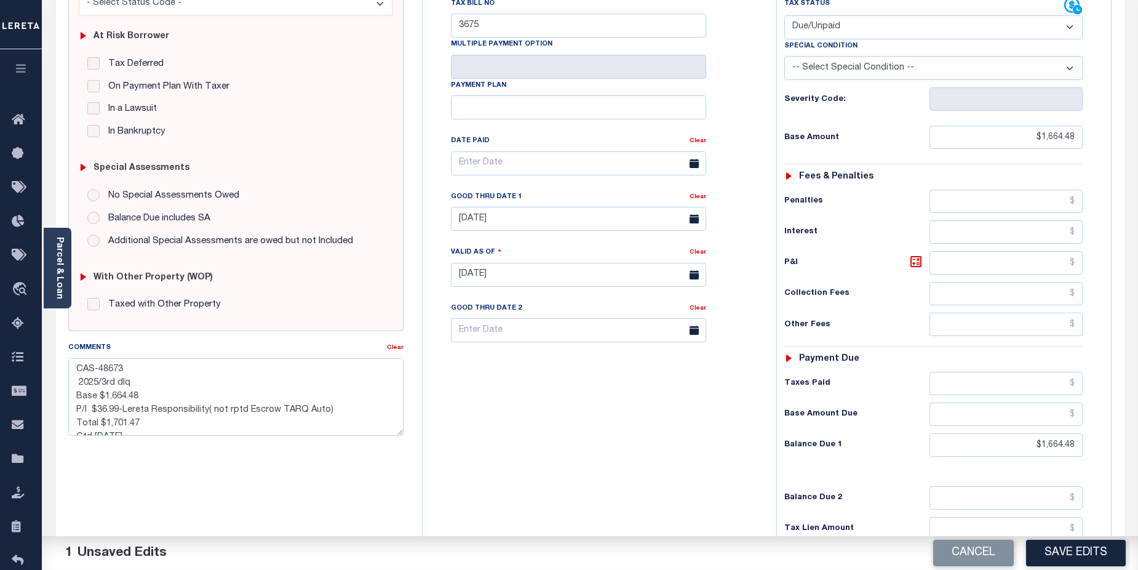
click at [540, 465] on div "Tax Bill No 3675 Multiple Payment Option Payment Plan" at bounding box center [596, 268] width 341 height 543
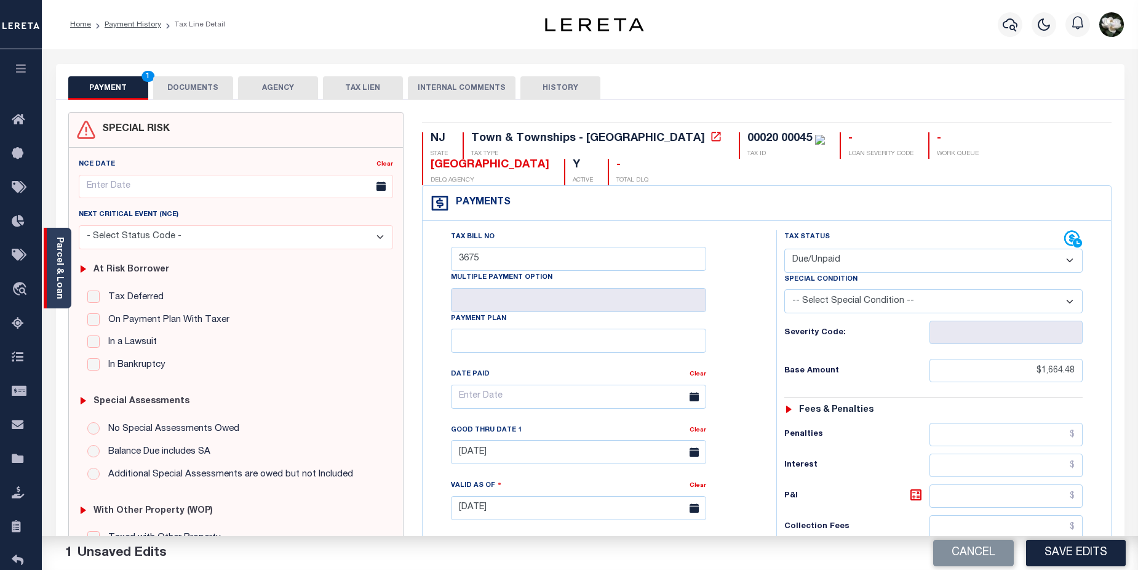
click at [61, 249] on link "Parcel & Loan" at bounding box center [59, 268] width 9 height 62
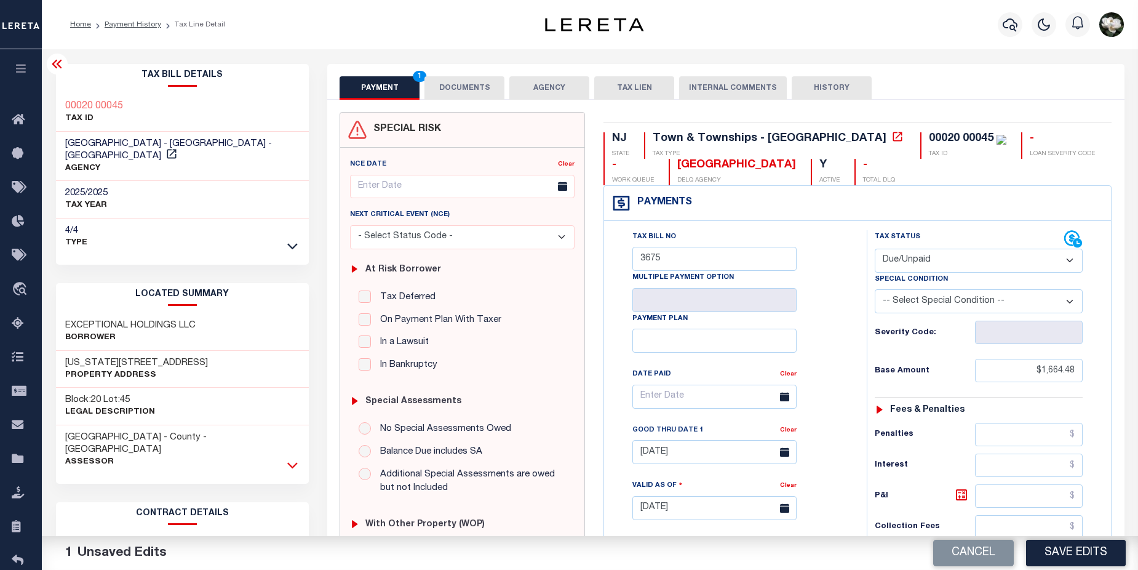
click at [294, 458] on icon at bounding box center [292, 464] width 10 height 13
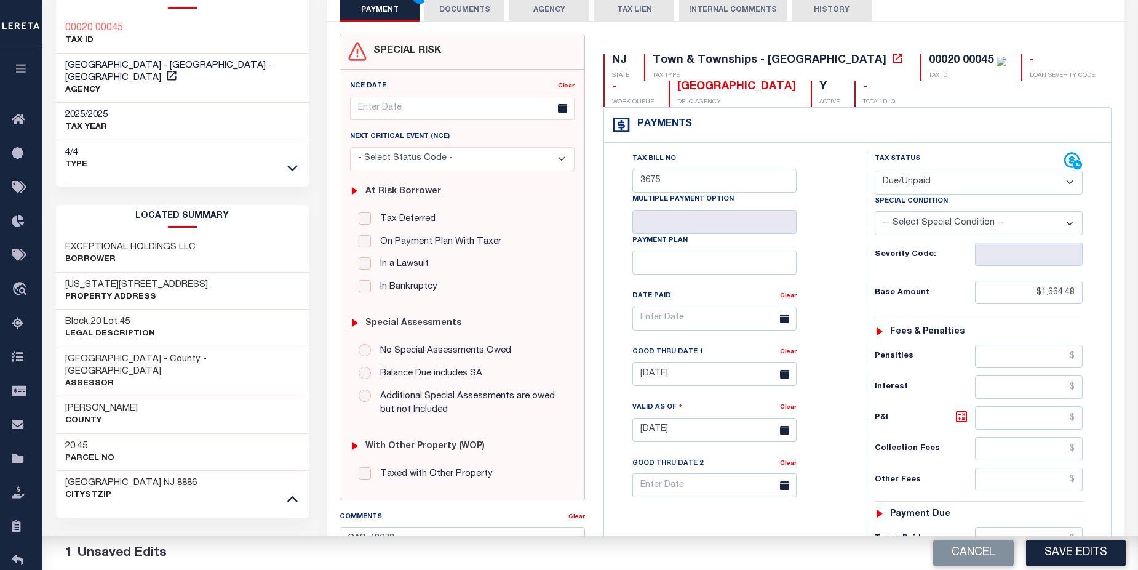
scroll to position [72, 0]
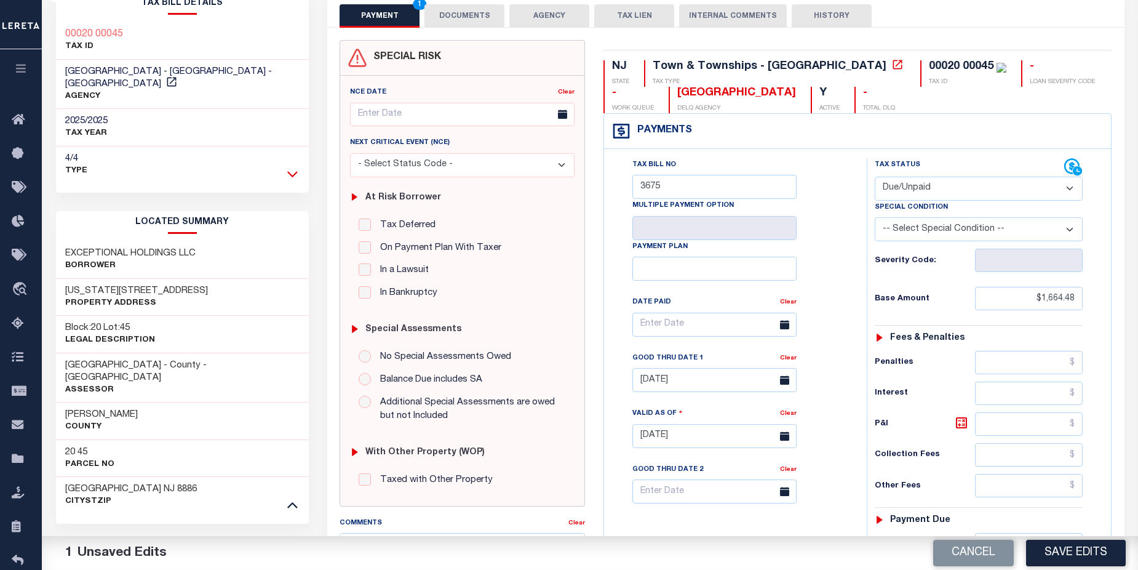
click at [292, 167] on icon at bounding box center [292, 173] width 10 height 13
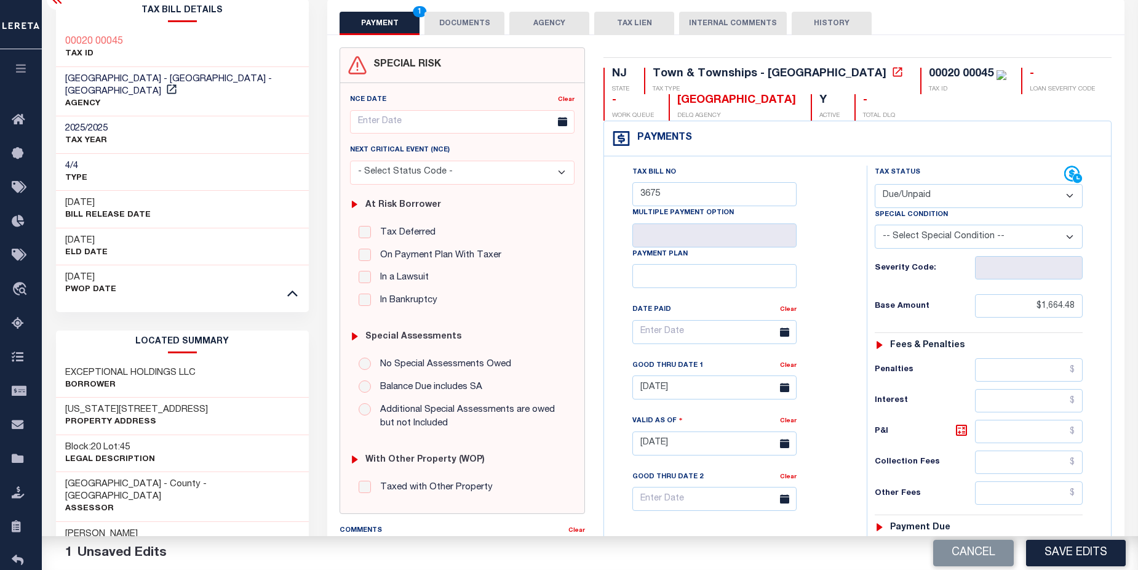
scroll to position [0, 0]
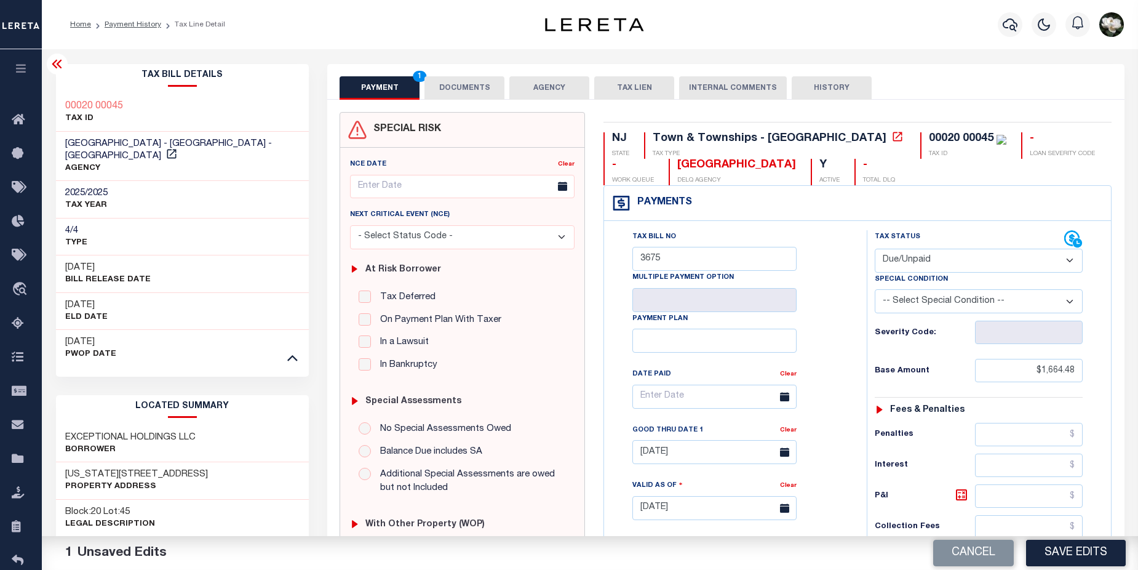
click at [60, 70] on icon at bounding box center [57, 64] width 15 height 15
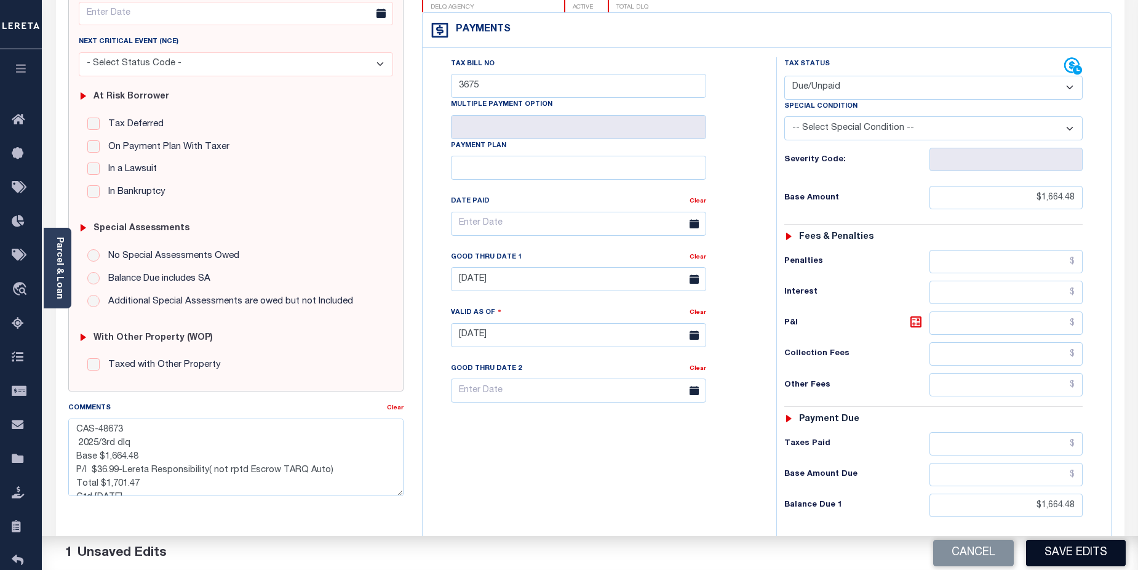
scroll to position [186, 0]
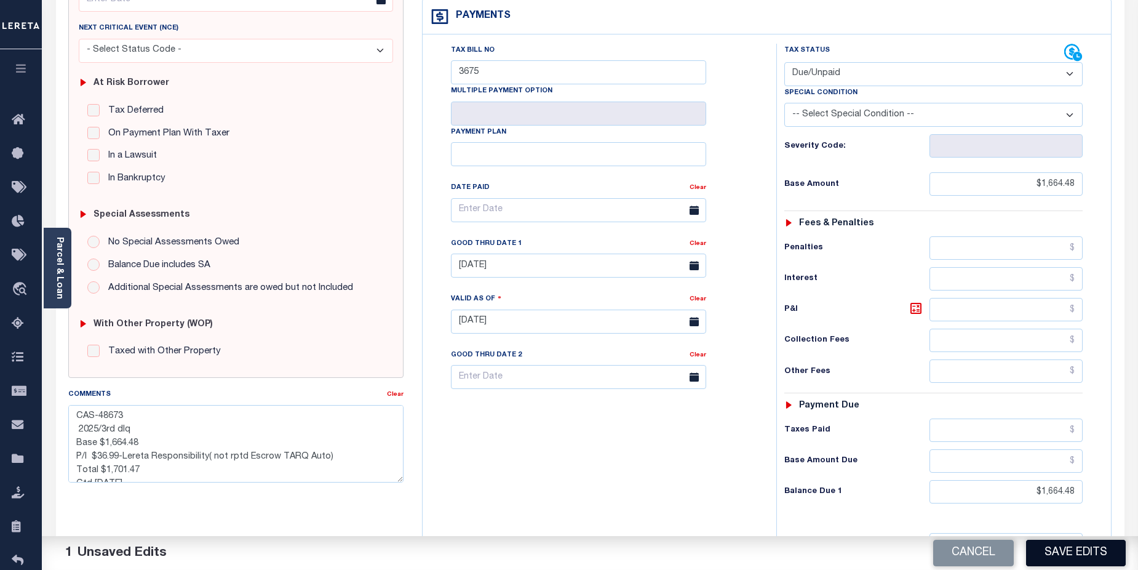
click at [1076, 549] on button "Save Edits" at bounding box center [1076, 553] width 100 height 26
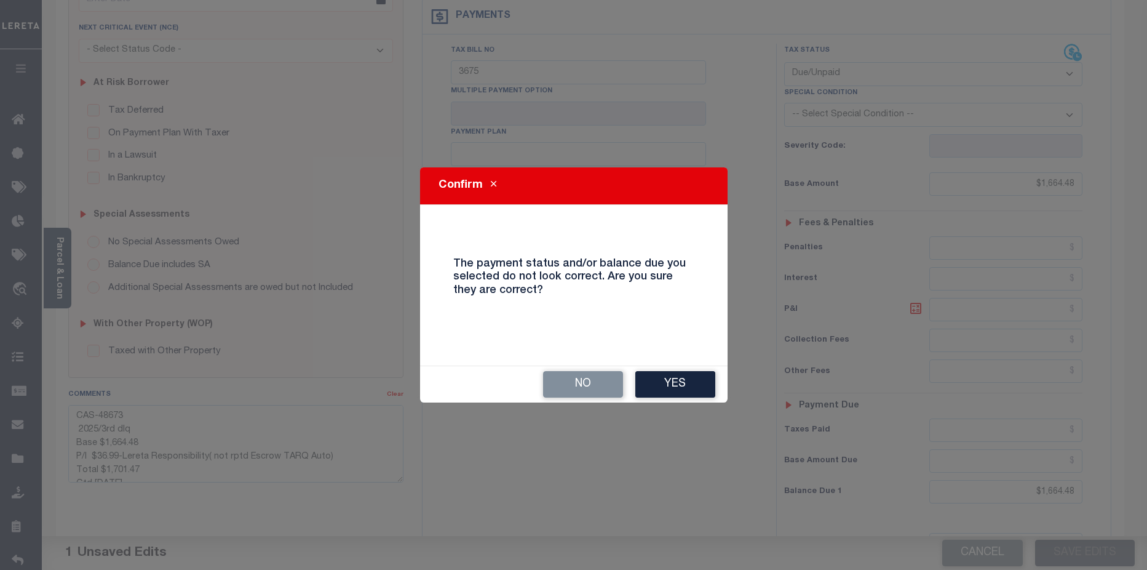
click at [669, 382] on button "Yes" at bounding box center [676, 384] width 80 height 26
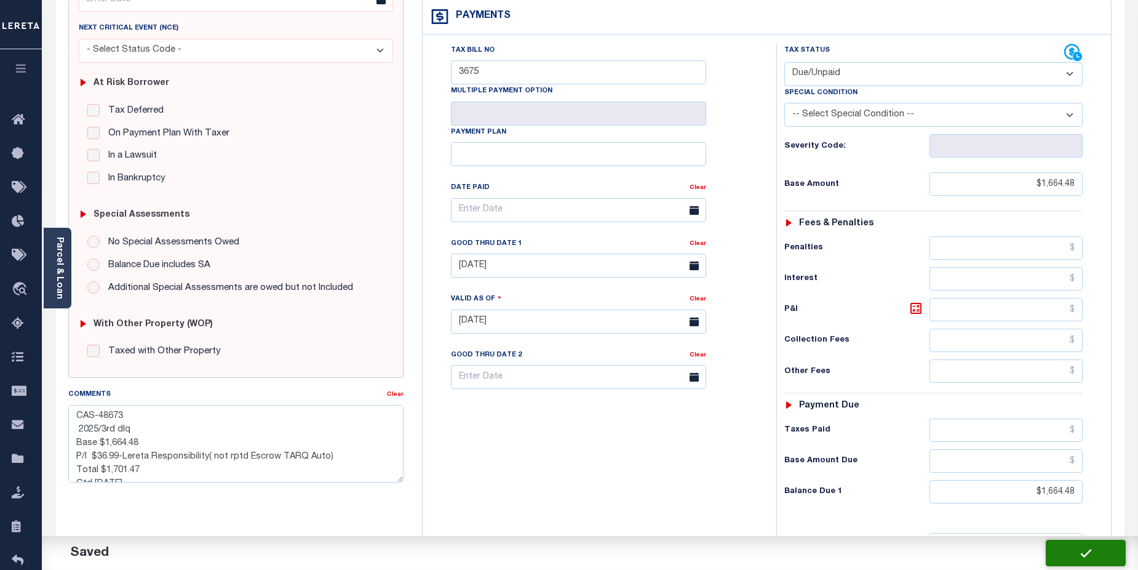
checkbox input "false"
type textarea "CAS-48673 2025/3rd dlq Base $1,664.48 P/I $36.99-Lereta Responsibility( not rpt…"
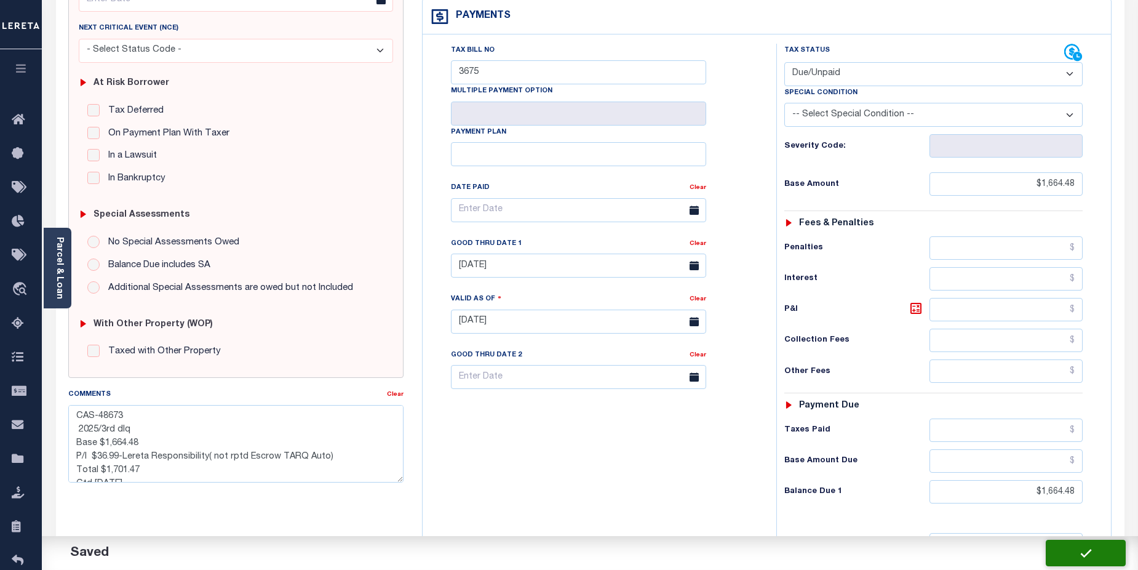
type input "$1,664.48"
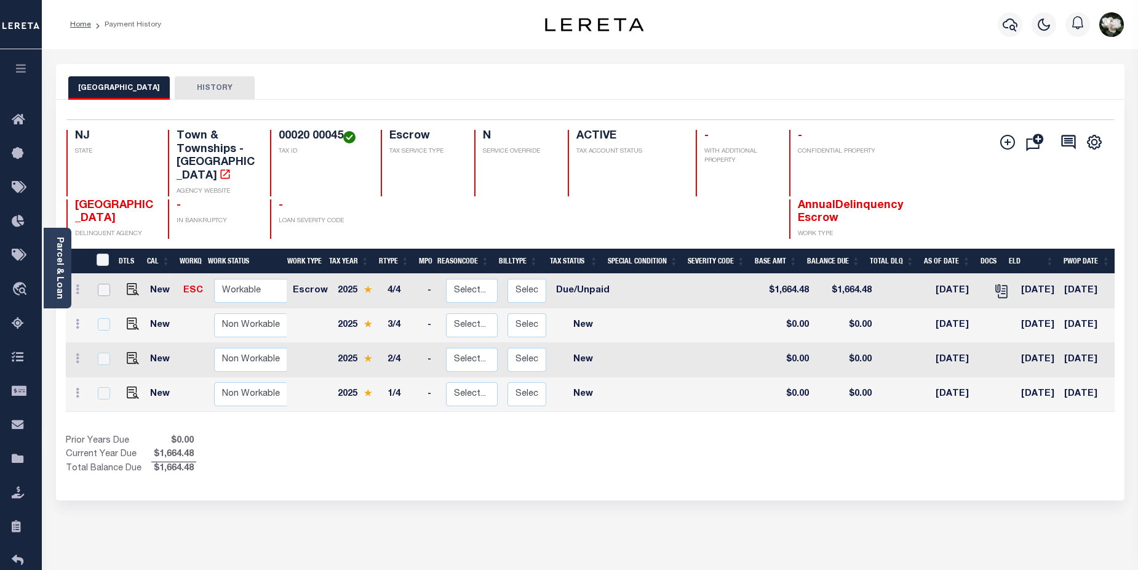
click at [102, 284] on input "checkbox" at bounding box center [104, 290] width 12 height 12
checkbox input "true"
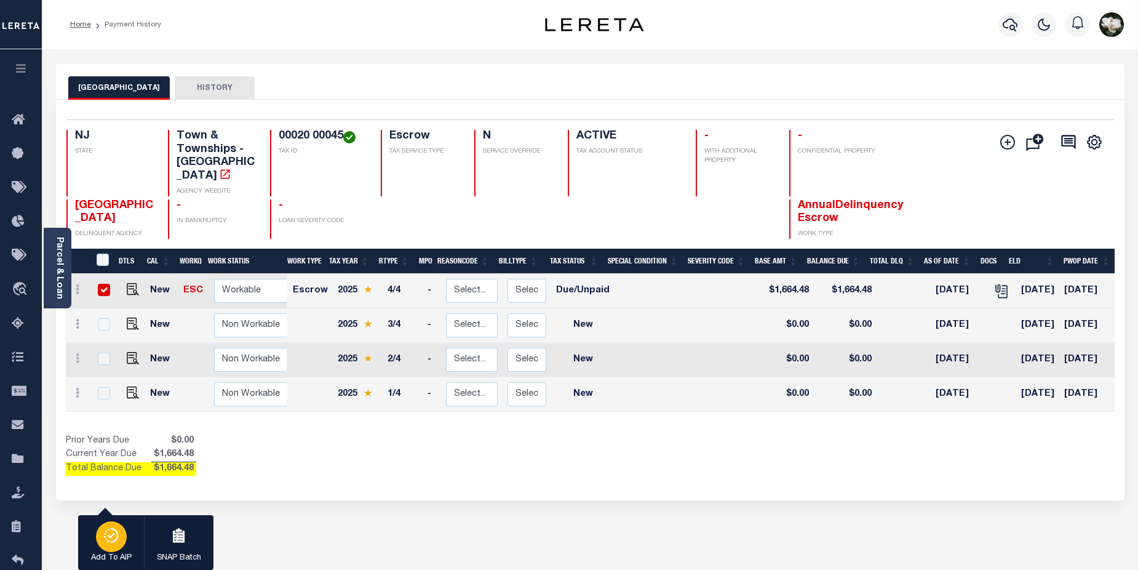
click at [98, 543] on div "button" at bounding box center [111, 536] width 31 height 31
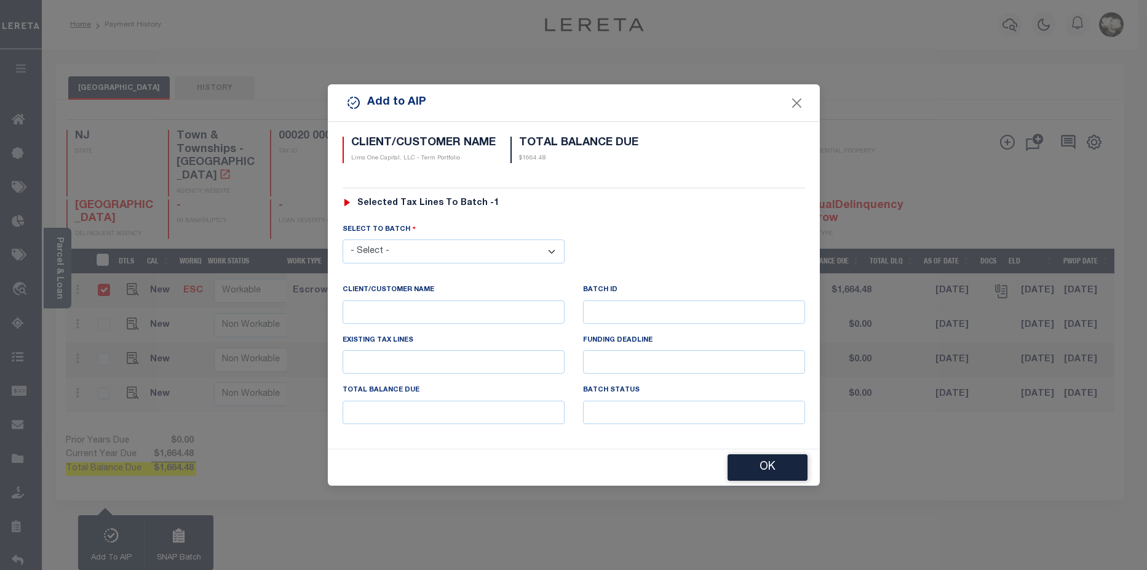
click at [420, 255] on select "- Select - 45186 45191 45195 45200 45202 45203 45206 45214 45215 45216 45218 45…" at bounding box center [454, 251] width 222 height 24
select select "46482"
click at [343, 239] on select "- Select - 45186 45191 45195 45200 45202 45203 45206 45214 45215 45216 45218 45…" at bounding box center [454, 251] width 222 height 24
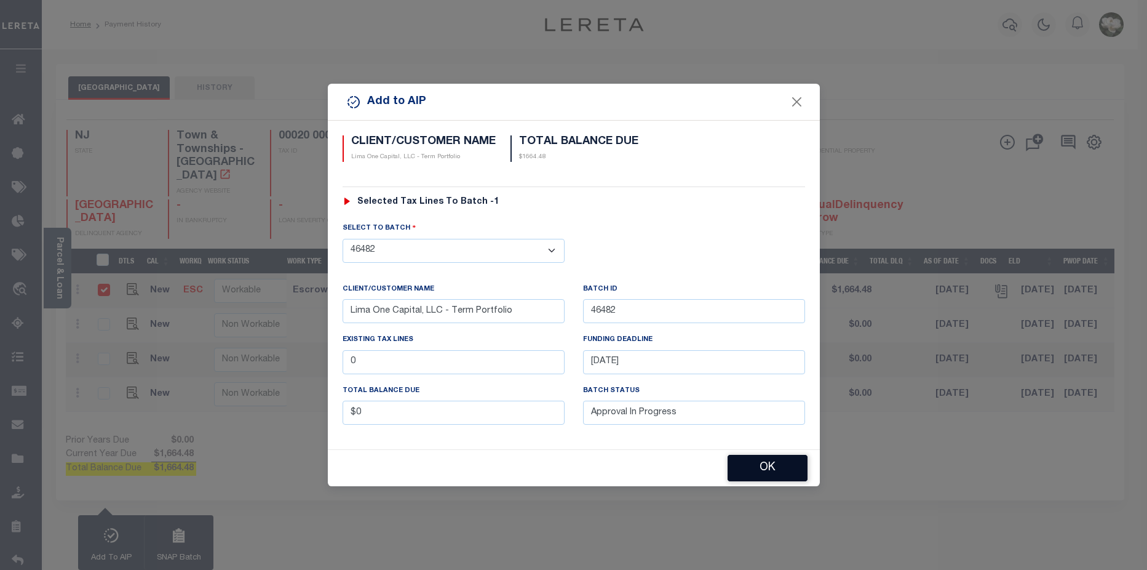
click at [754, 476] on button "OK" at bounding box center [768, 468] width 80 height 26
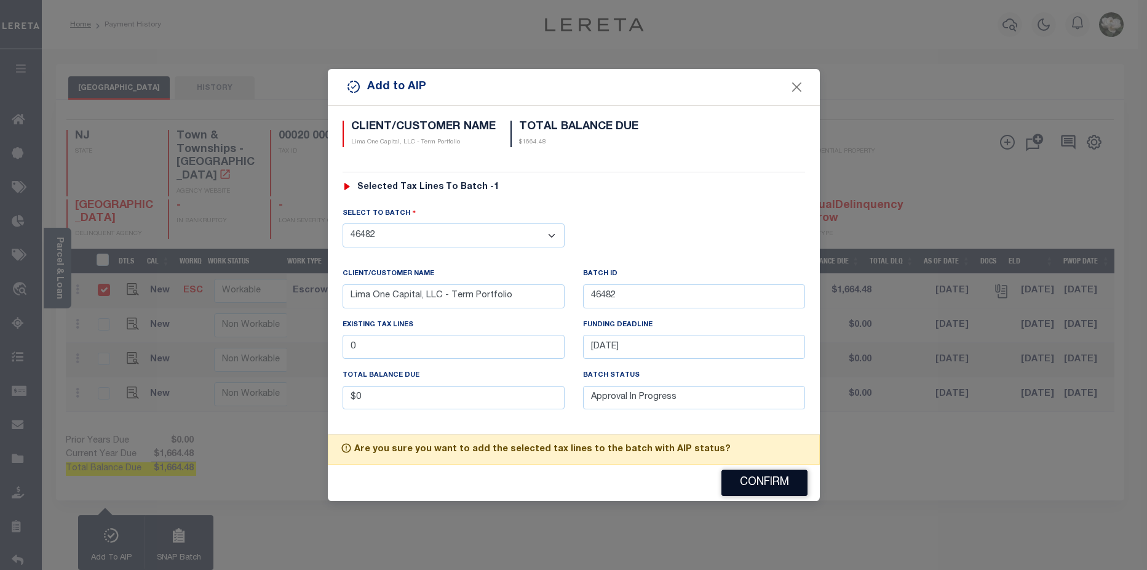
click at [771, 493] on button "Confirm" at bounding box center [765, 482] width 86 height 26
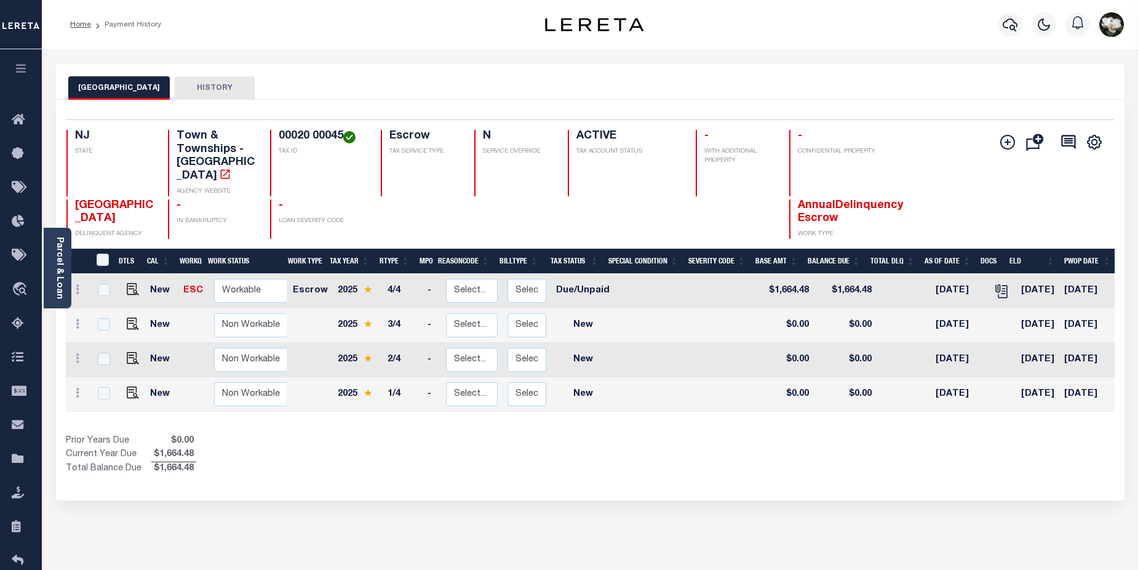
scroll to position [0, 166]
